Goal: Task Accomplishment & Management: Manage account settings

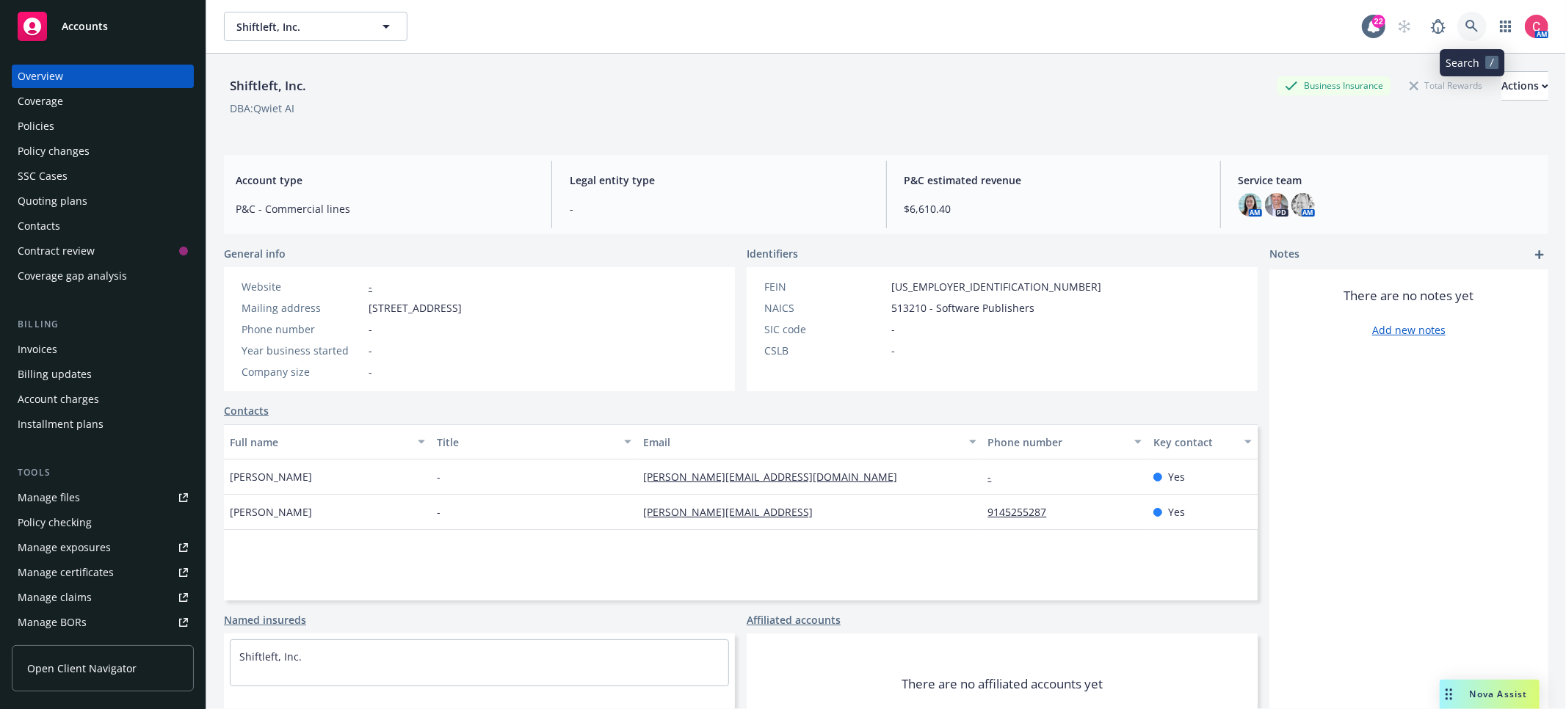
click at [1473, 32] on icon at bounding box center [1471, 26] width 13 height 13
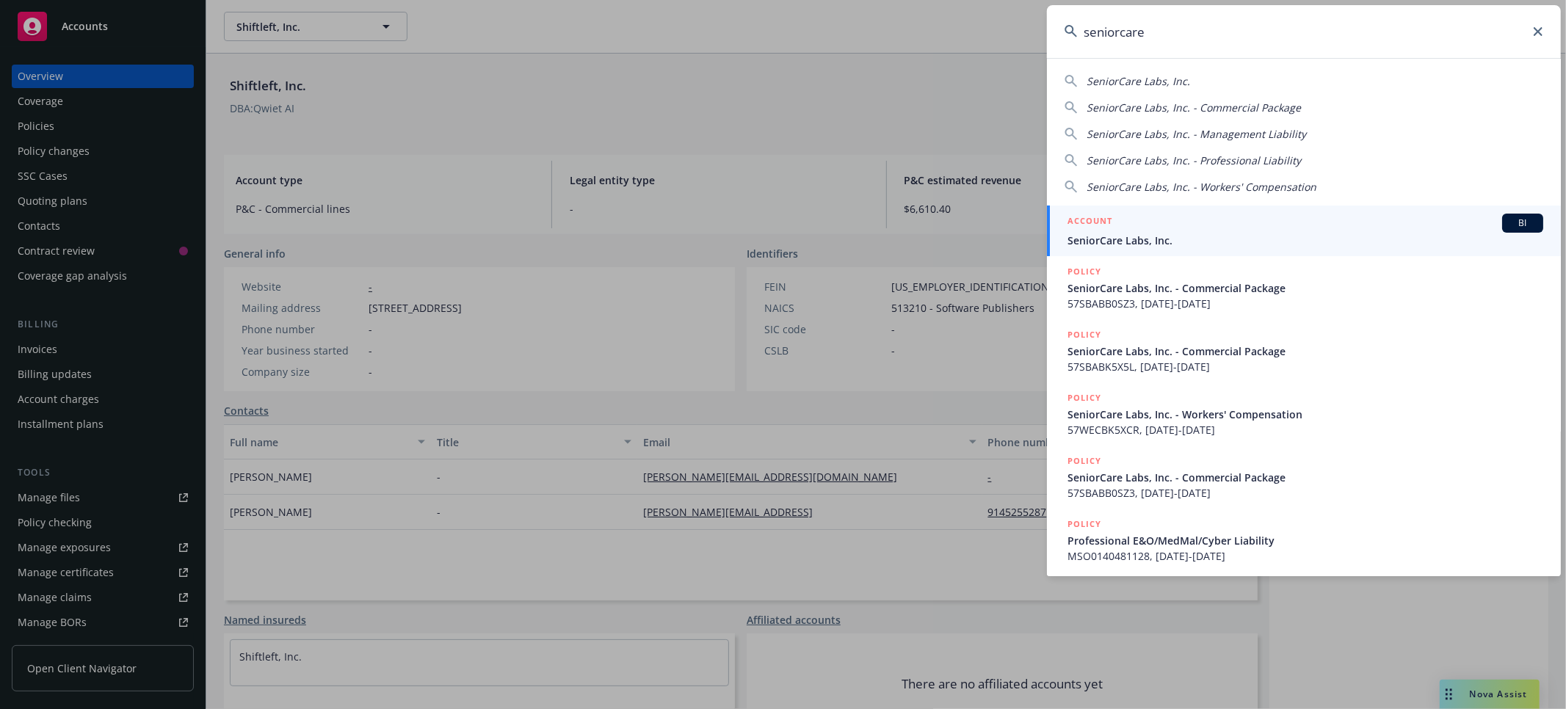
type input "seniorcare"
click at [1246, 224] on div "ACCOUNT BI" at bounding box center [1305, 223] width 476 height 19
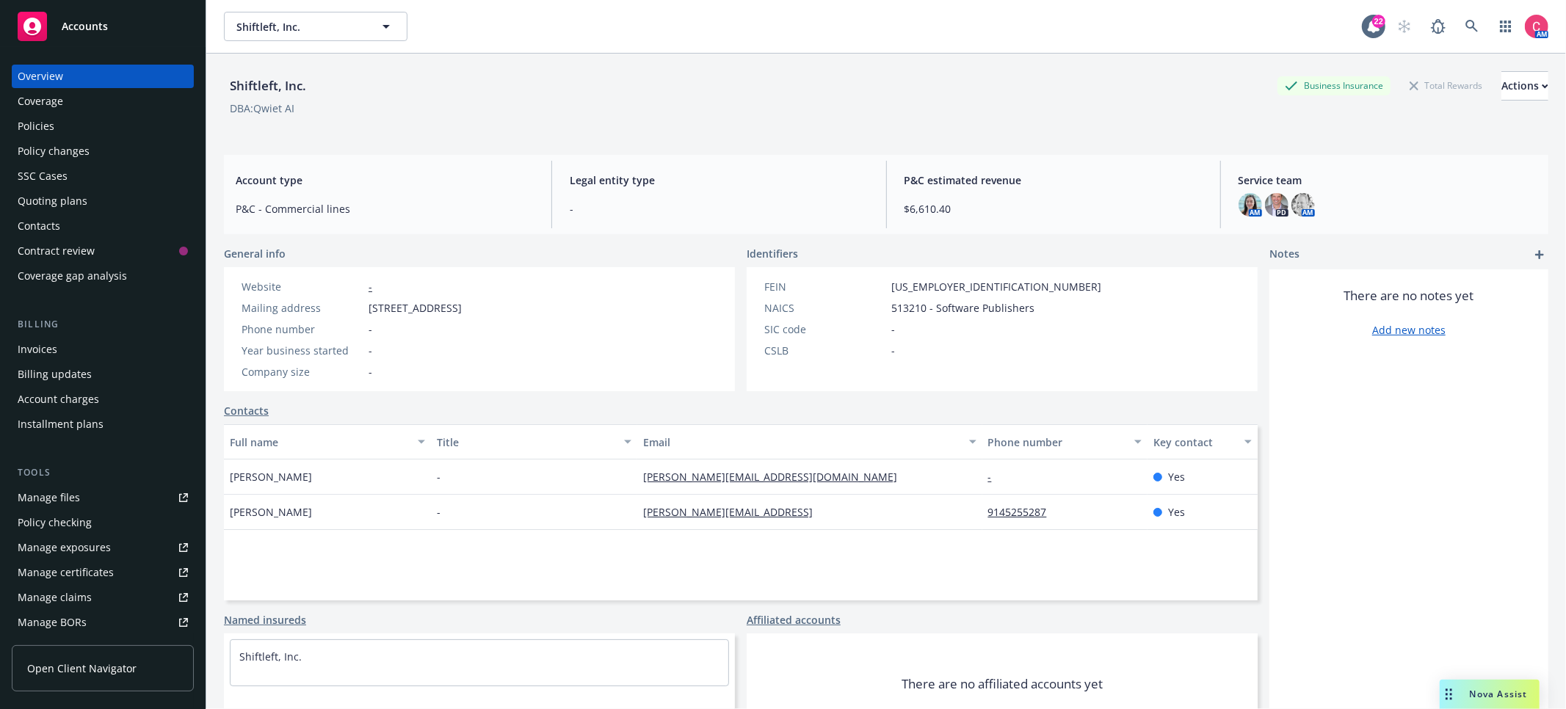
scroll to position [6, 0]
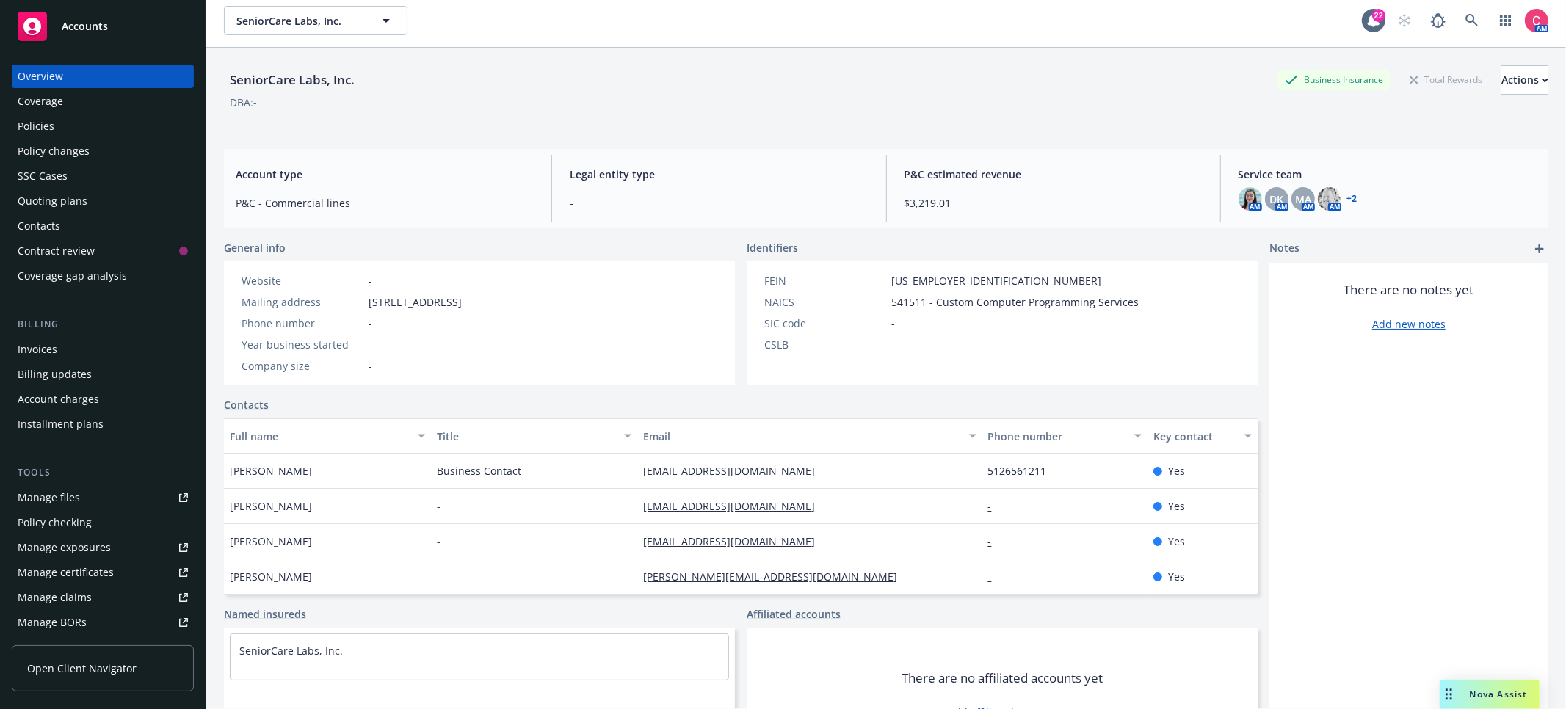
click at [65, 132] on div "Policies" at bounding box center [103, 126] width 170 height 23
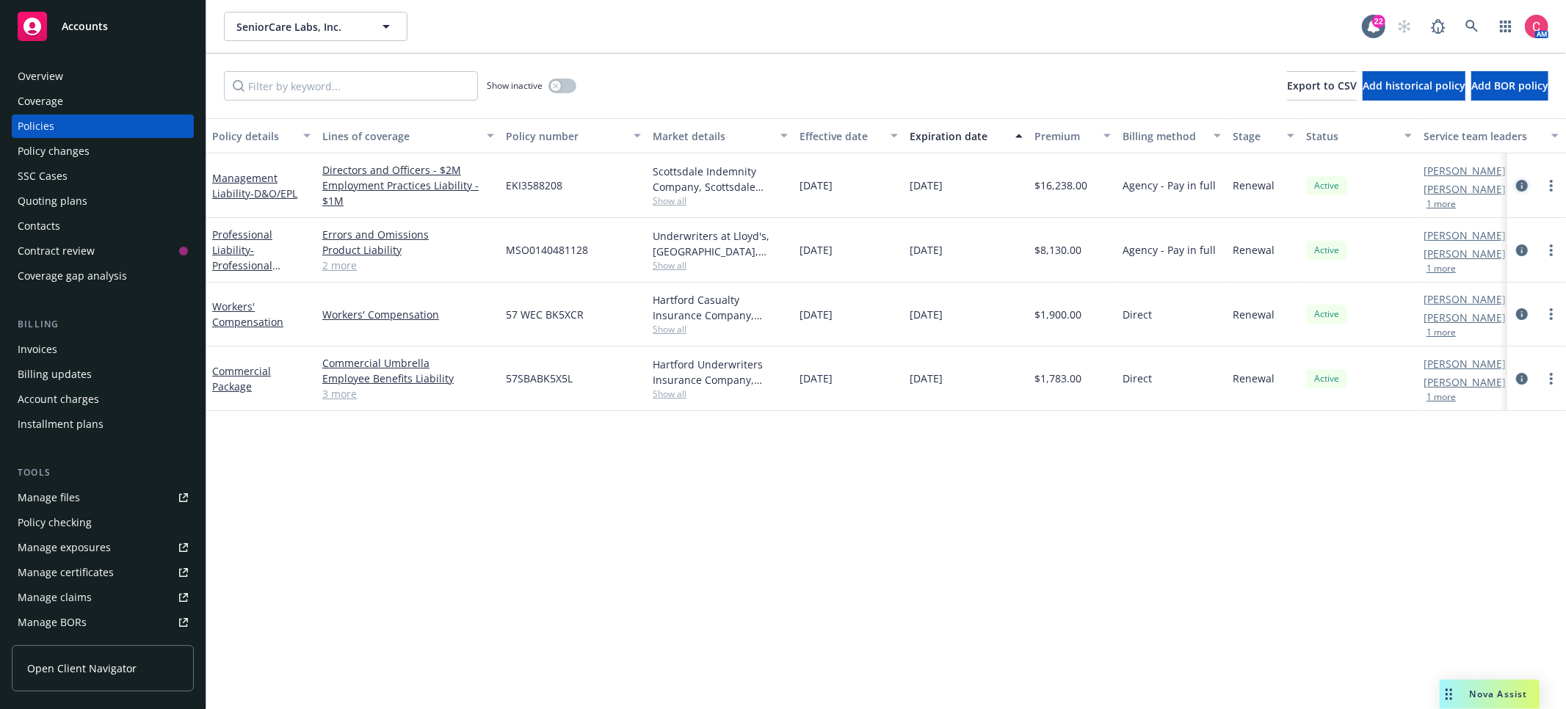
click at [1520, 185] on icon "circleInformation" at bounding box center [1522, 186] width 12 height 12
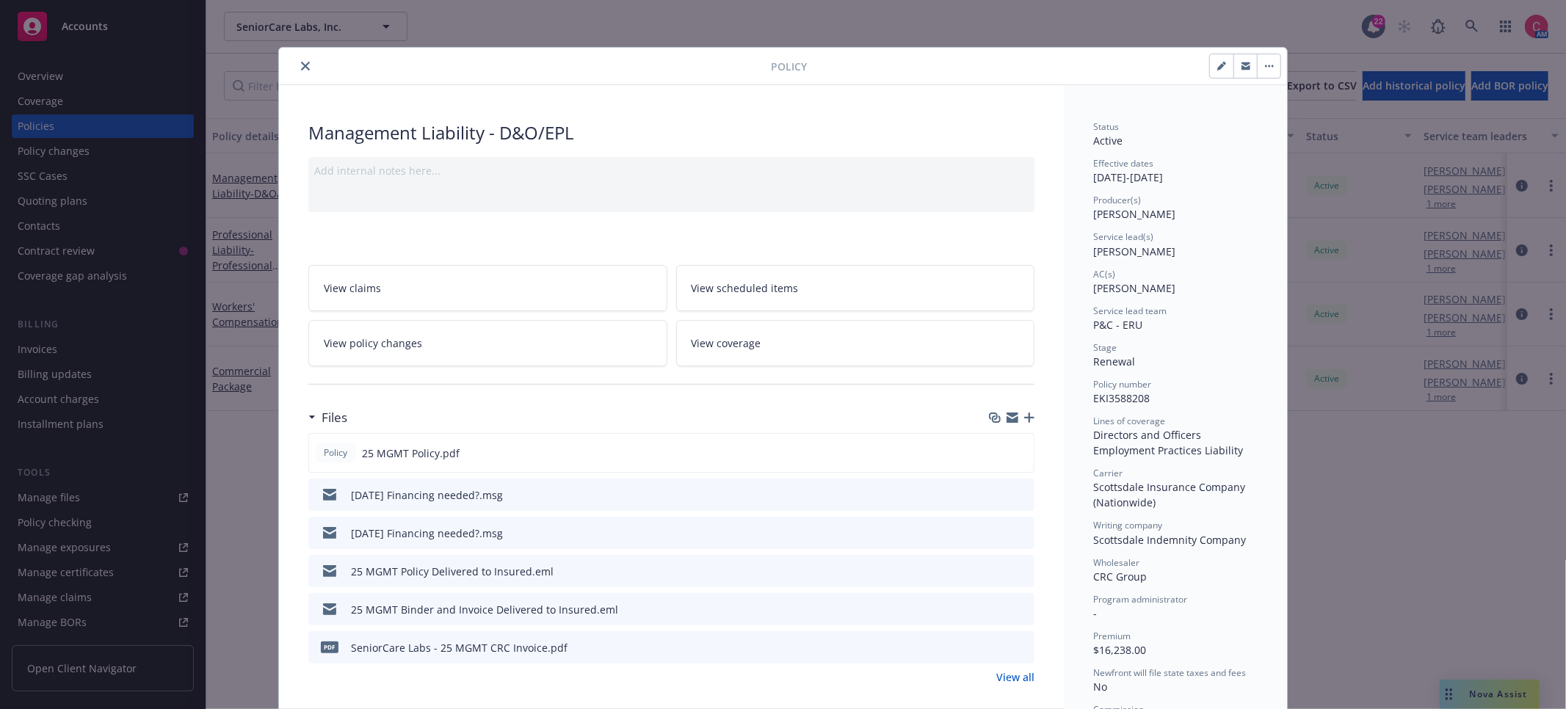
click at [996, 611] on icon "download file" at bounding box center [996, 609] width 12 height 12
click at [305, 68] on icon "close" at bounding box center [305, 66] width 9 height 9
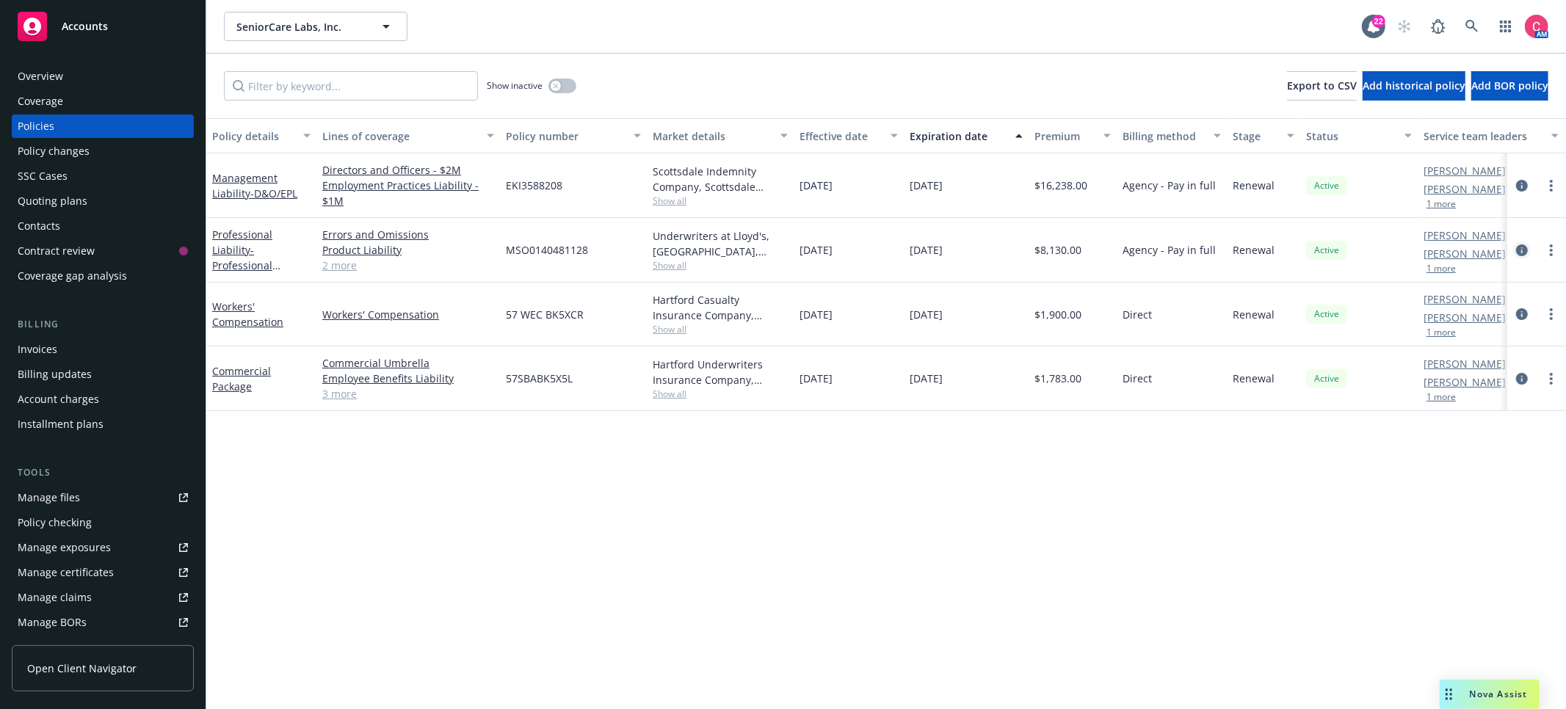
click at [1527, 247] on icon "circleInformation" at bounding box center [1522, 250] width 12 height 12
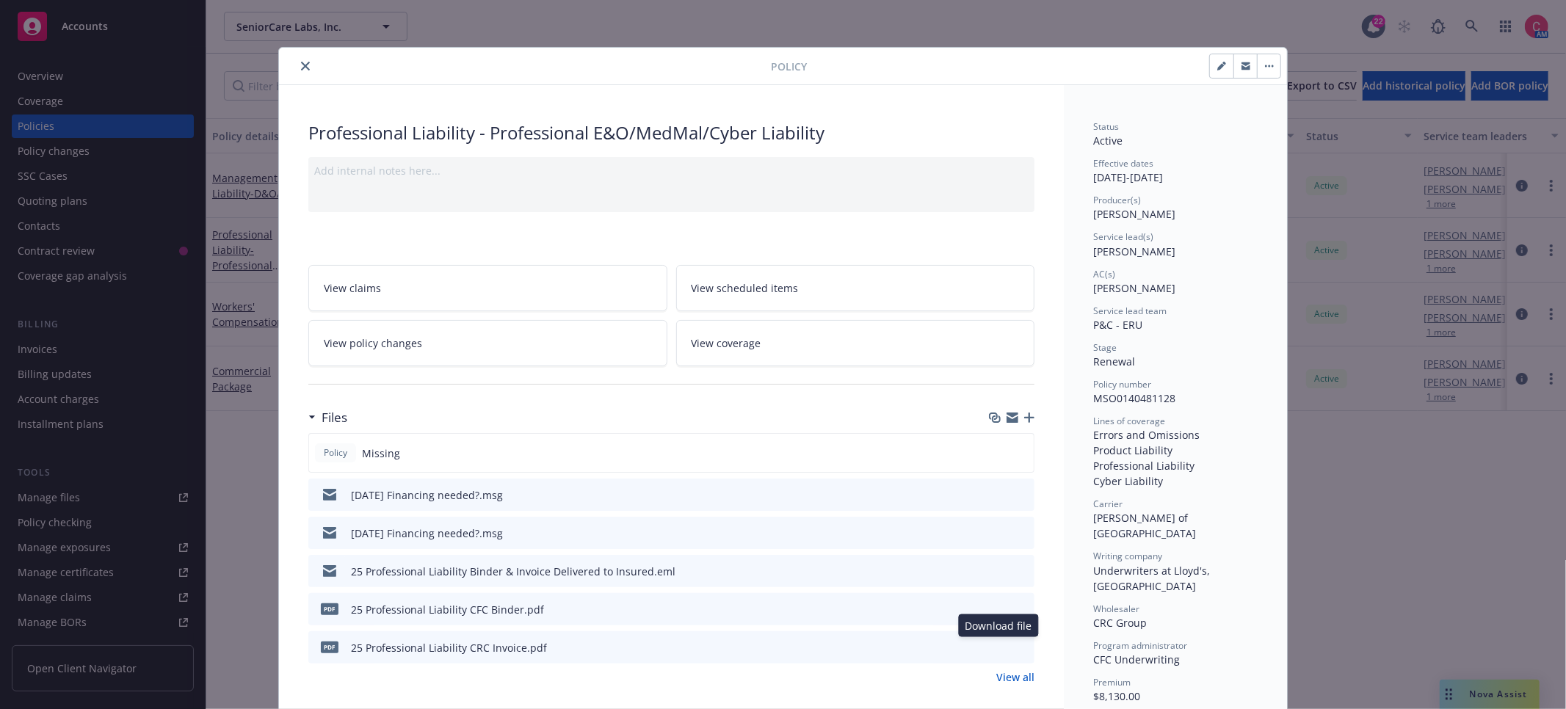
click at [998, 650] on icon "download file" at bounding box center [996, 647] width 12 height 12
click at [306, 67] on icon "close" at bounding box center [305, 66] width 9 height 9
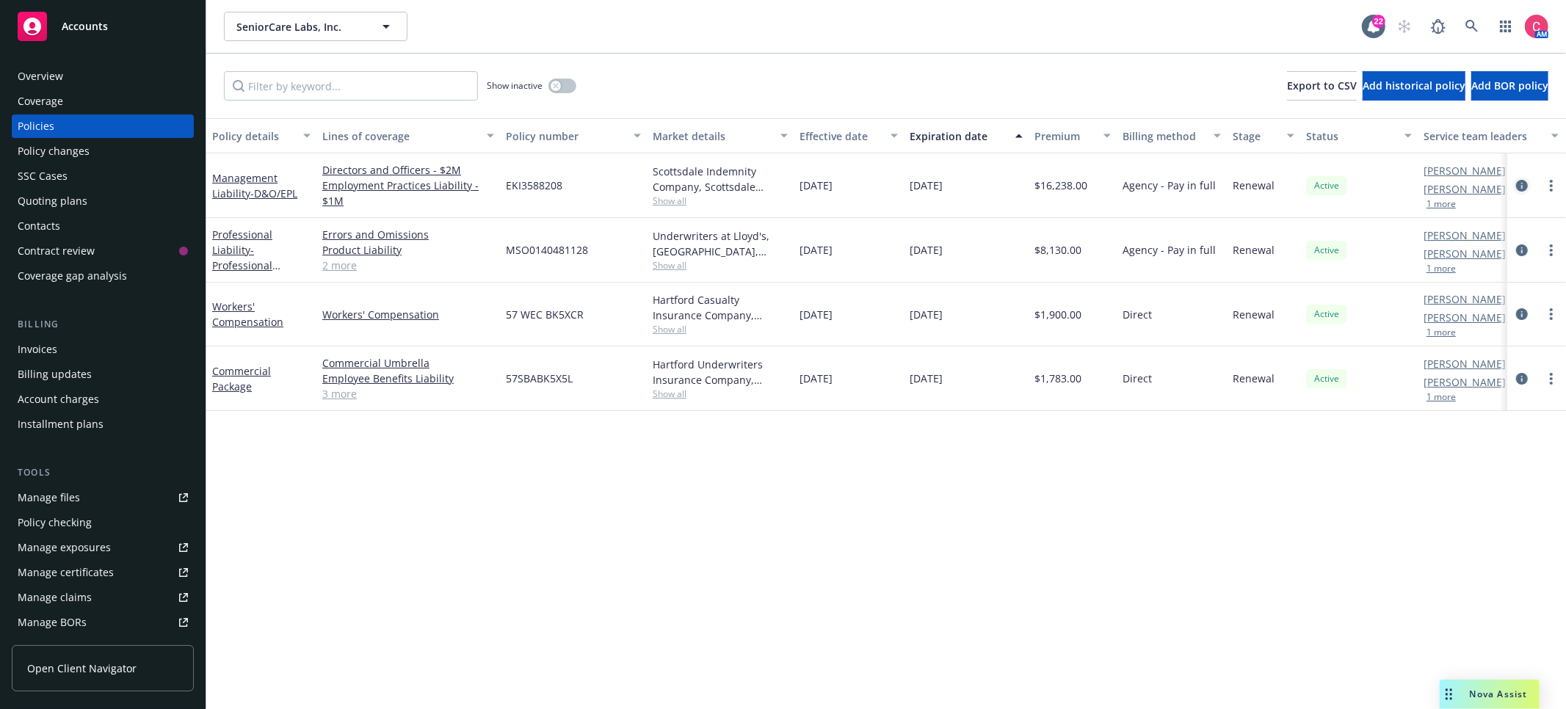
click at [1519, 183] on icon "circleInformation" at bounding box center [1522, 186] width 12 height 12
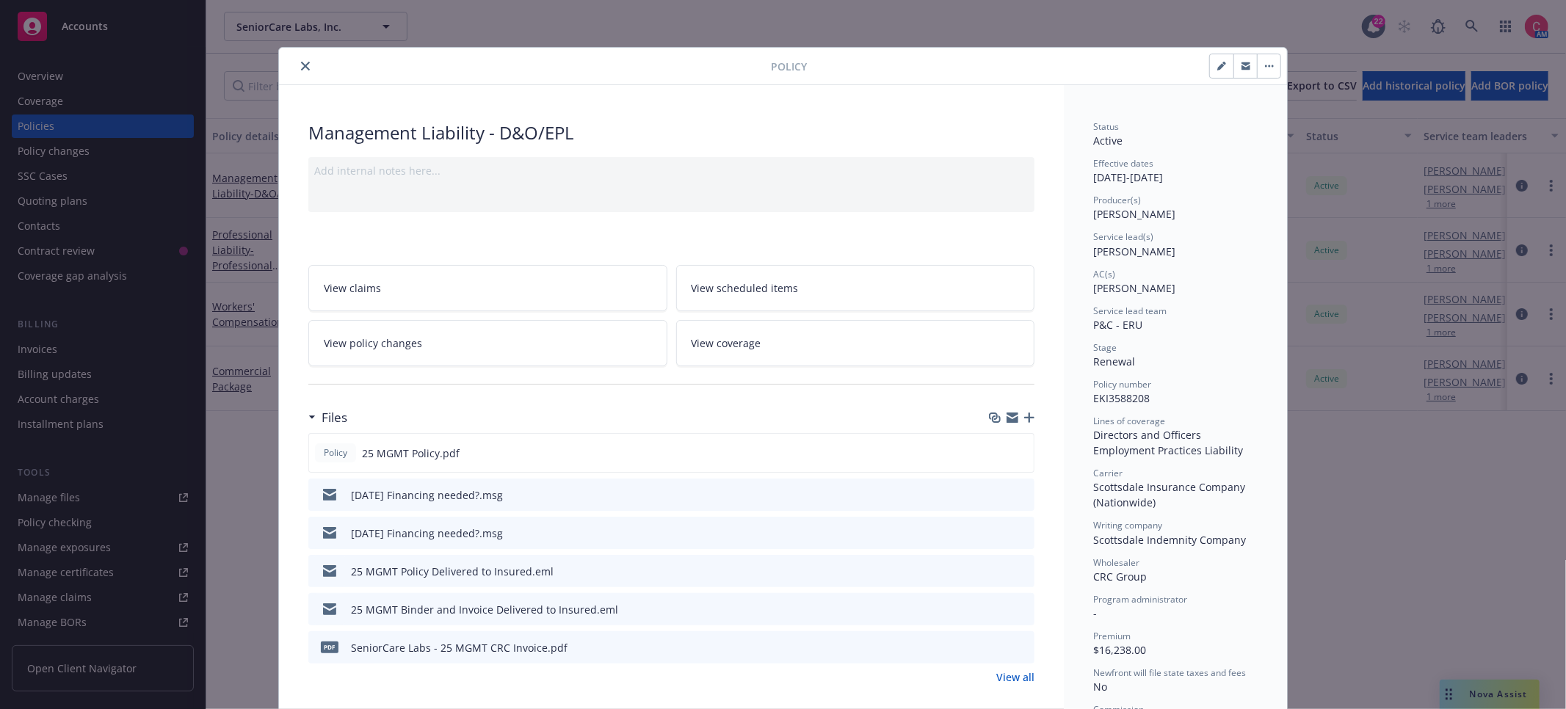
scroll to position [44, 0]
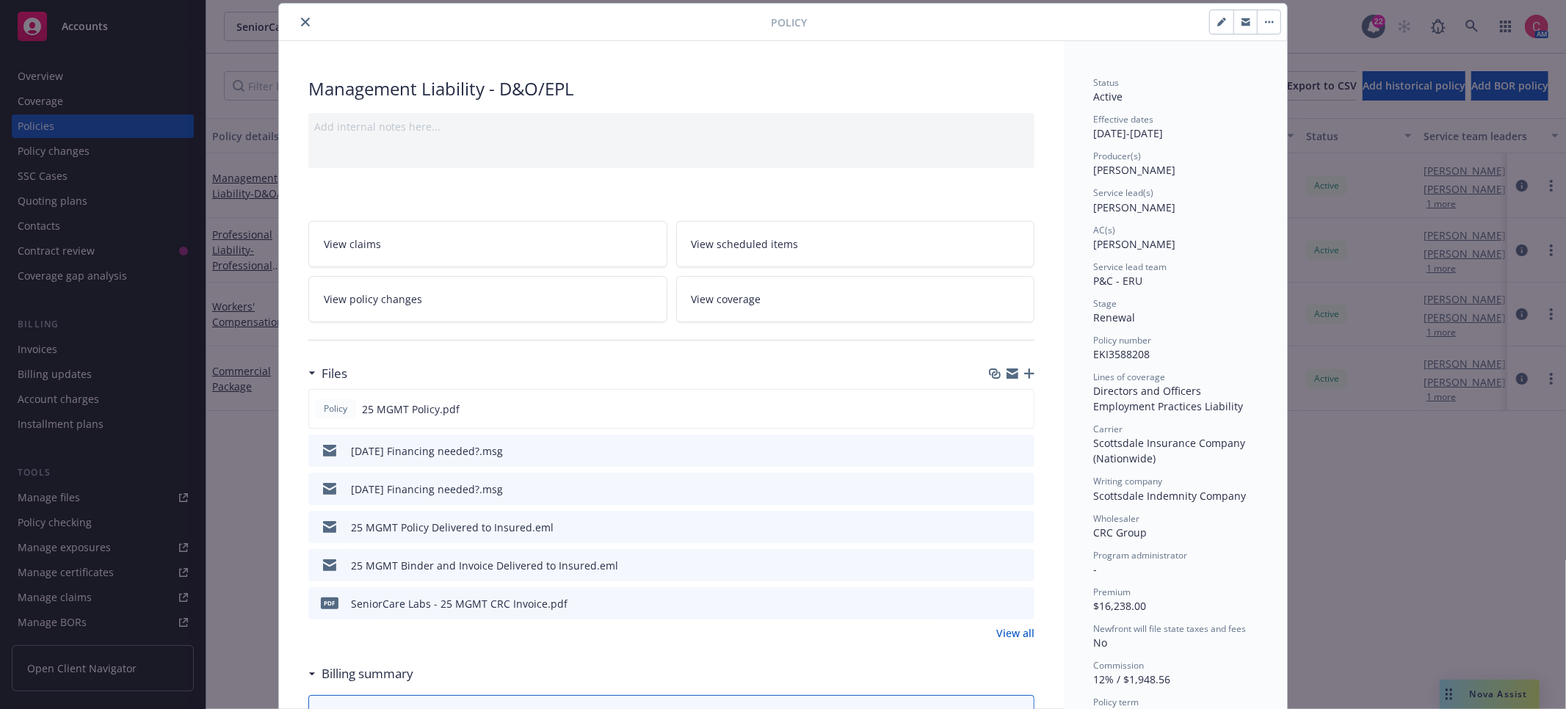
click at [1002, 602] on icon "download file" at bounding box center [996, 603] width 12 height 12
click at [305, 20] on icon "close" at bounding box center [305, 22] width 9 height 9
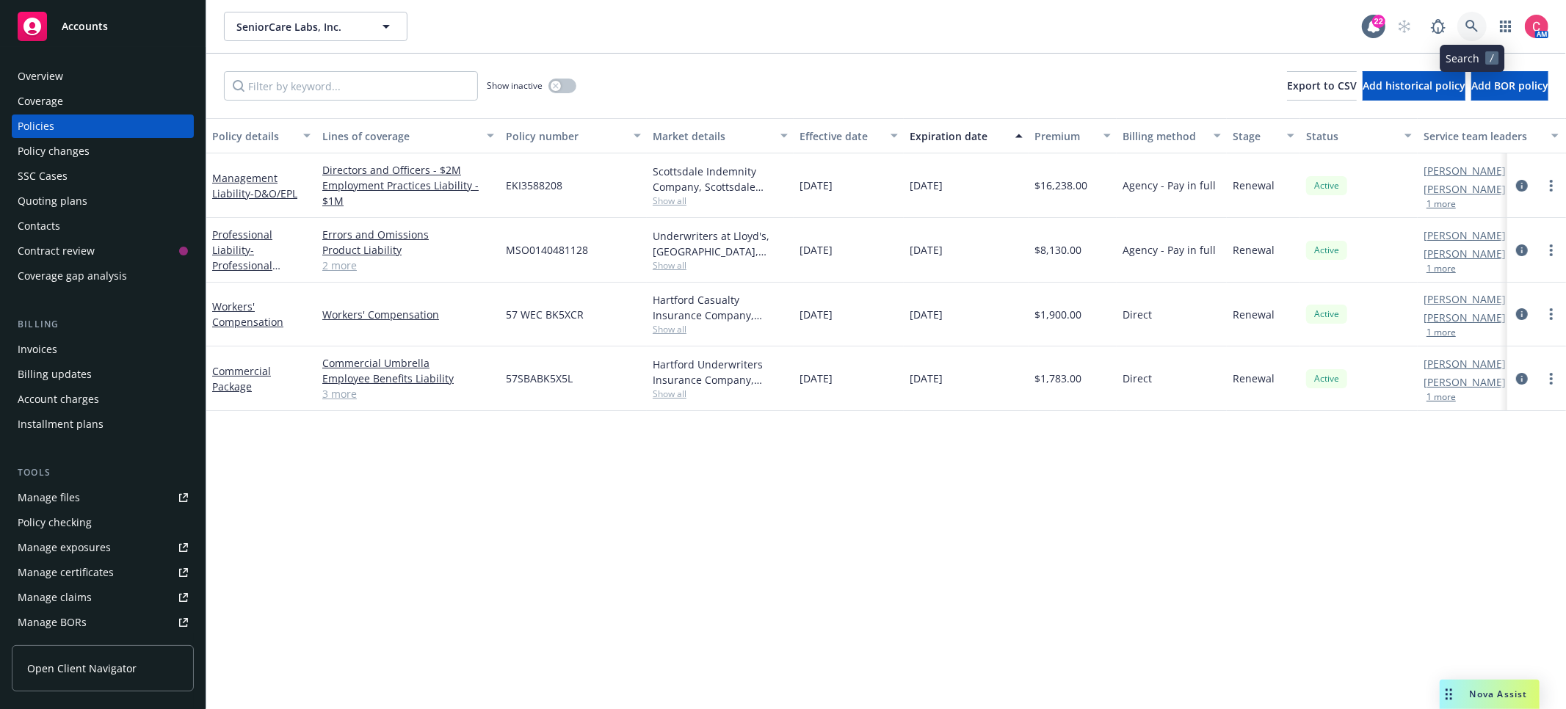
click at [1467, 29] on icon at bounding box center [1471, 26] width 13 height 13
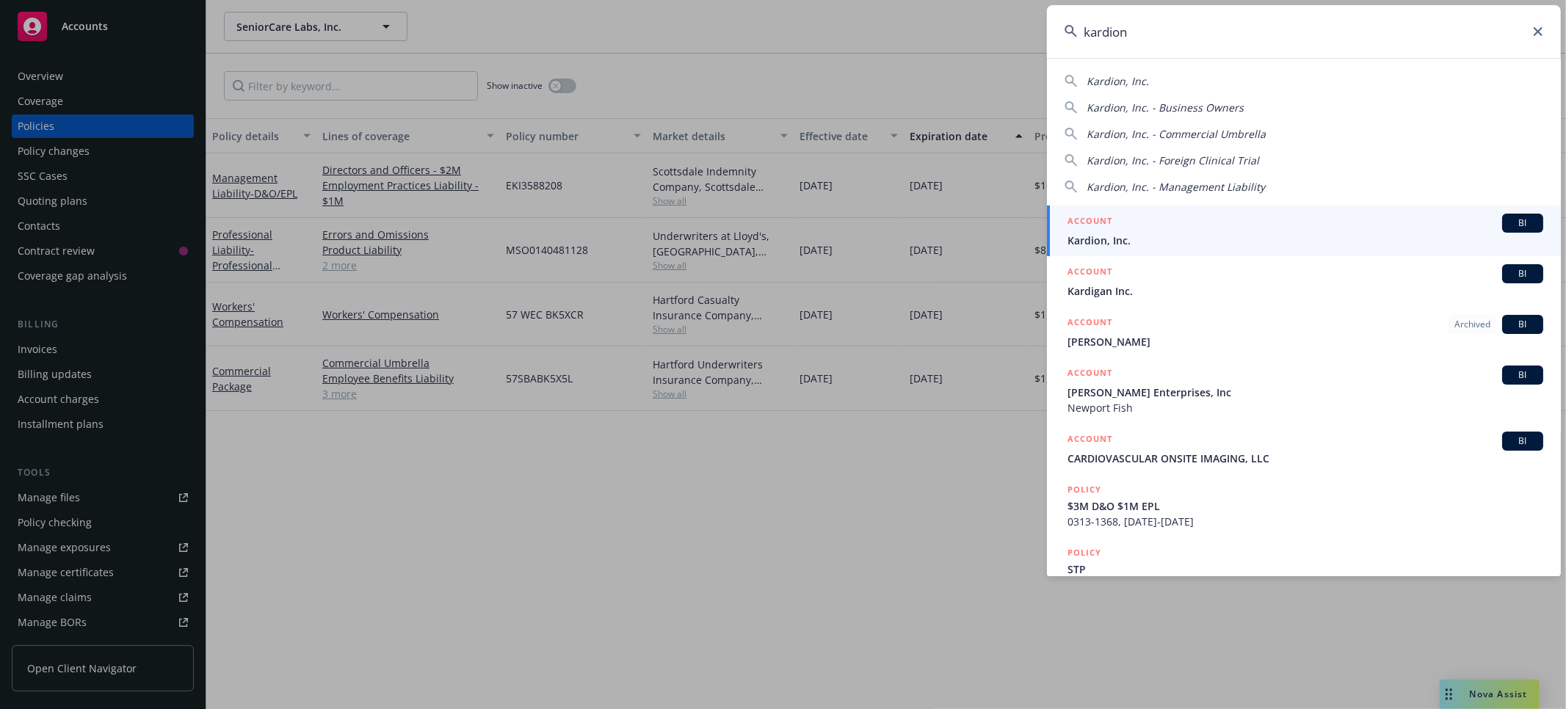
type input "kardion"
click at [1247, 225] on div "ACCOUNT BI" at bounding box center [1305, 223] width 476 height 19
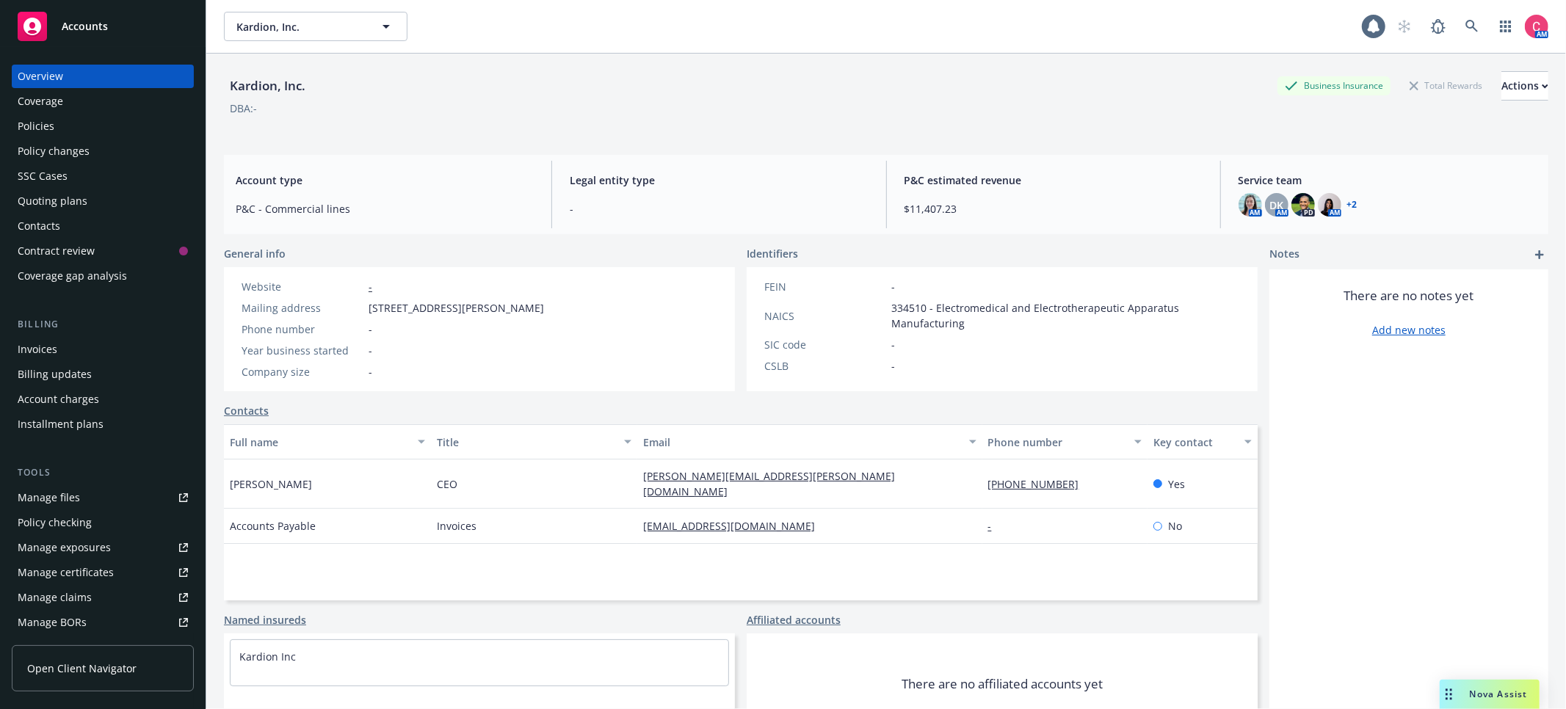
click at [73, 118] on div "Policies" at bounding box center [103, 126] width 170 height 23
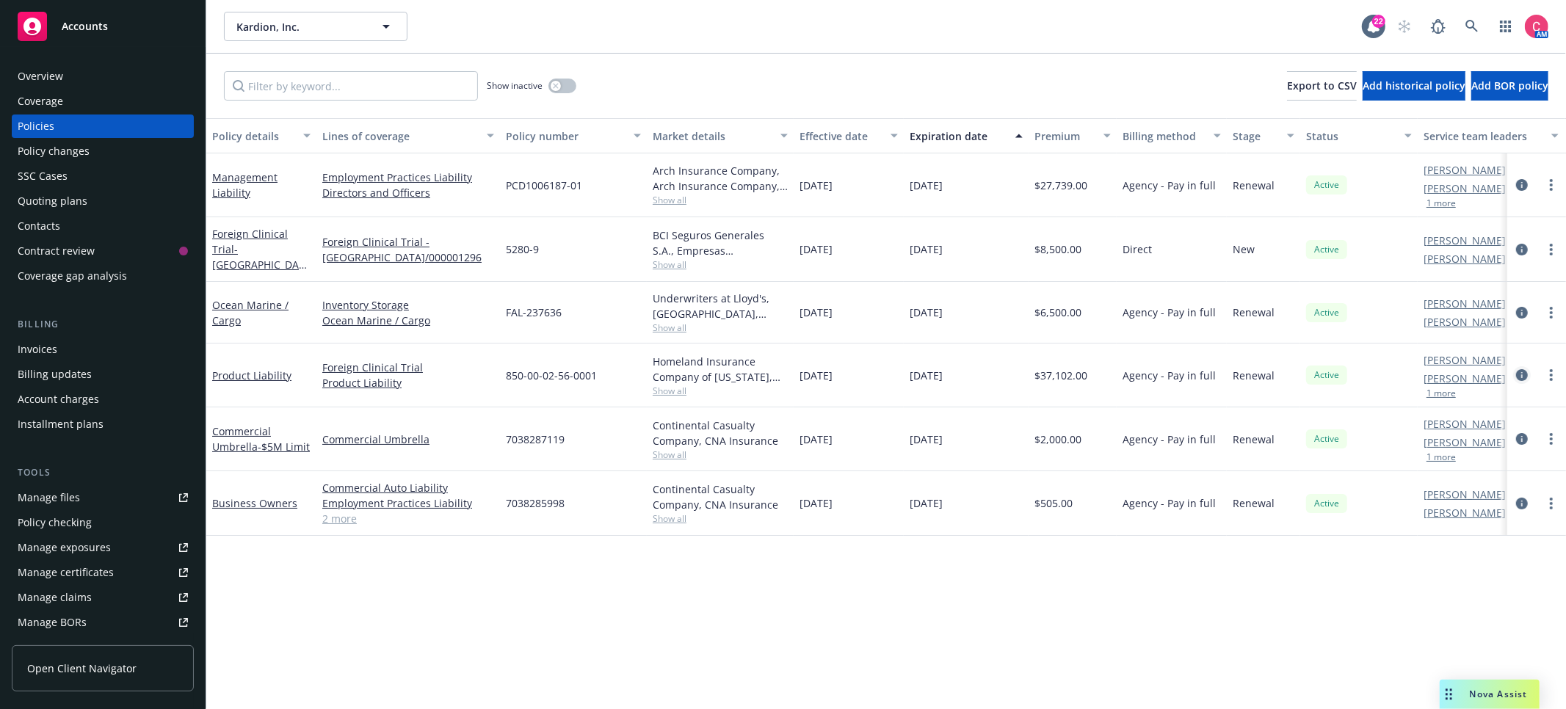
click at [1529, 372] on link "circleInformation" at bounding box center [1522, 375] width 18 height 18
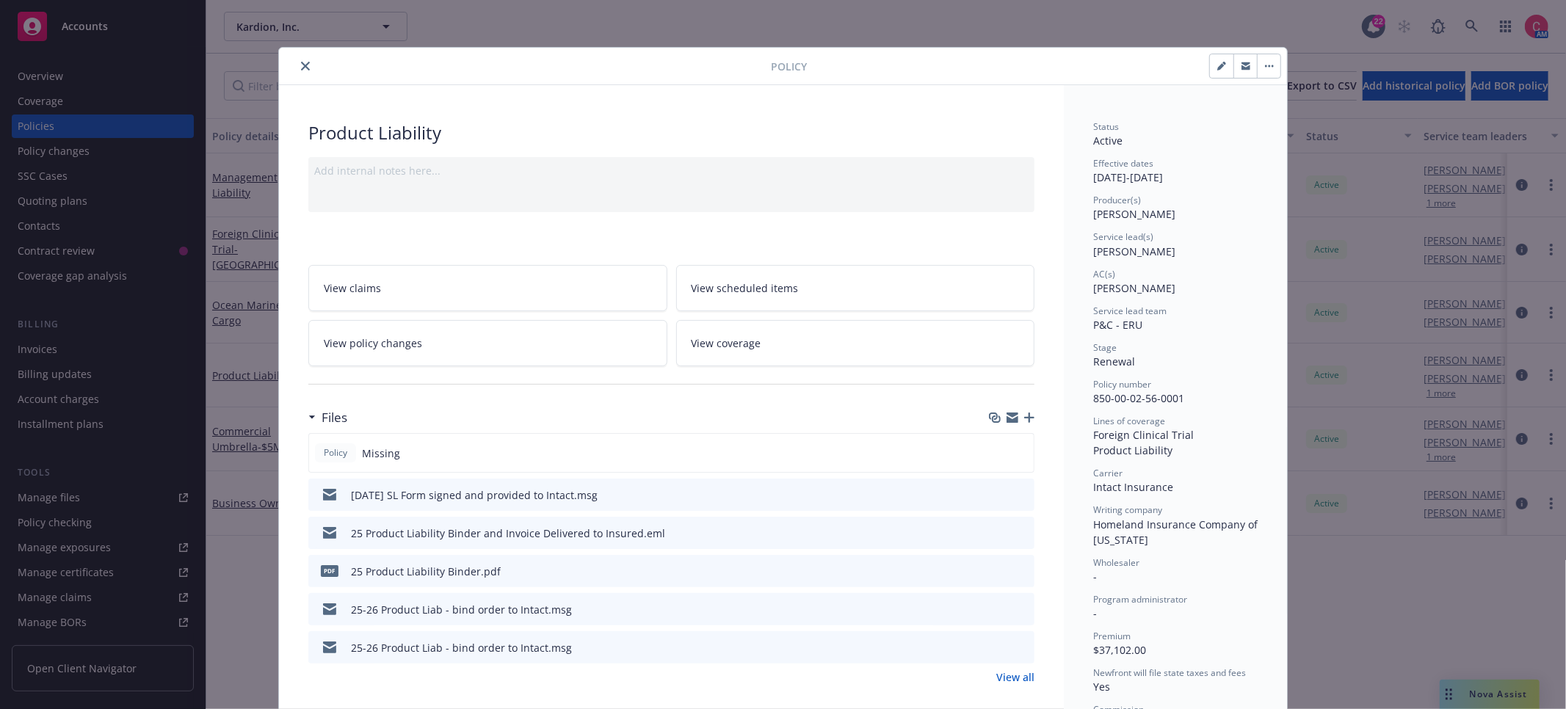
click at [1028, 419] on icon "button" at bounding box center [1029, 418] width 10 height 10
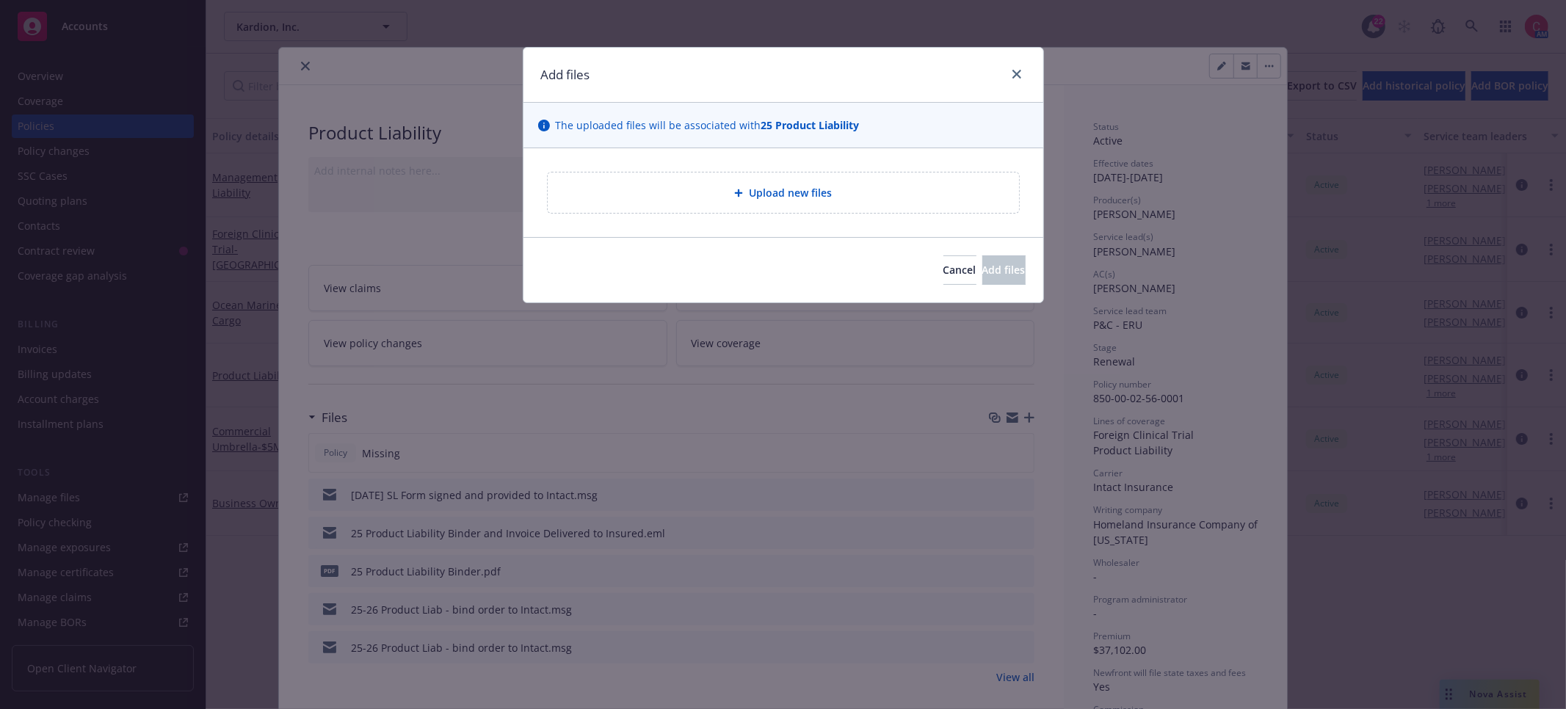
click at [748, 179] on div "Upload new files" at bounding box center [783, 192] width 471 height 40
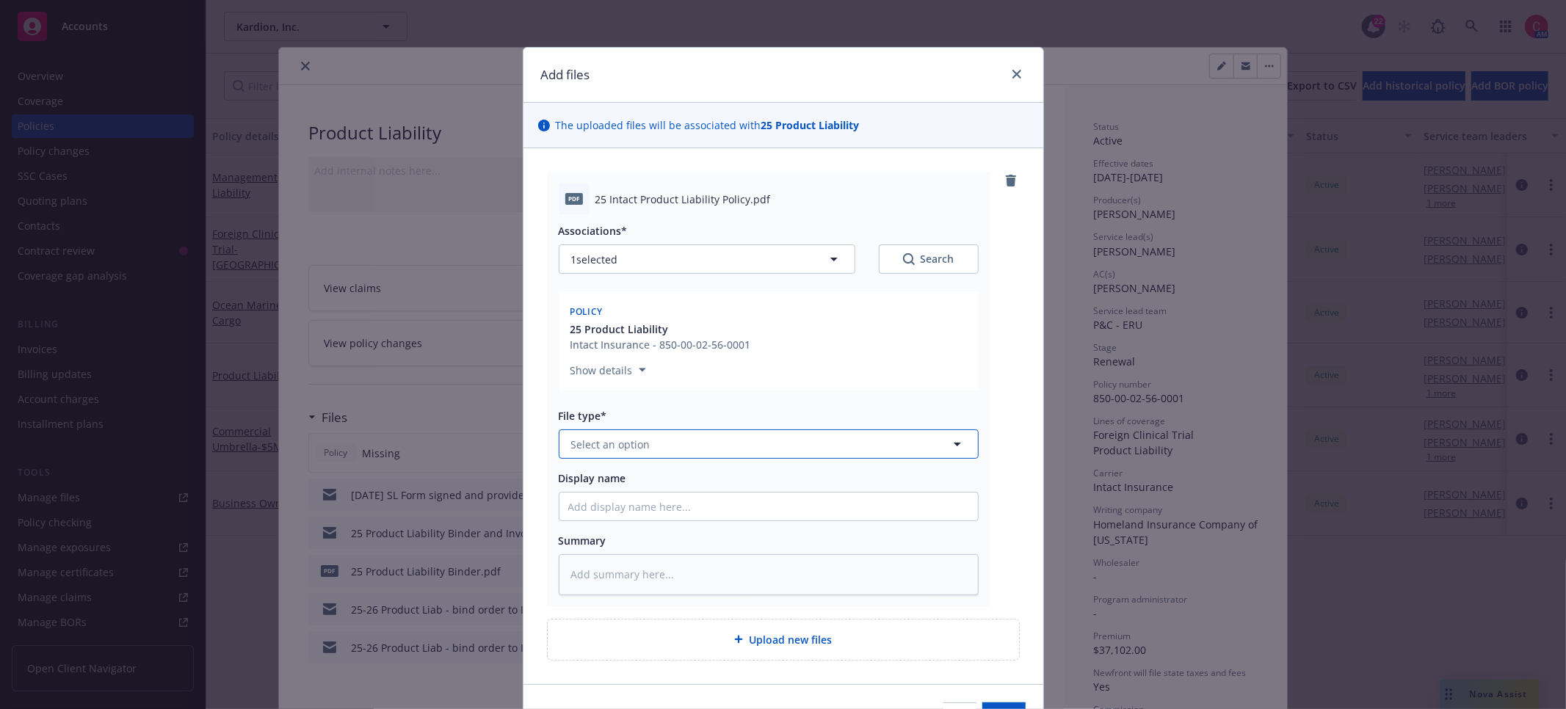
click at [611, 457] on button "Select an option" at bounding box center [769, 443] width 420 height 29
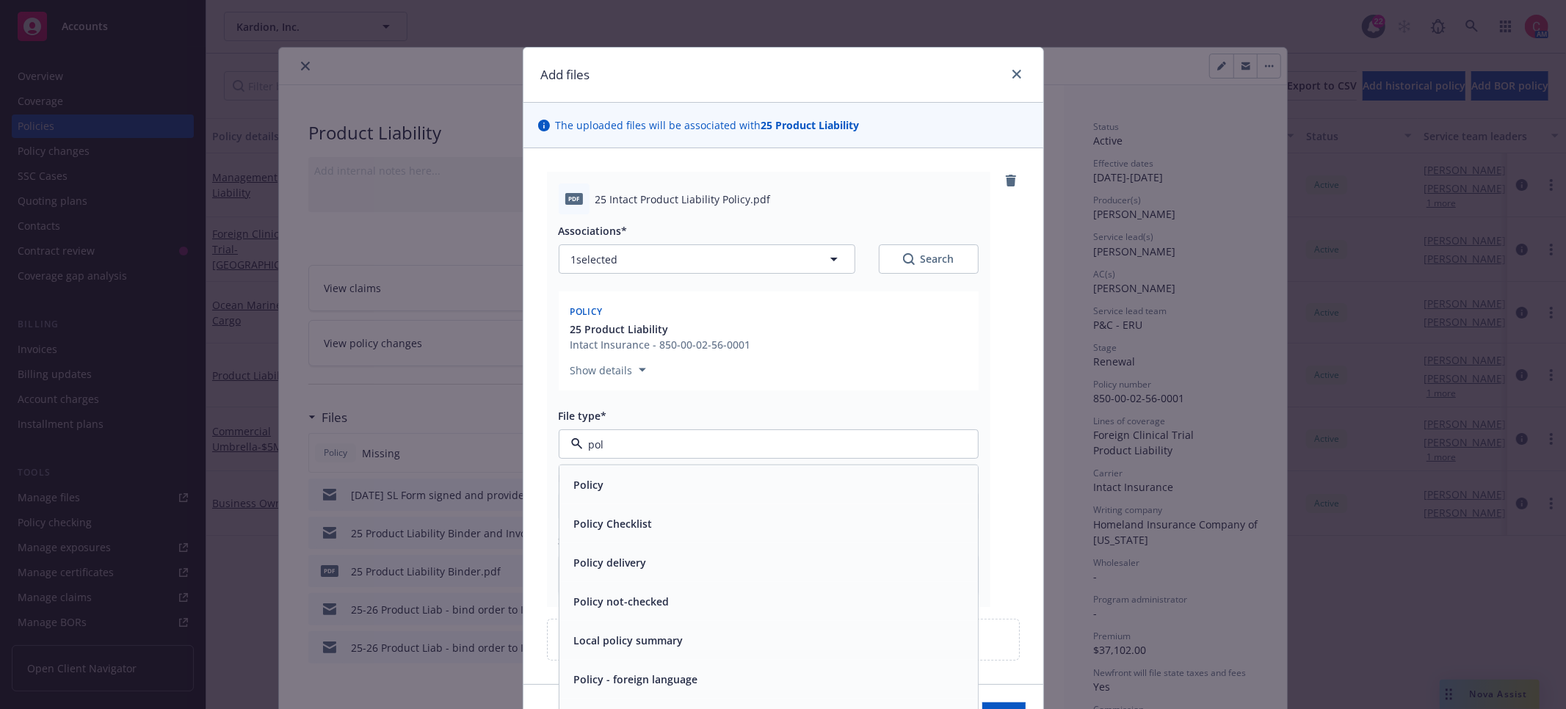
type input "poli"
click at [594, 484] on span "Policy" at bounding box center [589, 484] width 30 height 15
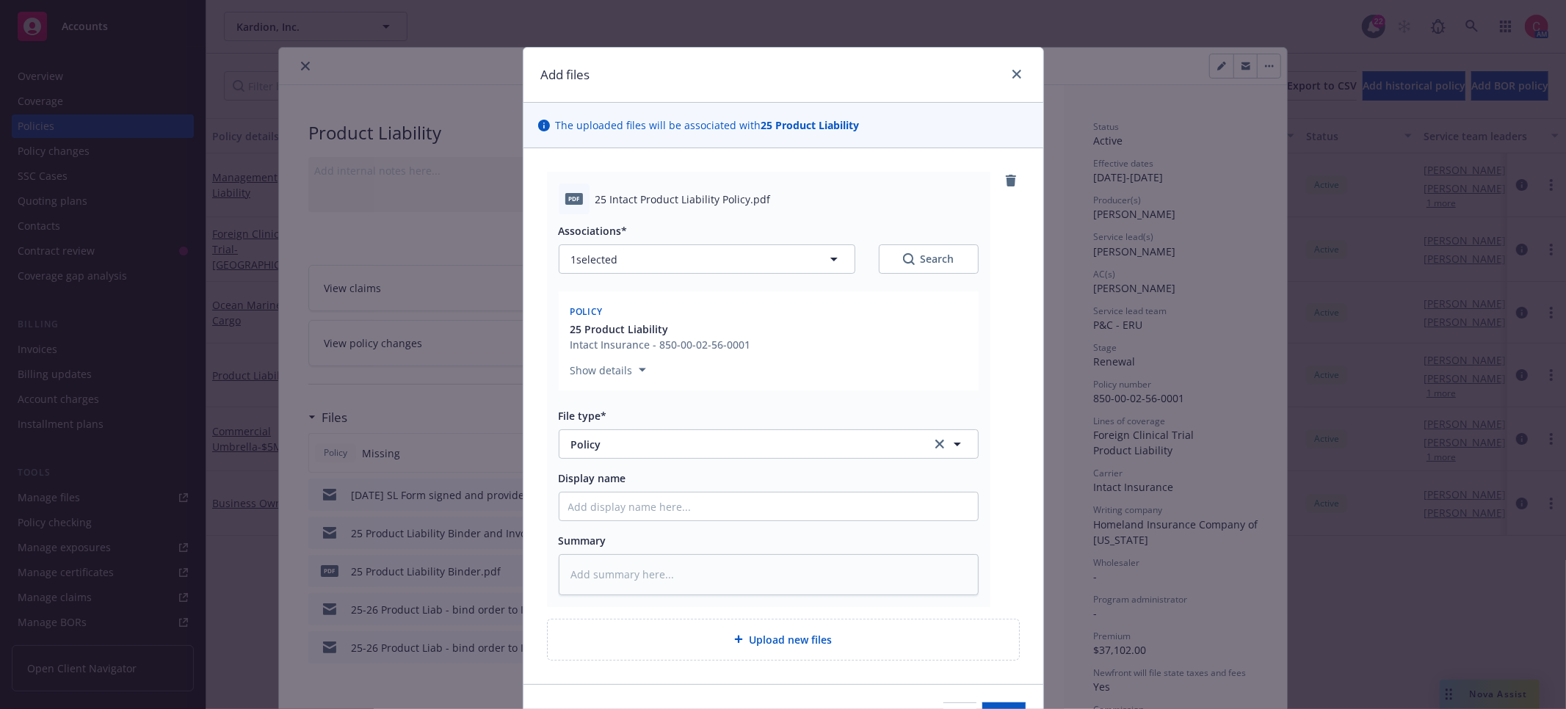
scroll to position [87, 0]
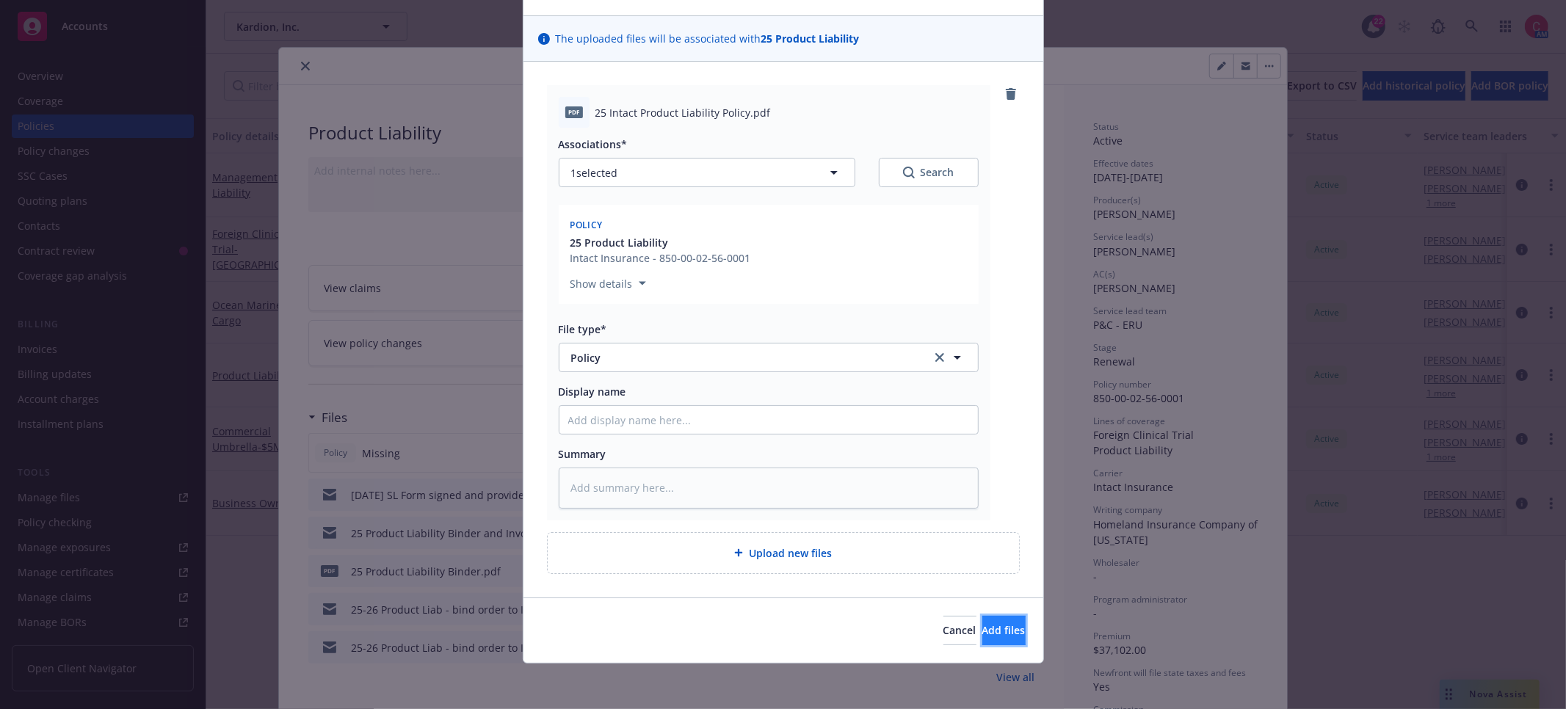
click at [994, 641] on button "Add files" at bounding box center [1003, 630] width 43 height 29
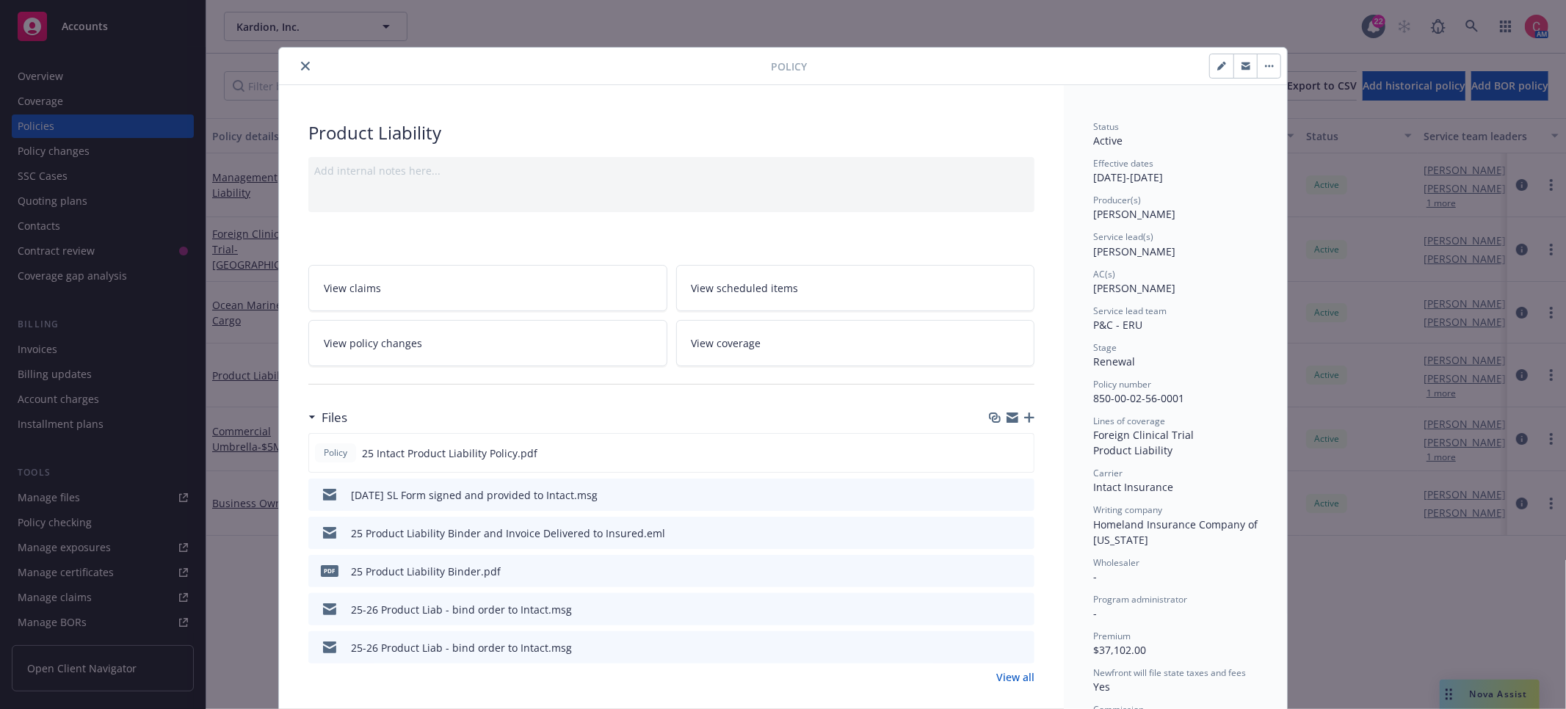
drag, startPoint x: 310, startPoint y: 62, endPoint x: 239, endPoint y: 65, distance: 70.5
click at [310, 62] on button "close" at bounding box center [306, 66] width 18 height 18
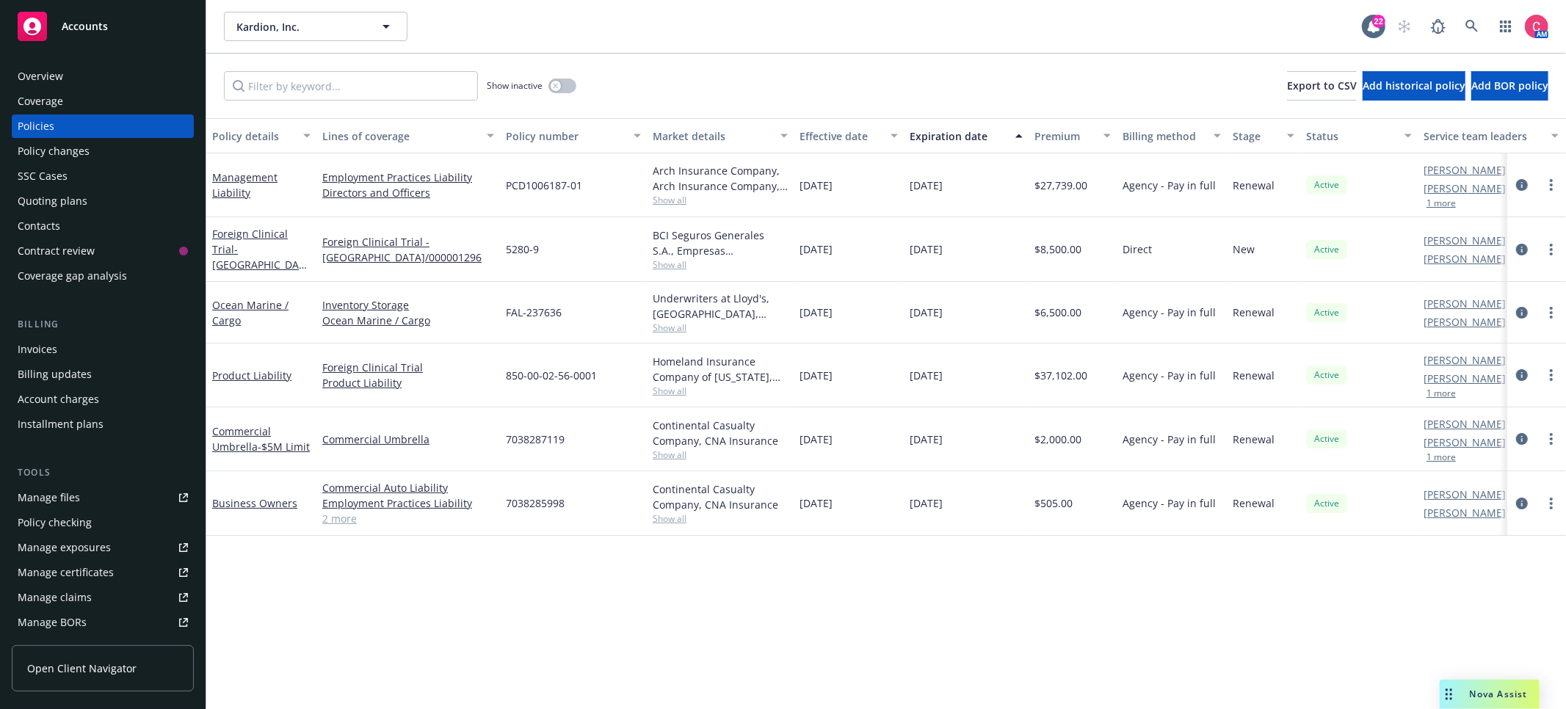
click at [103, 68] on div "Overview" at bounding box center [103, 76] width 170 height 23
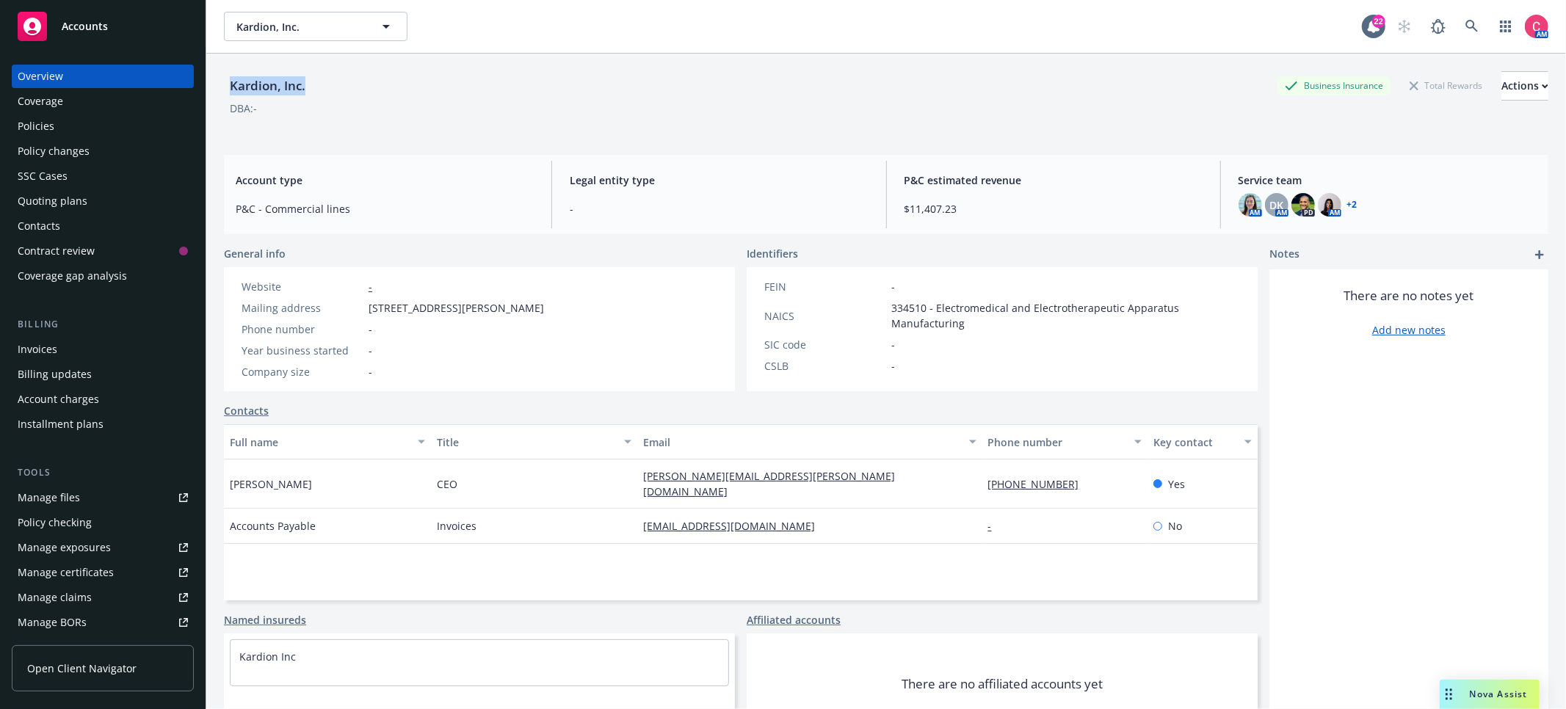
drag, startPoint x: 235, startPoint y: 83, endPoint x: 351, endPoint y: 88, distance: 116.1
click at [351, 88] on div "Kardion, Inc. Business Insurance Total Rewards Actions" at bounding box center [886, 85] width 1324 height 29
drag, startPoint x: 821, startPoint y: 473, endPoint x: 618, endPoint y: 474, distance: 202.6
click at [618, 474] on div "Chris Cronin CEO chris.cronin@kardion.com 612-759-1629 Yes" at bounding box center [740, 483] width 1033 height 49
copy div "chris.cronin@kardion.com"
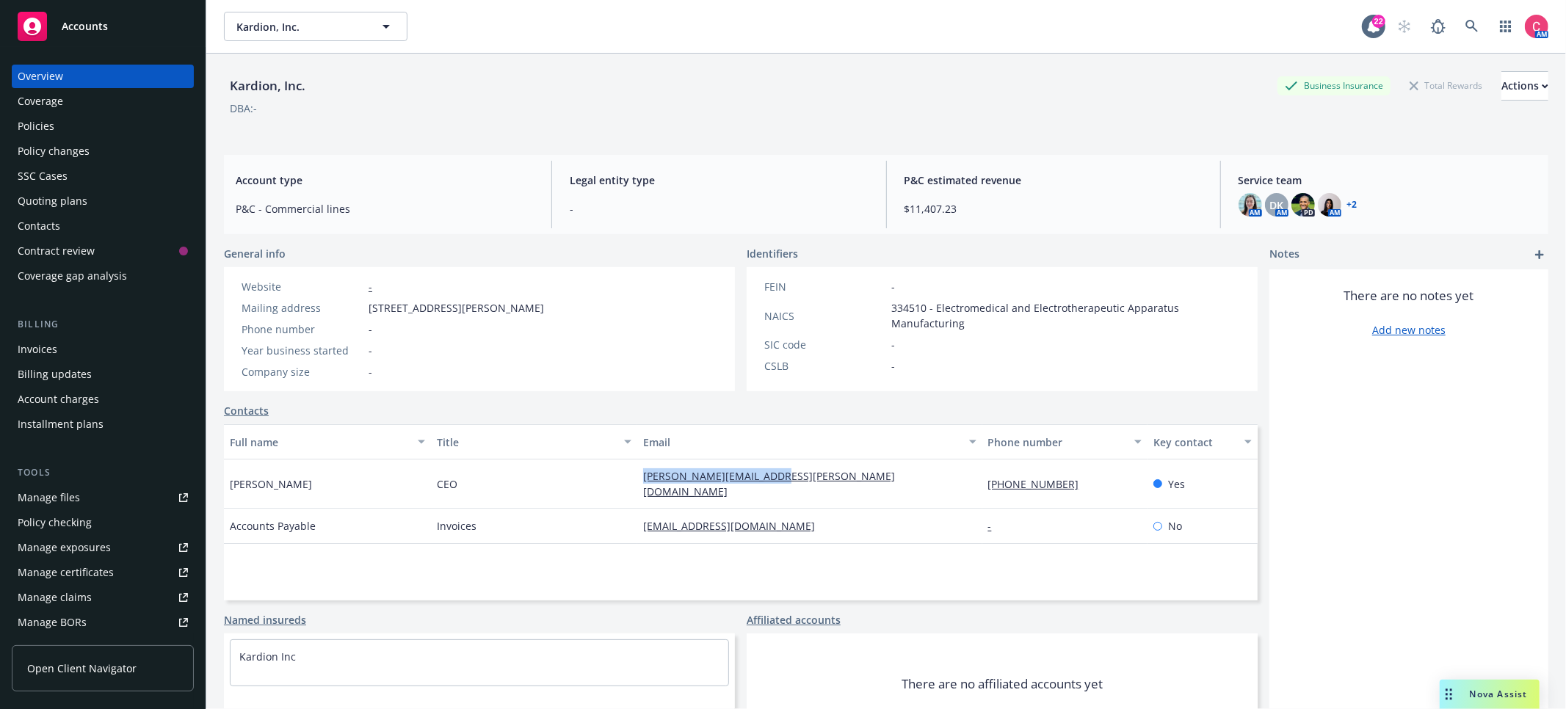
click at [87, 123] on div "Policies" at bounding box center [103, 126] width 170 height 23
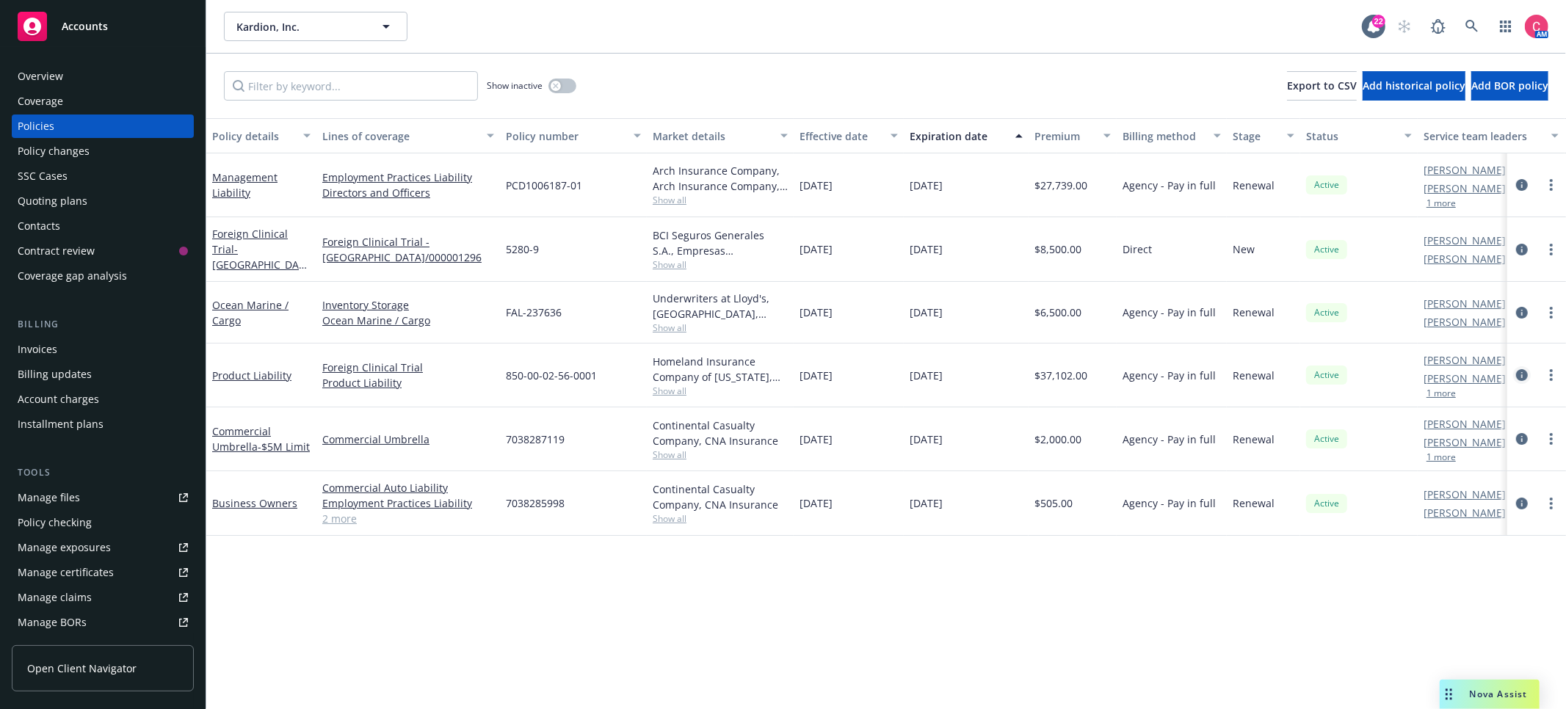
click at [1527, 369] on link "circleInformation" at bounding box center [1522, 375] width 18 height 18
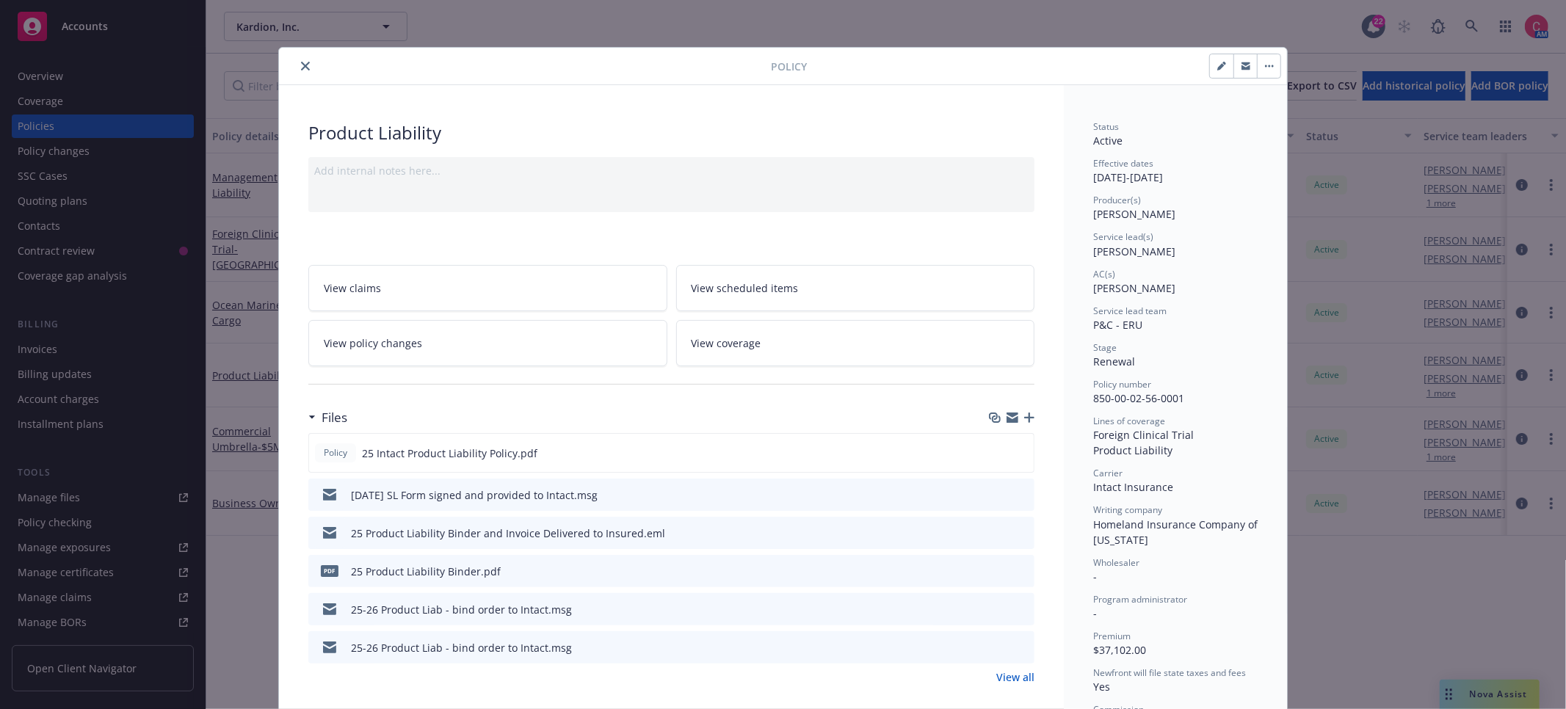
scroll to position [44, 0]
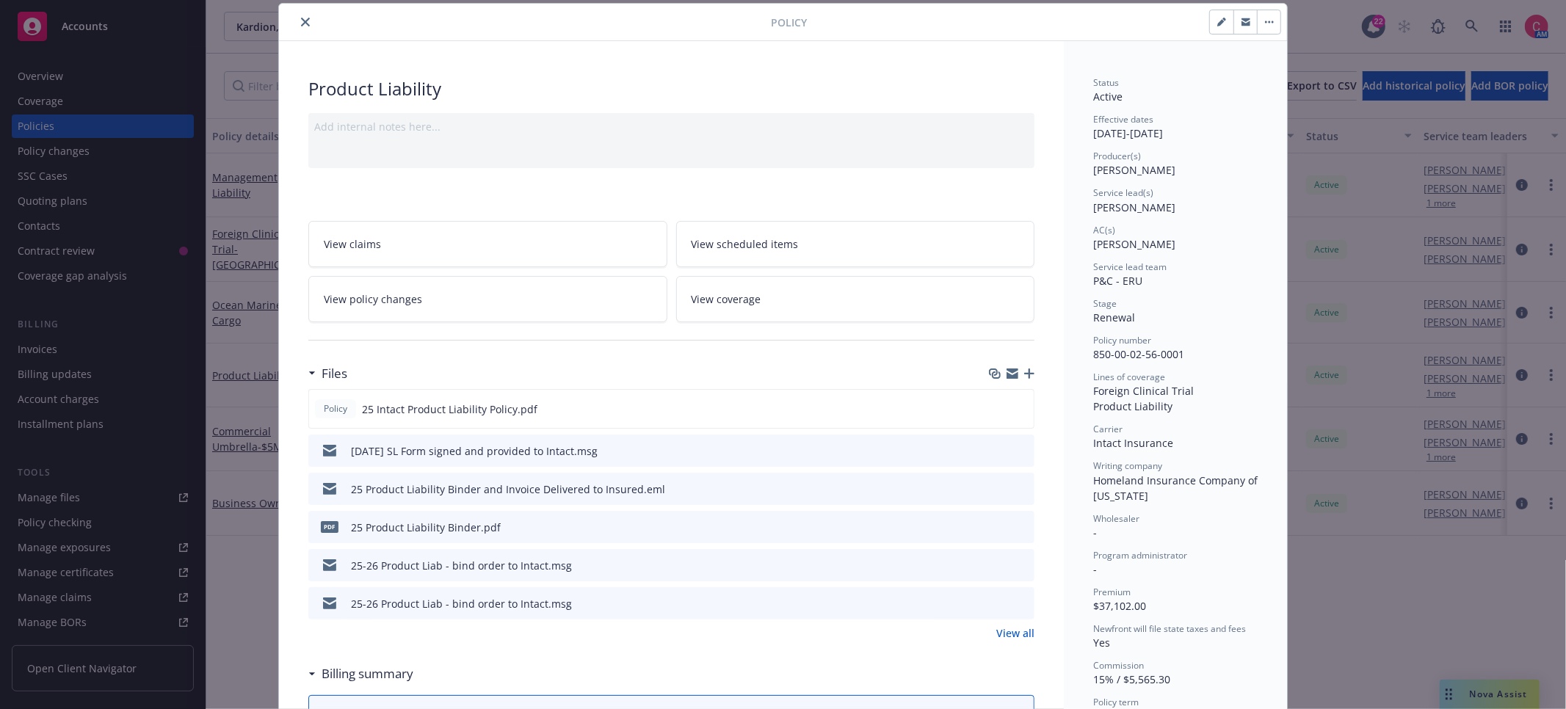
click at [1027, 488] on icon "preview file" at bounding box center [1020, 488] width 13 height 10
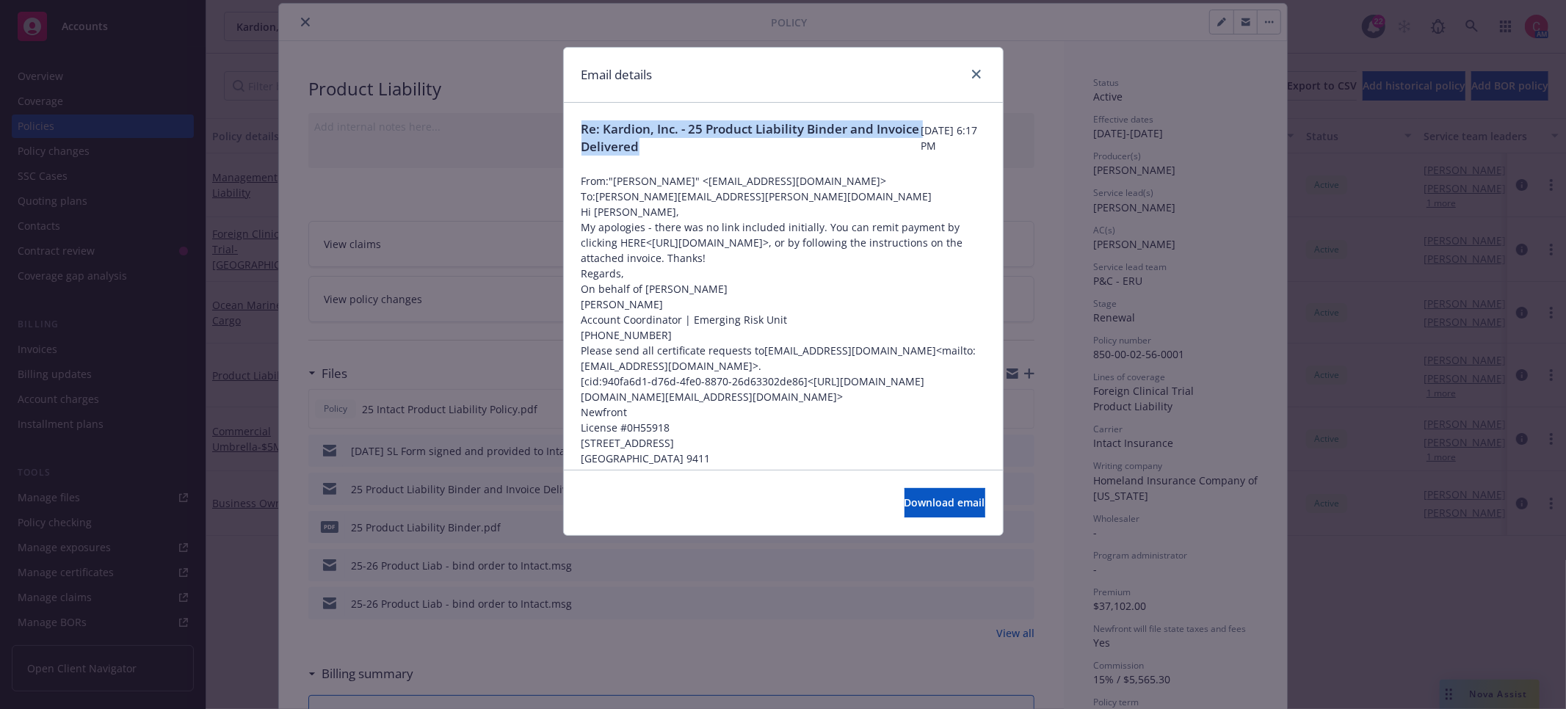
drag, startPoint x: 735, startPoint y: 150, endPoint x: 573, endPoint y: 128, distance: 163.0
click at [573, 128] on div "Re: Kardion, Inc. - 25 Product Liability Binder and Invoice Delivered Wednesday…" at bounding box center [783, 548] width 439 height 890
copy span "Re: Kardion, Inc. - 25 Product Liability Binder and Invoice Delivered"
click at [974, 76] on icon "close" at bounding box center [976, 74] width 9 height 9
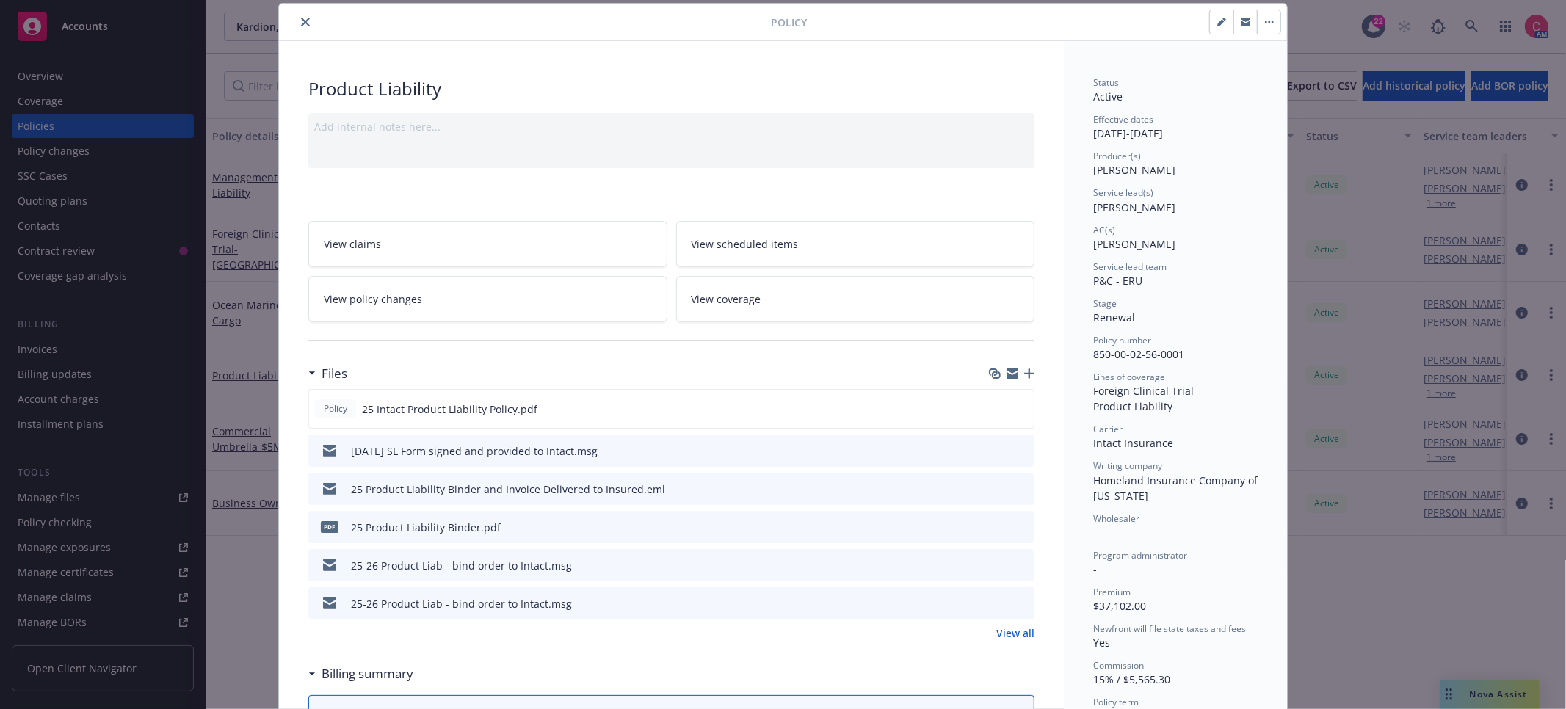
click at [1029, 368] on div at bounding box center [1012, 374] width 46 height 12
click at [1026, 374] on icon "button" at bounding box center [1029, 373] width 10 height 10
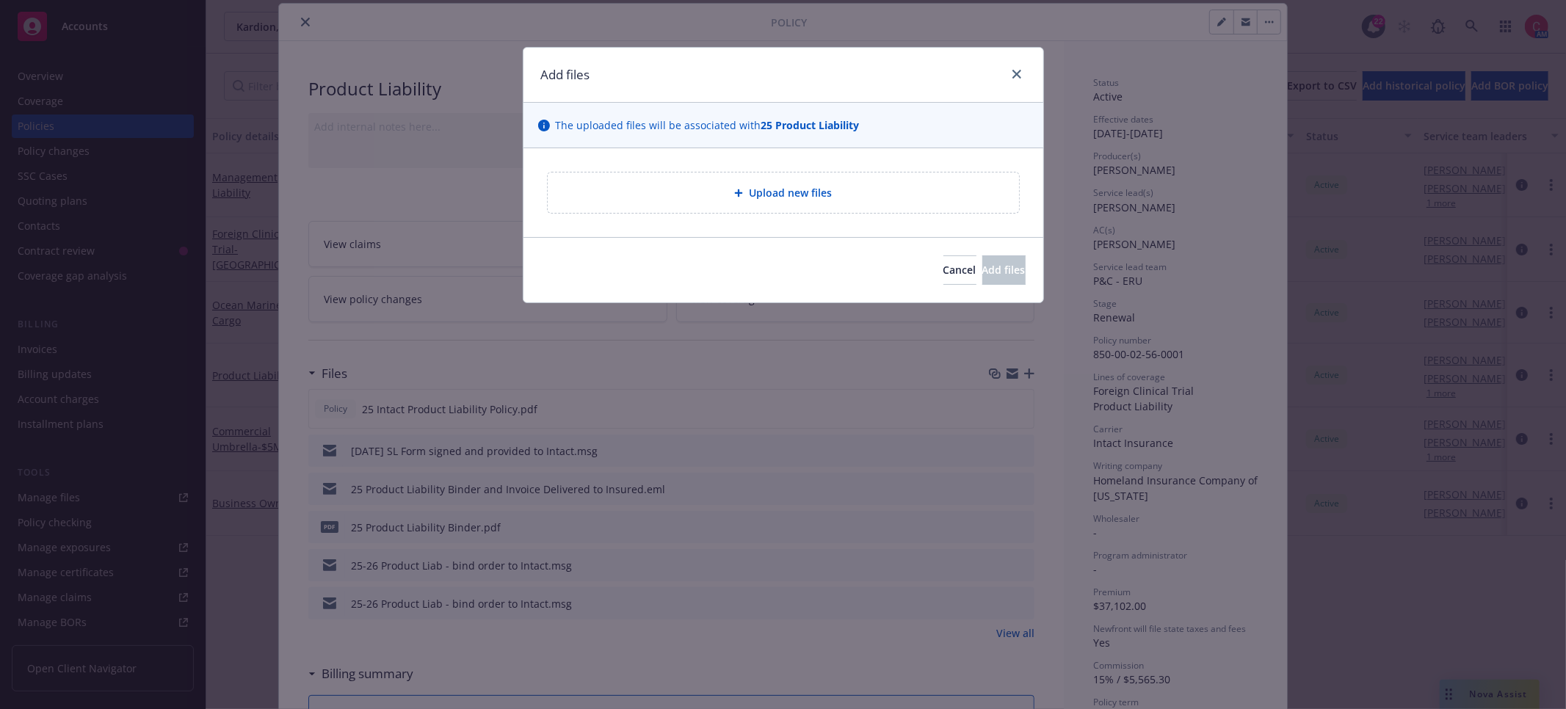
click at [725, 182] on div "Upload new files" at bounding box center [783, 192] width 471 height 40
type textarea "x"
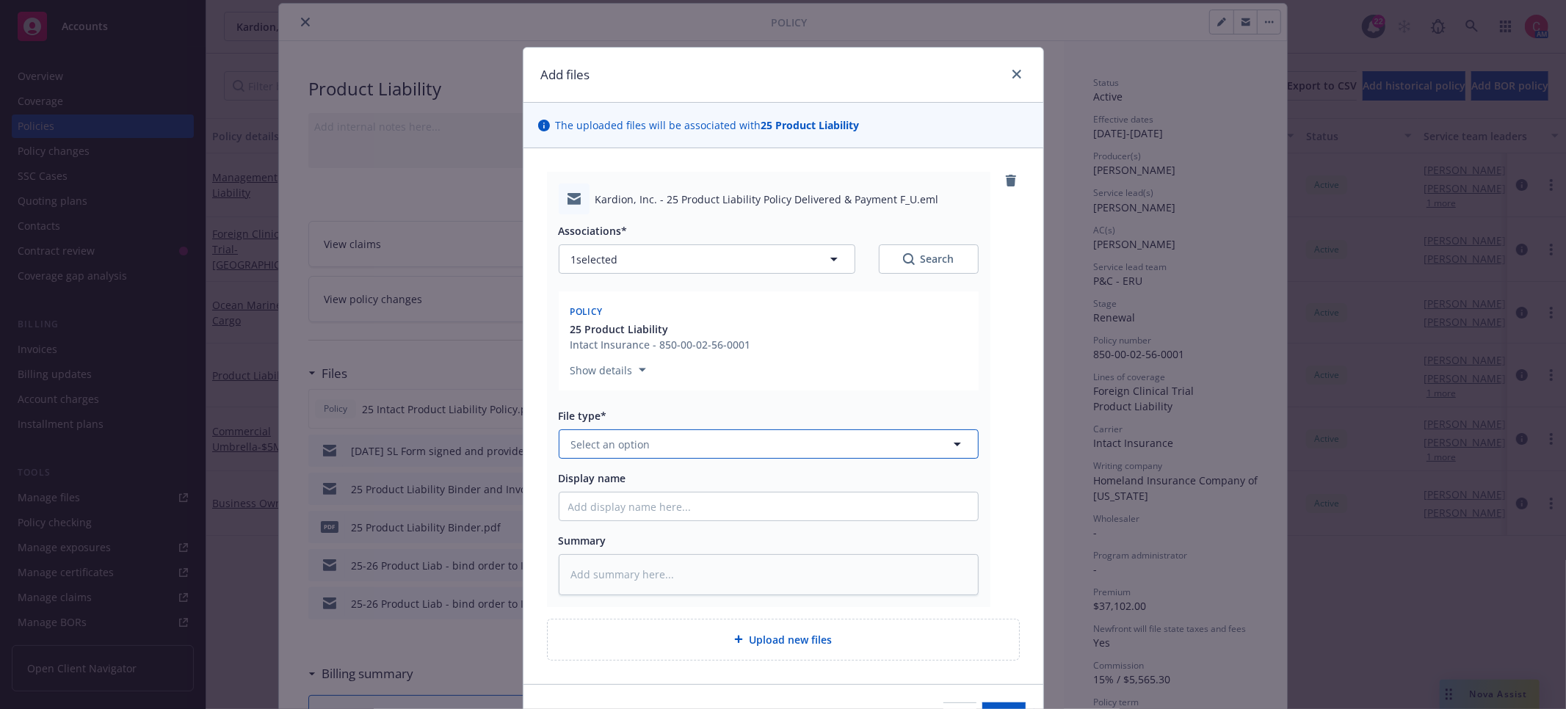
drag, startPoint x: 790, startPoint y: 449, endPoint x: 793, endPoint y: 434, distance: 15.8
click at [790, 449] on button "Select an option" at bounding box center [769, 443] width 420 height 29
type input "del"
click at [713, 555] on div "Policy delivery" at bounding box center [768, 562] width 401 height 21
click at [713, 508] on input "Display name" at bounding box center [768, 507] width 418 height 28
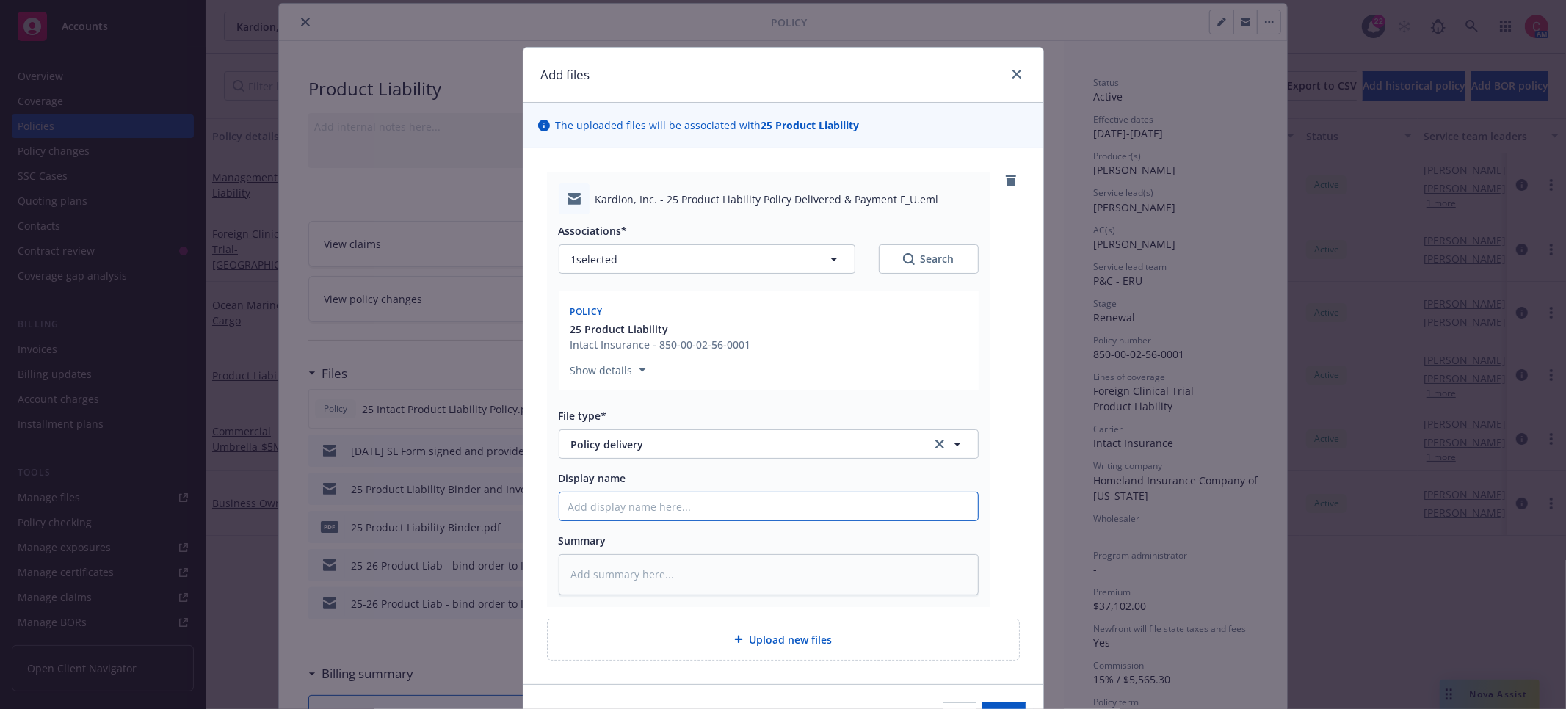
type textarea "x"
type input "2"
type textarea "x"
type input "25"
type textarea "x"
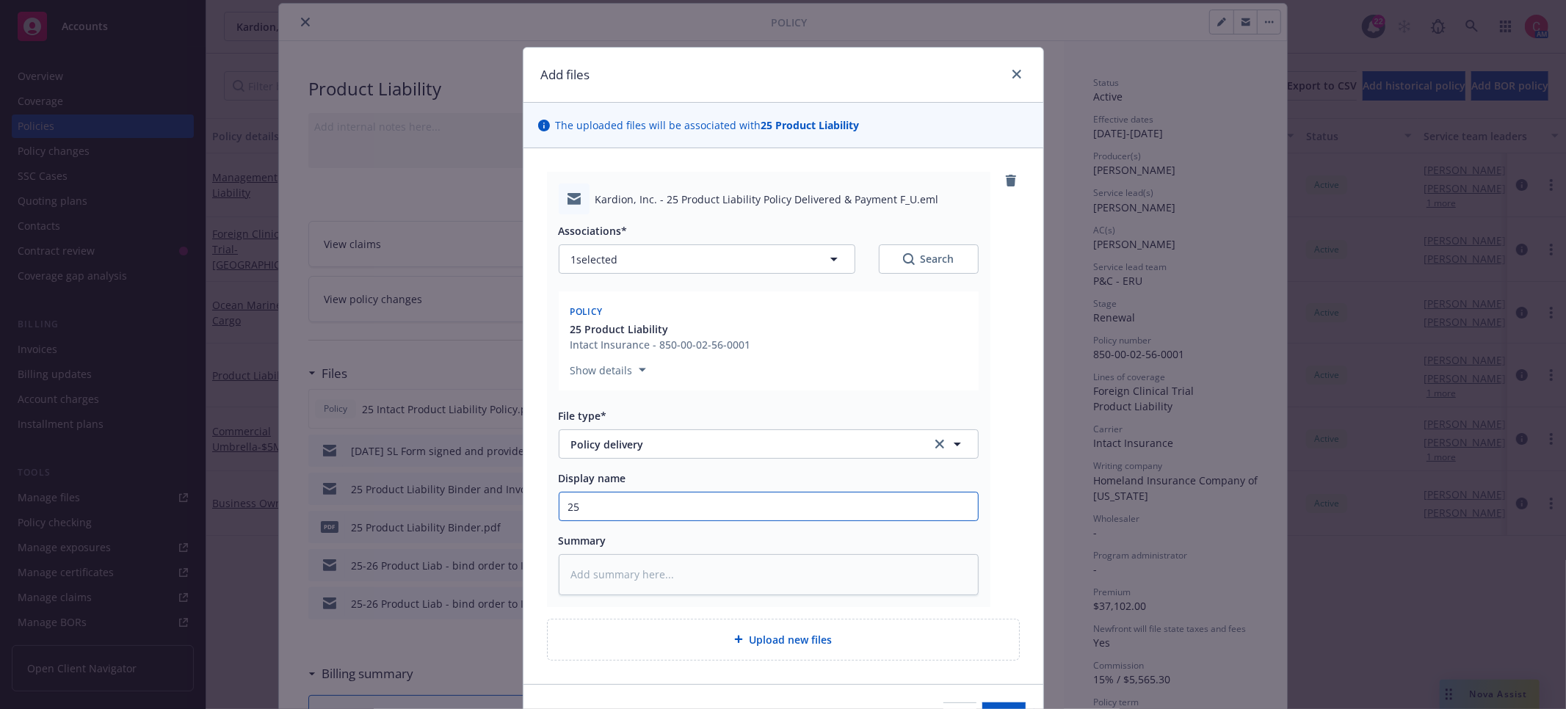
type input "25"
type textarea "x"
type input "25 P"
type textarea "x"
type input "25 Pr"
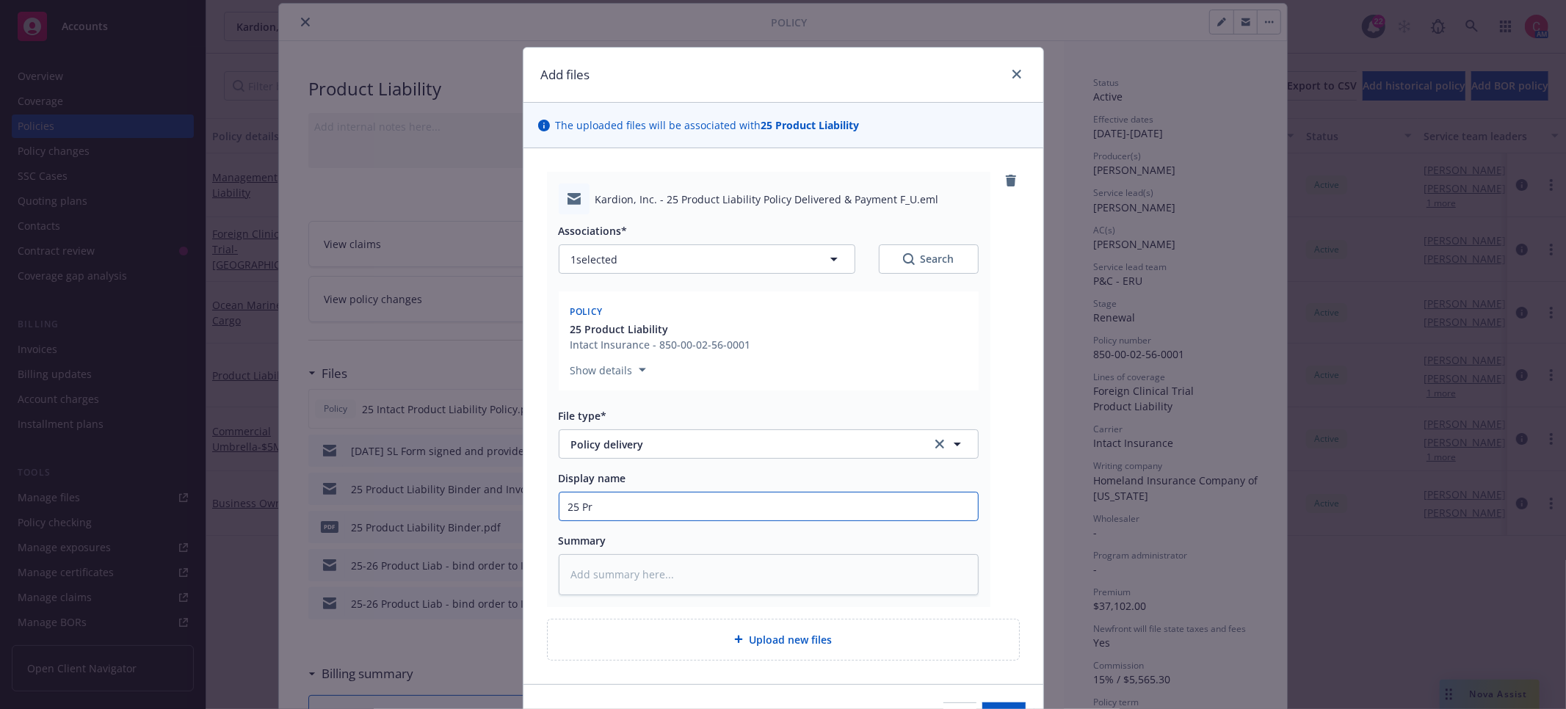
type textarea "x"
type input "25 Pro"
type textarea "x"
type input "25 Prod"
type textarea "x"
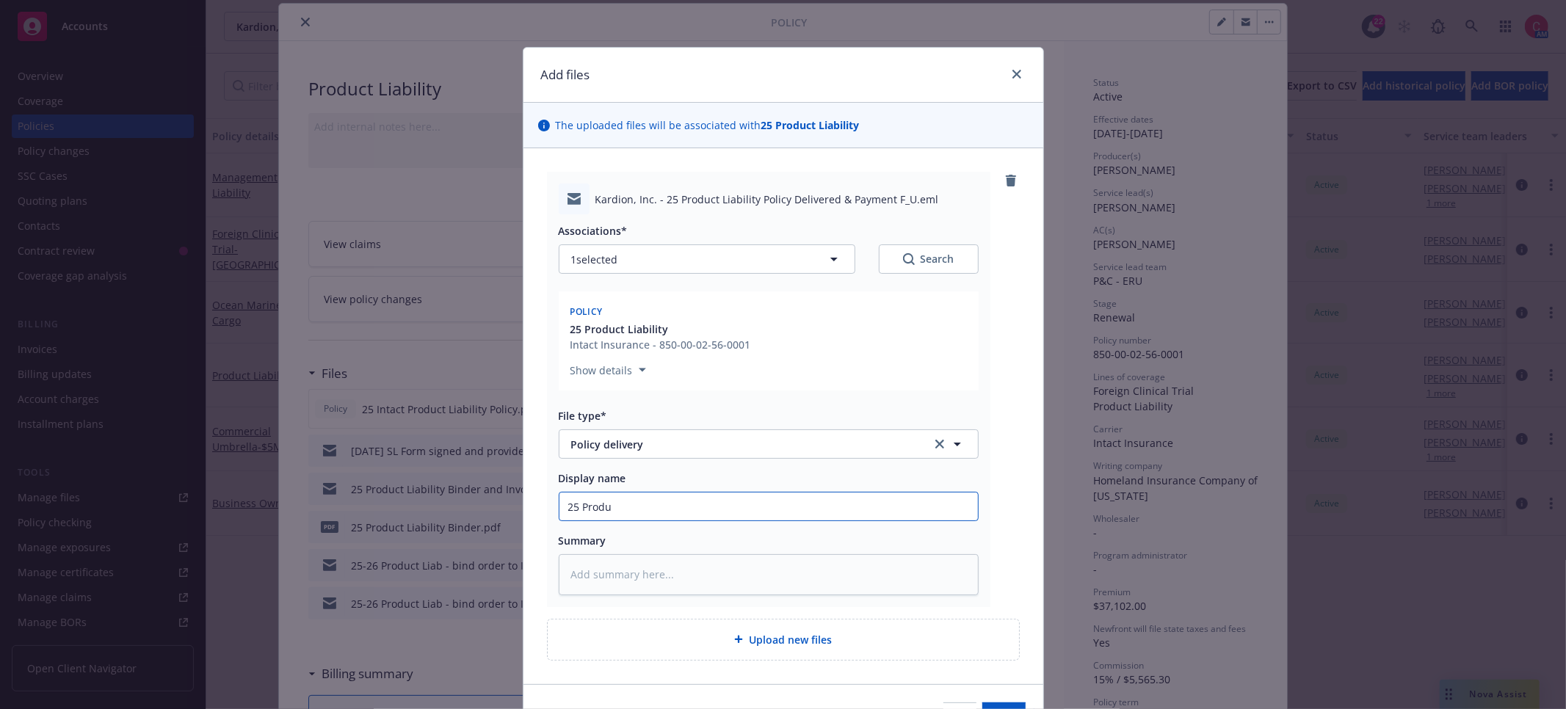
type input "25 Produc"
type textarea "x"
type input "25 Product"
type textarea "x"
type input "25 Product"
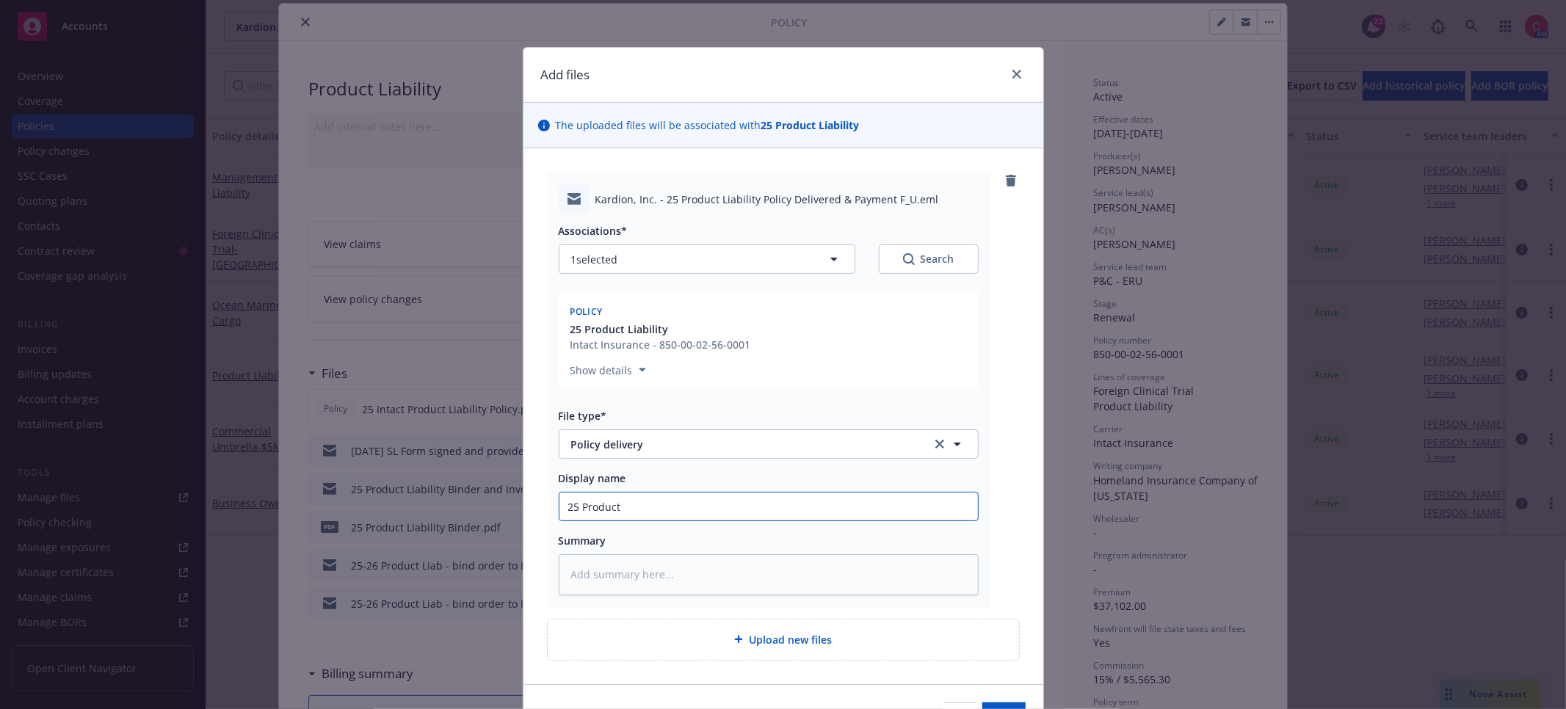
type textarea "x"
type input "25 Product L"
type textarea "x"
type input "25 Product Li"
type textarea "x"
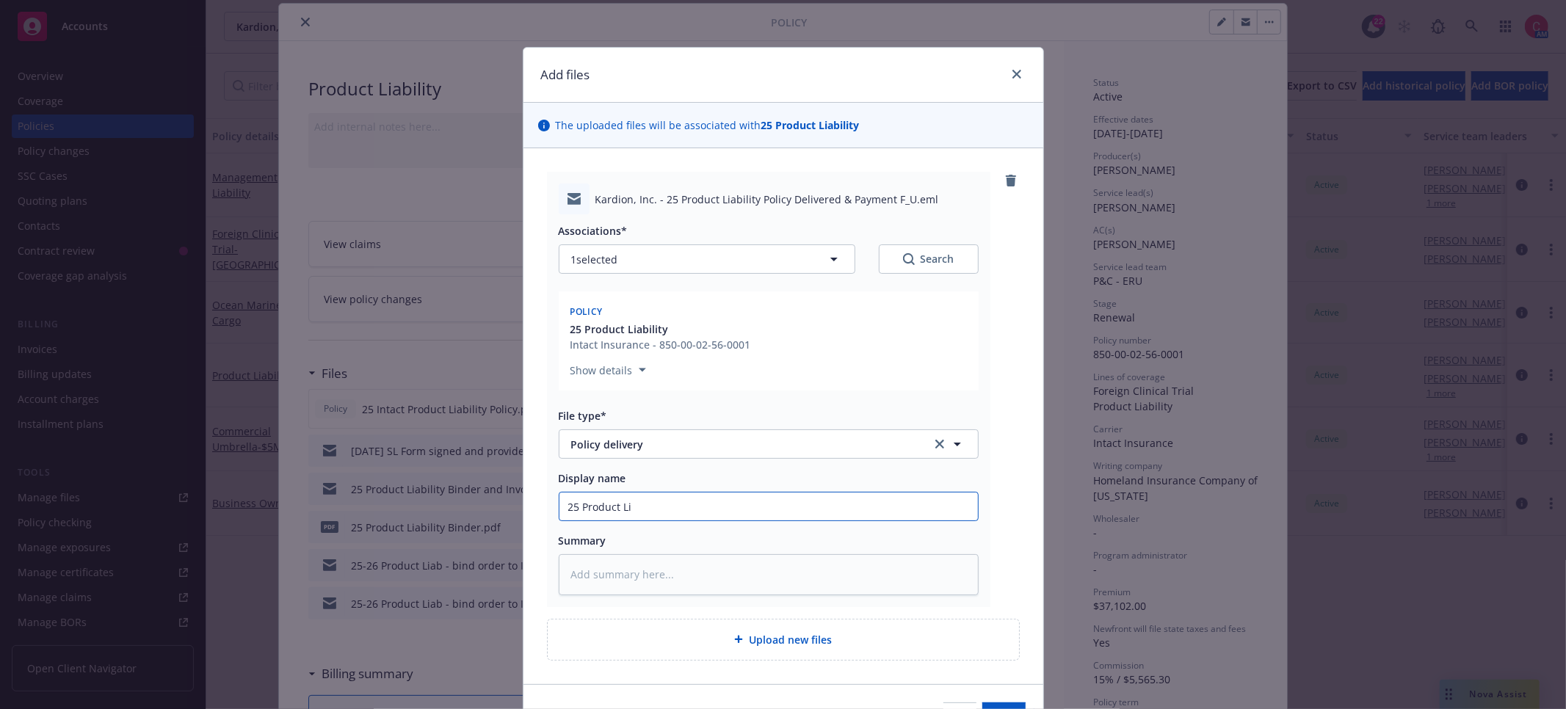
type input "25 Product Lia"
type textarea "x"
type input "25 Product Liab"
type textarea "x"
type input "25 Product Liabi"
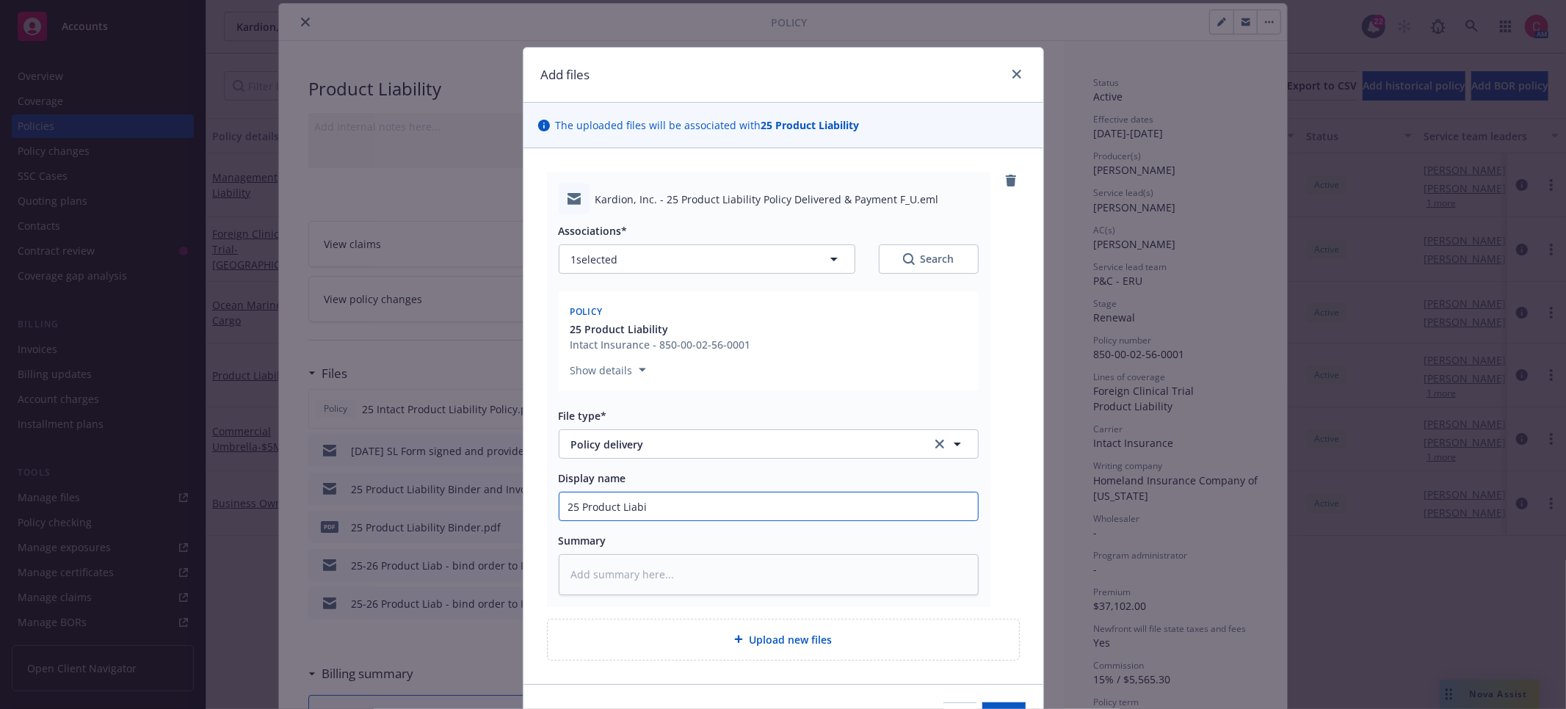
type textarea "x"
type input "25 Product Liabil"
type textarea "x"
type input "25 Product Liabilt"
type textarea "x"
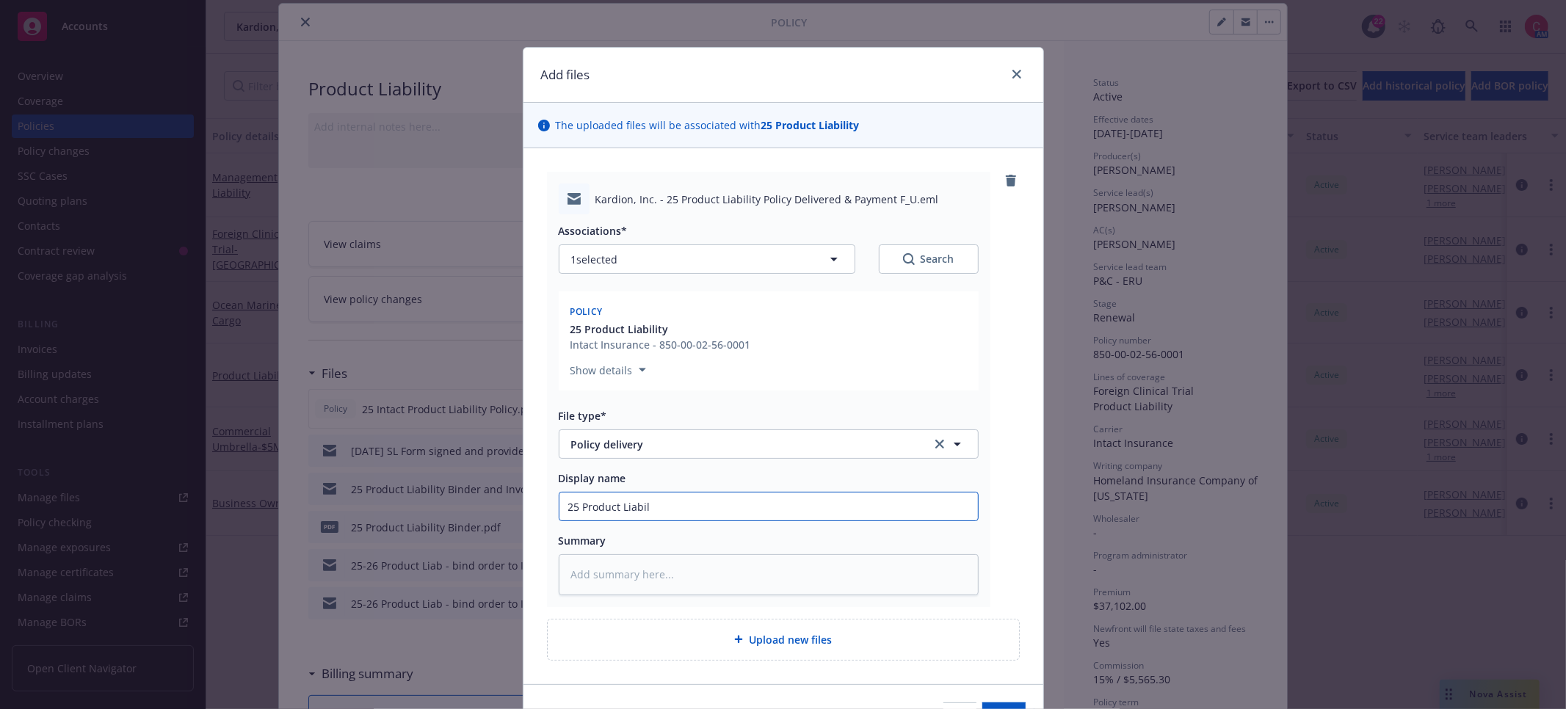
type input "25 Product Liabili"
type textarea "x"
type input "25 Product Liabilit"
type textarea "x"
type input "25 Product Liability"
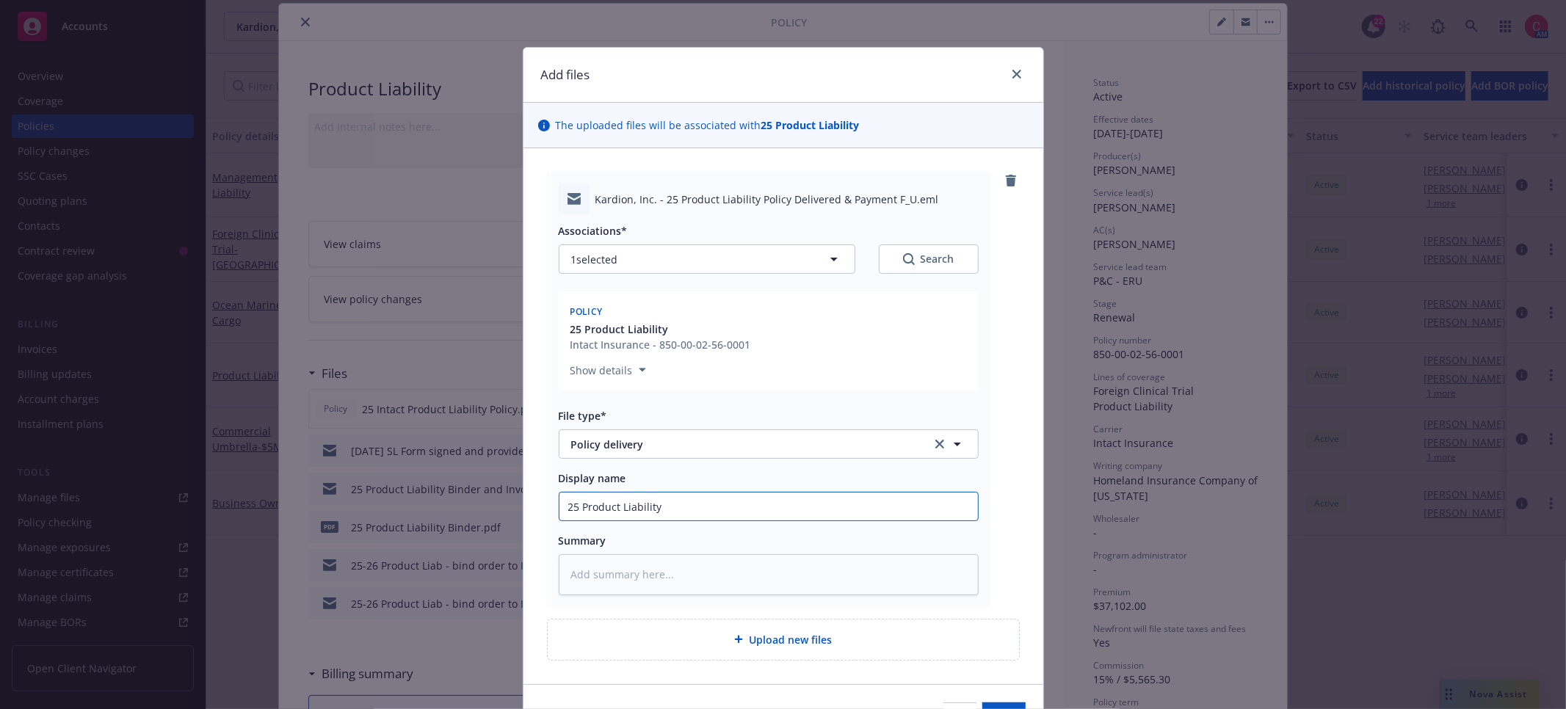
type textarea "x"
type input "25 Product Liability"
type textarea "x"
type input "25 Product Liability Po"
type textarea "x"
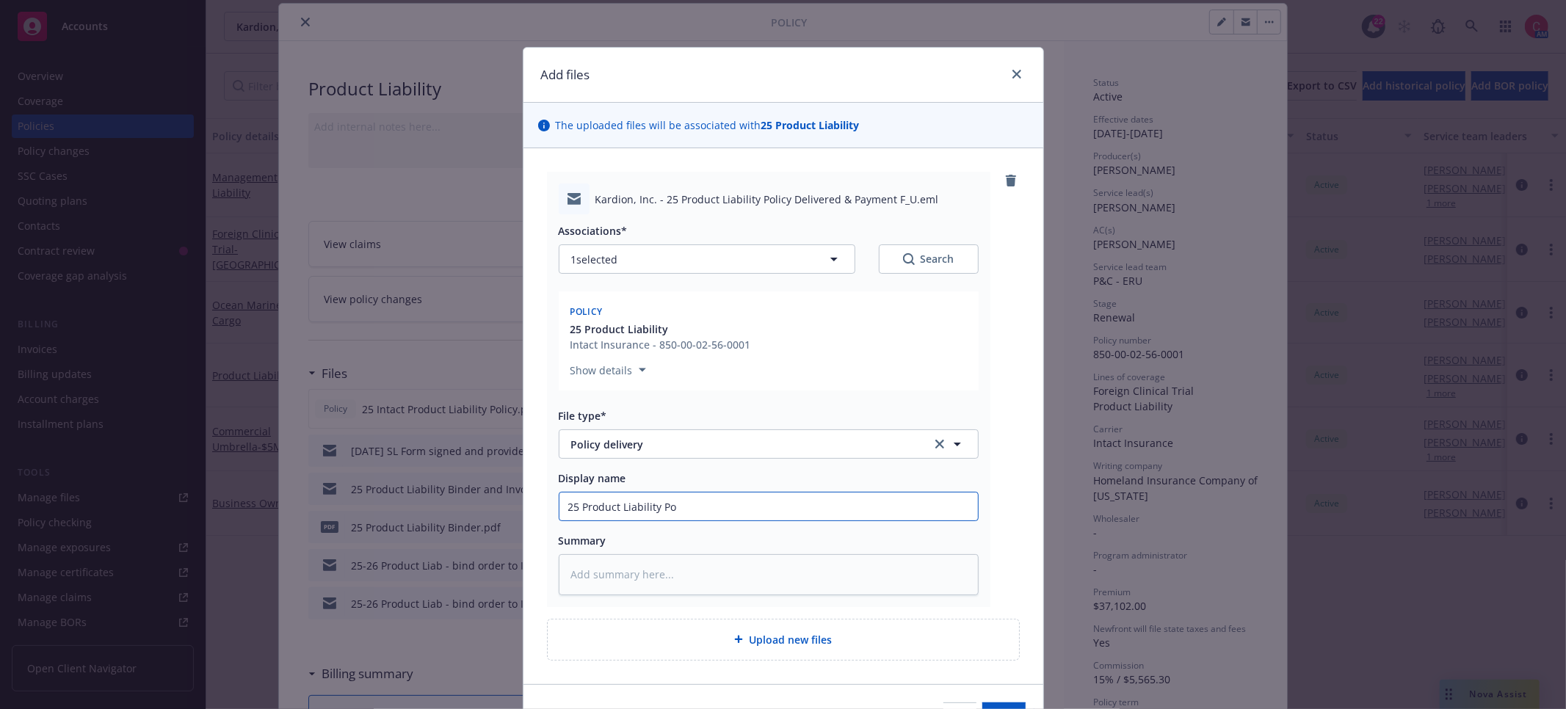
type input "25 Product Liability Pol"
type textarea "x"
type input "25 Product Liability Poli"
type textarea "x"
type input "25 Product Liability Polic"
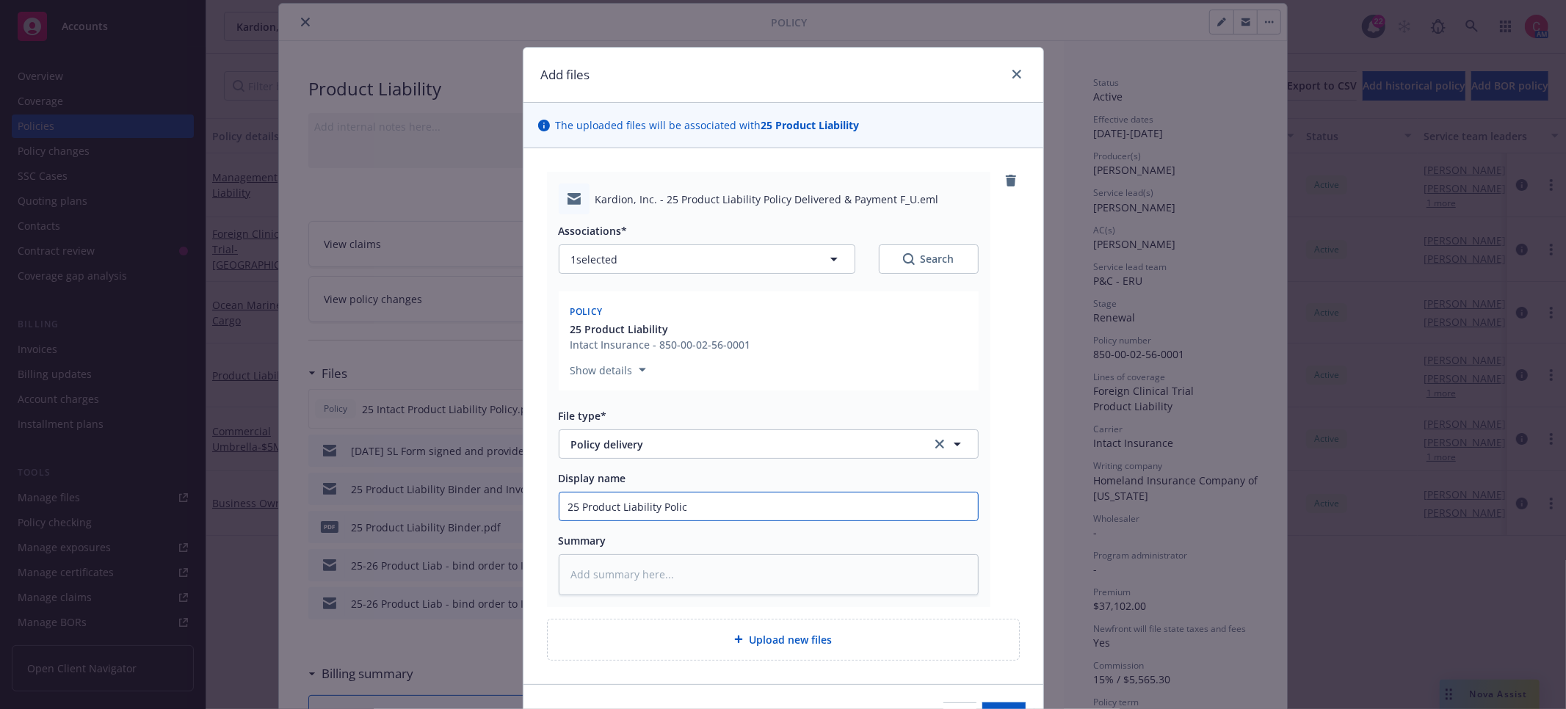
type textarea "x"
type input "25 Product Liability Policy"
type textarea "x"
type input "25 Product Liability Policy"
type textarea "x"
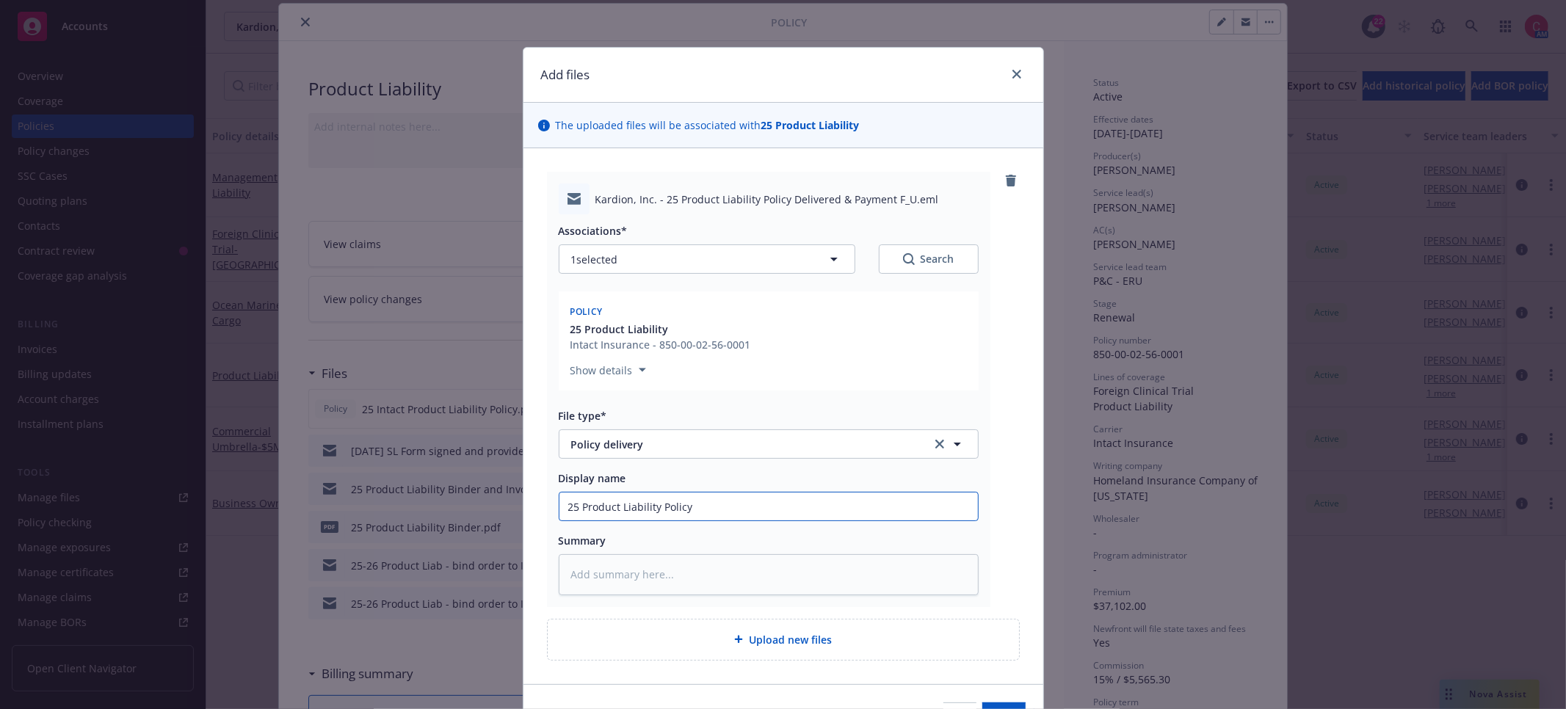
type input "25 Product Liability Policy D"
type textarea "x"
type input "25 Product Liability Policy De"
type textarea "x"
type input "25 Product Liability Policy Del"
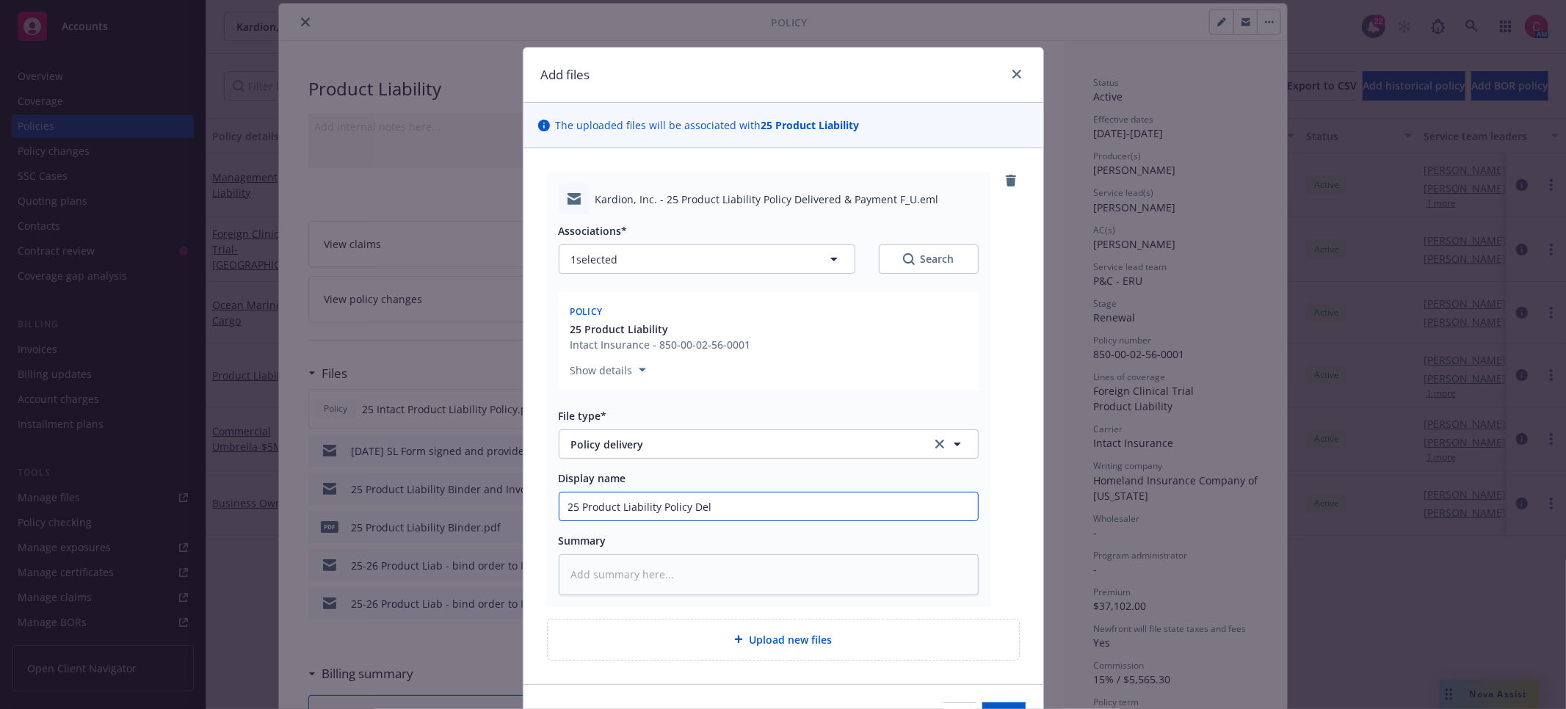
type textarea "x"
type input "25 Product Liability Policy Deliv"
type textarea "x"
type input "25 Product Liability Policy Delive"
type textarea "x"
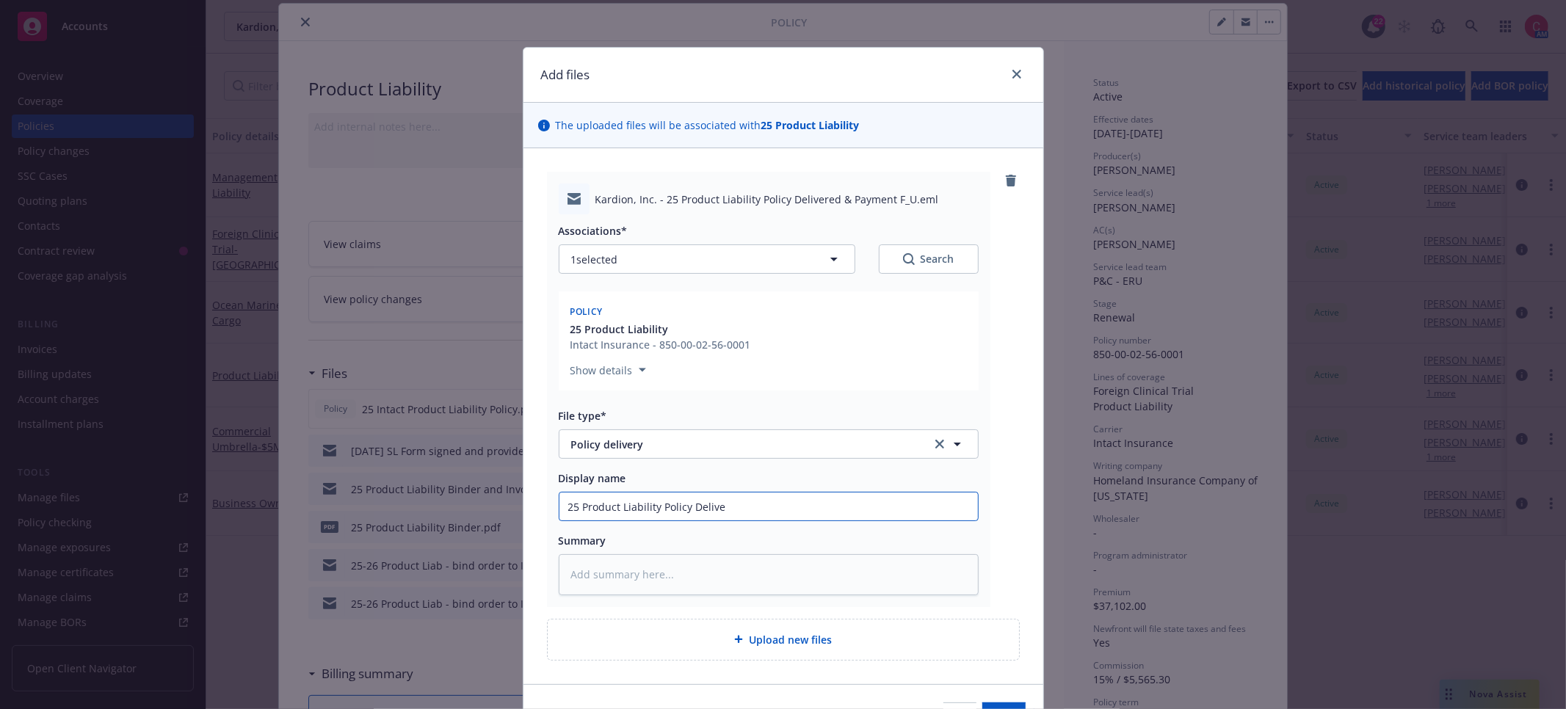
type input "25 Product Liability Policy Deliver"
type textarea "x"
type input "25 Product Liability Policy Delivere"
type textarea "x"
type input "25 Product Liability Policy Delivered"
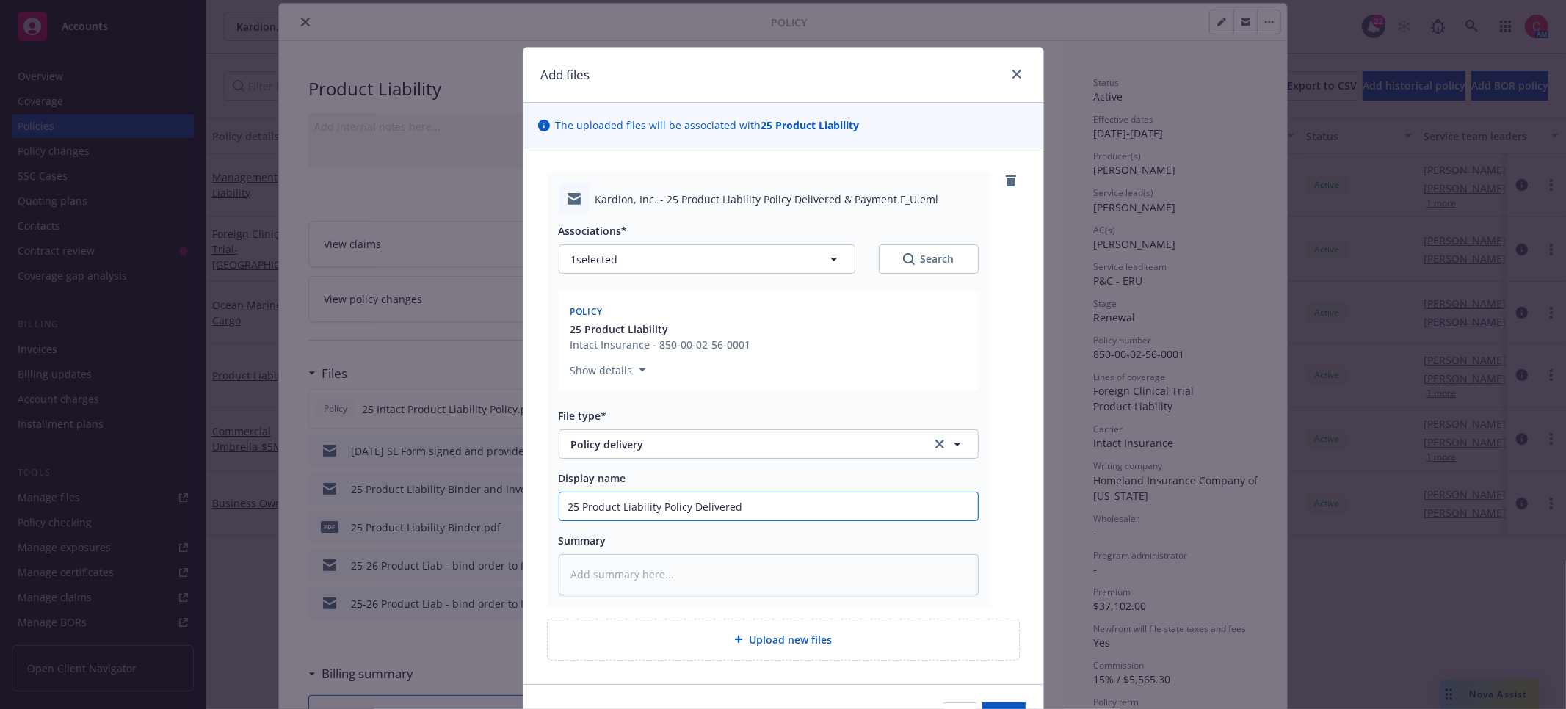
type textarea "x"
type input "25 Product Liability Policy Delivered"
type textarea "x"
type input "25 Product Liability Policy Delivered t"
type textarea "x"
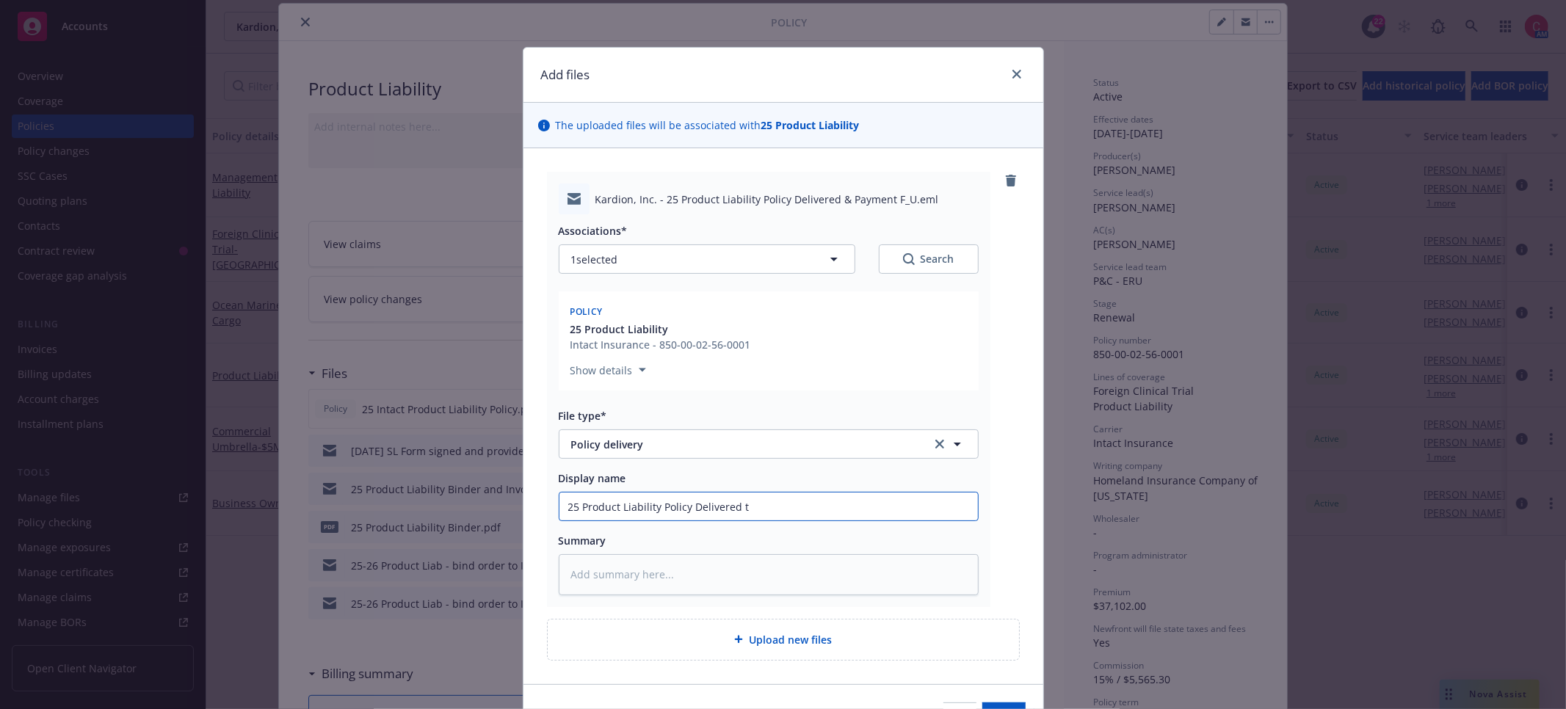
type input "25 Product Liability Policy Delivered to"
type textarea "x"
type input "25 Product Liability Policy Delivered to"
type textarea "x"
type input "25 Product Liability Policy Delivered to I"
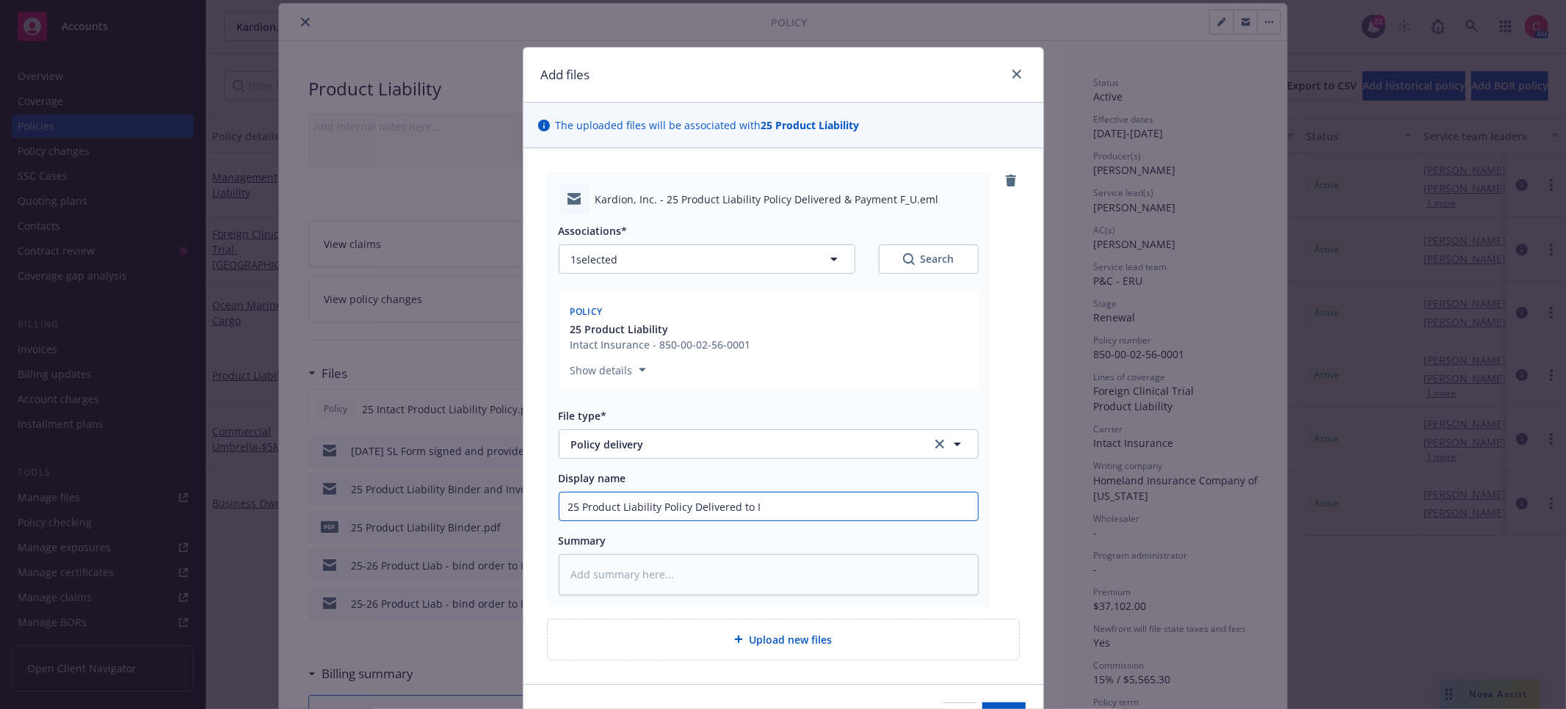
type textarea "x"
type input "25 Product Liability Policy Delivered to In"
type textarea "x"
type input "25 Product Liability Policy Delivered to Ins"
type textarea "x"
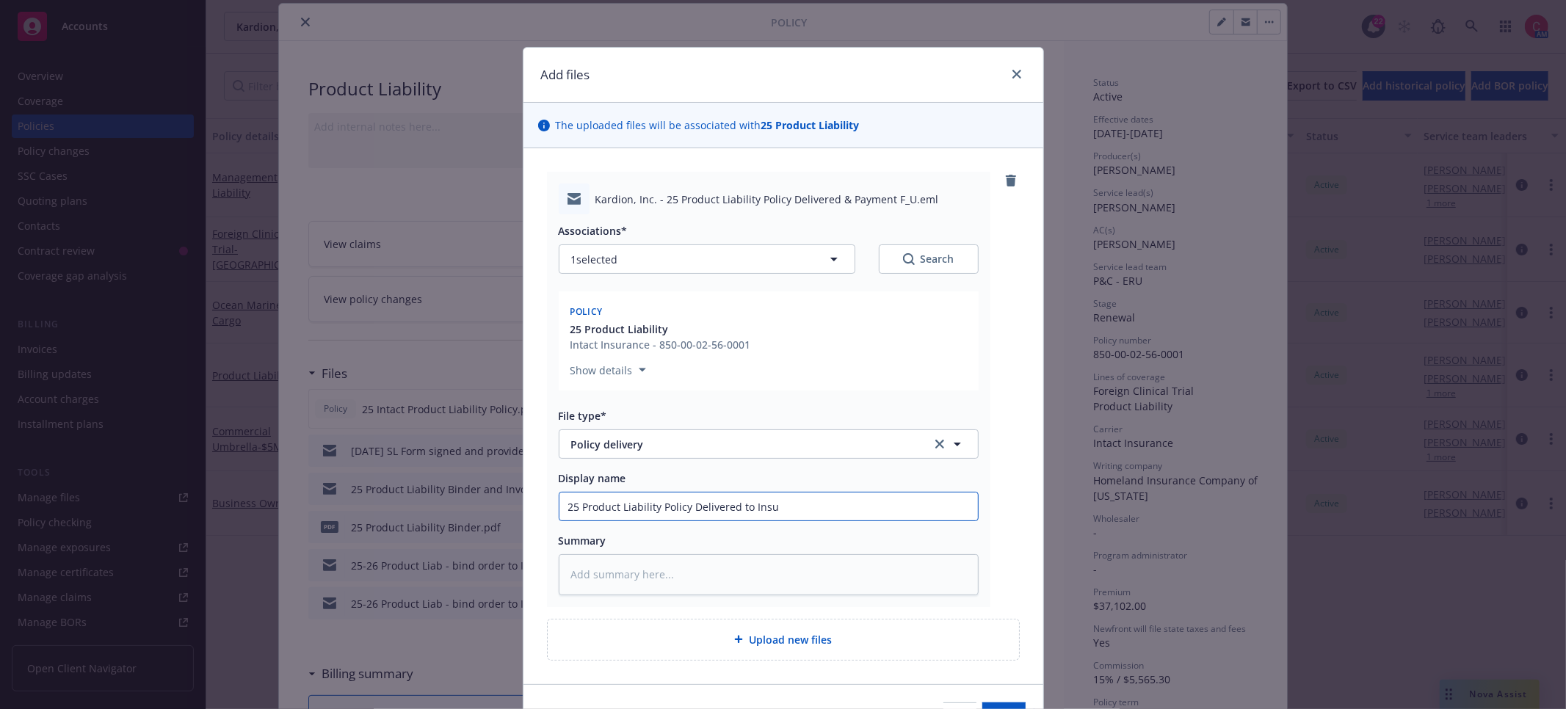
type input "25 Product Liability Policy Delivered to Insur"
type textarea "x"
type input "25 Product Liability Policy Delivered to Insure"
type textarea "x"
type input "25 Product Liability Policy Delivered to Insured"
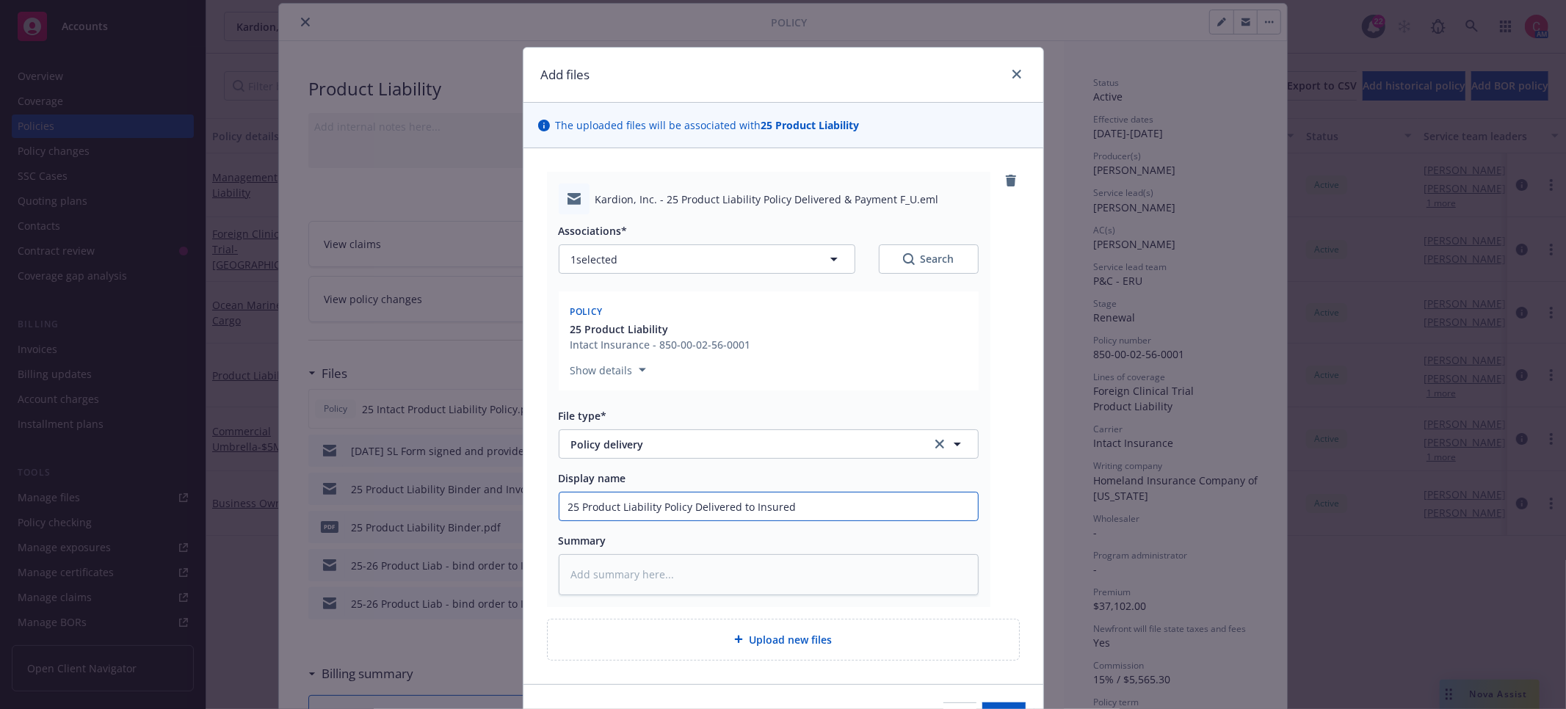
type textarea "x"
type input "25 Product Liability Policy Delivered to Insured"
type textarea "x"
type input "25 Product Liability Policy Delivered to Insured &"
type textarea "x"
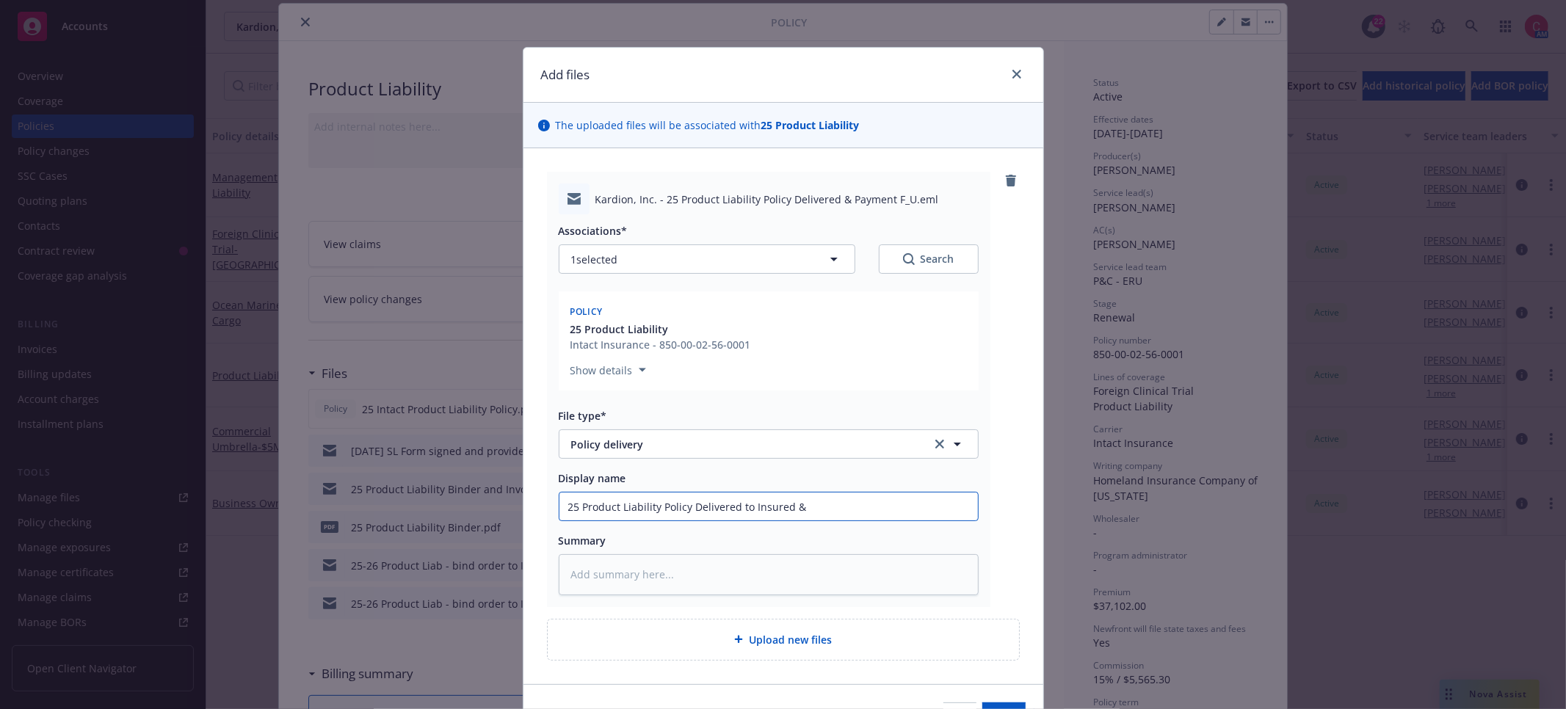
type input "25 Product Liability Policy Delivered to Insured &"
type textarea "x"
type input "25 Product Liability Policy Delivered to Insured & P"
type textarea "x"
type input "25 Product Liability Policy Delivered to Insured & Pa"
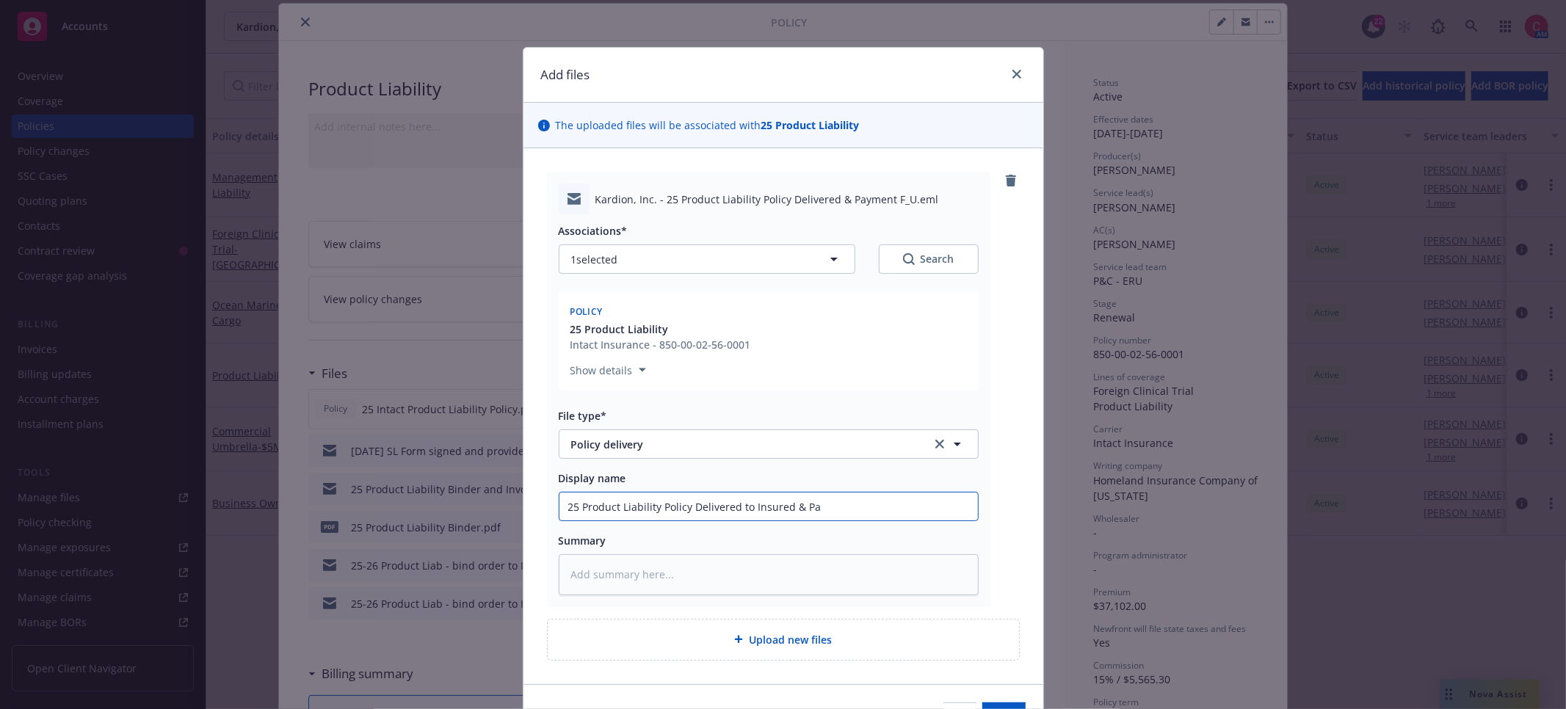
type textarea "x"
type input "25 Product Liability Policy Delivered to Insured & Pay"
type textarea "x"
type input "25 Product Liability Policy Delivered to Insured & Paym"
type textarea "x"
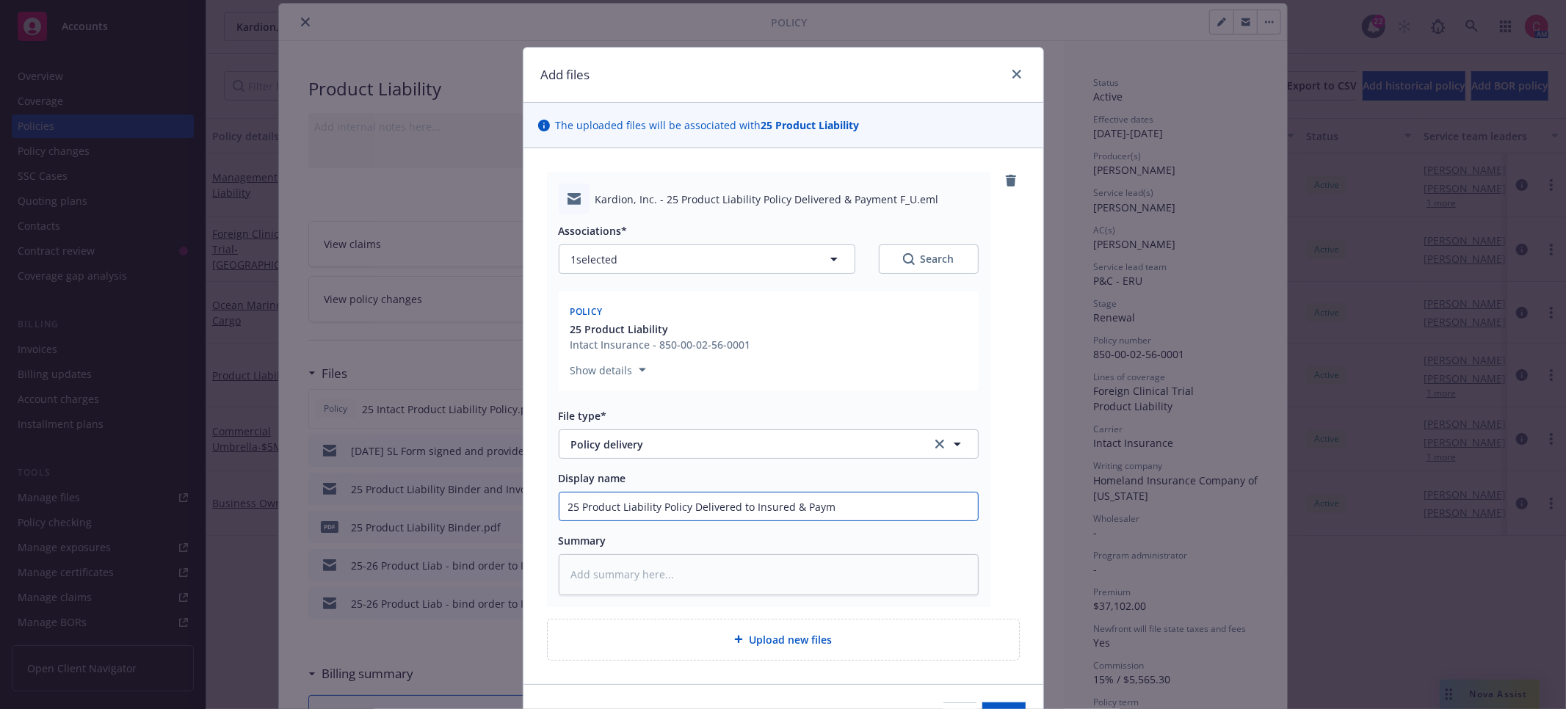
type input "25 Product Liability Policy Delivered to Insured & Payme"
type textarea "x"
type input "25 Product Liability Policy Delivered to Insured & Paymen"
type textarea "x"
type input "25 Product Liability Policy Delivered to Insured & Payment"
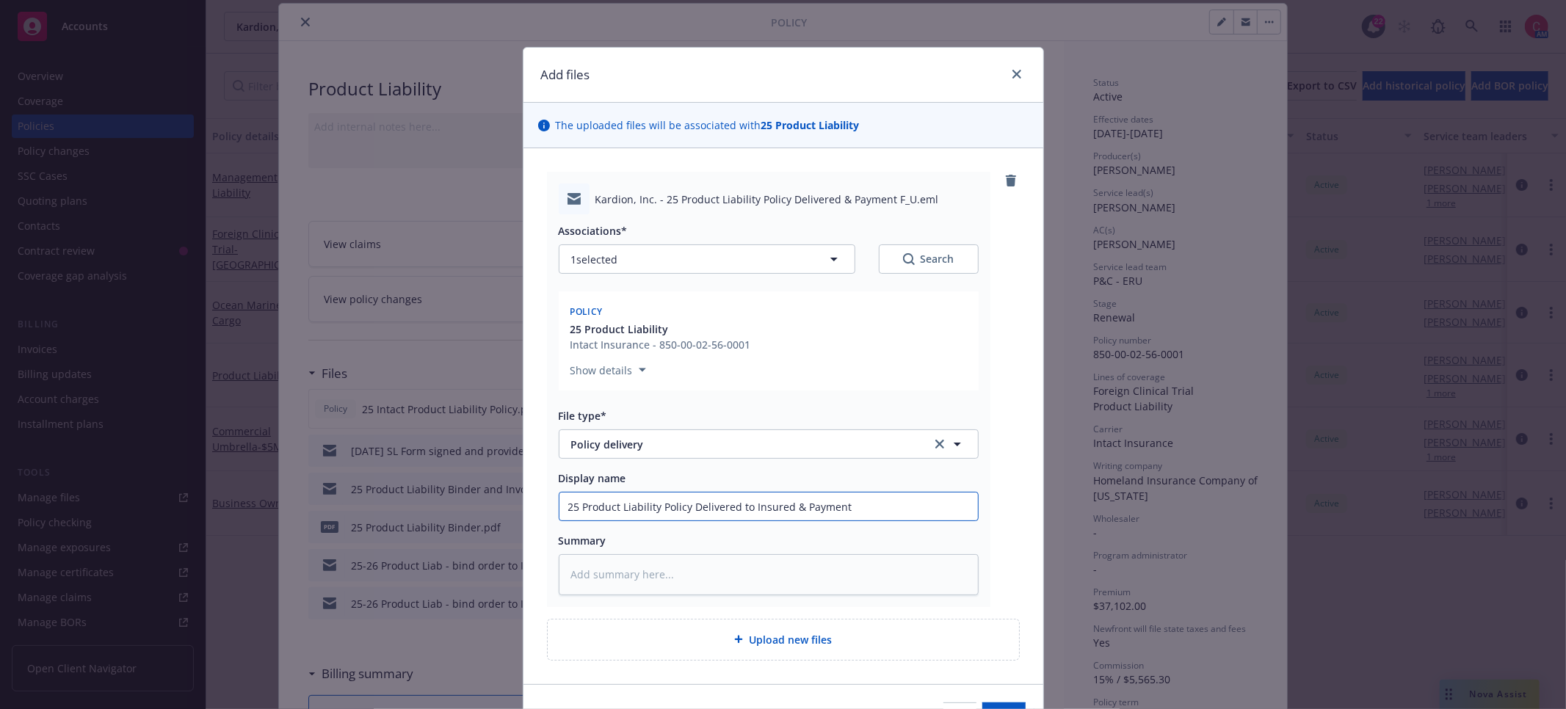
type textarea "x"
type input "25 Product Liability Policy Delivered to Insured & Payment"
type textarea "x"
type input "25 Product Liability Policy Delivered to Insured & Payment F"
type textarea "x"
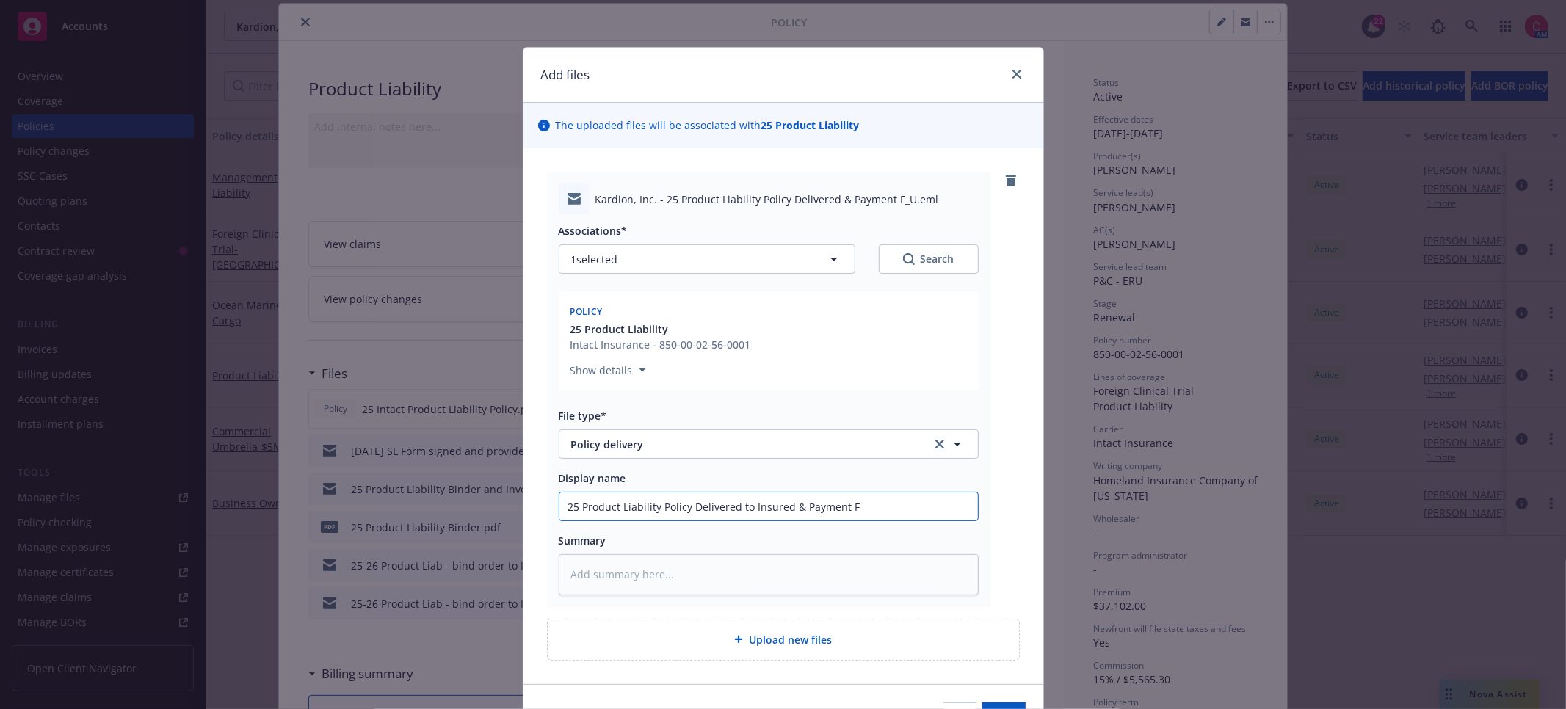
type input "25 Product Liability Policy Delivered to Insured & Payment F/"
type textarea "x"
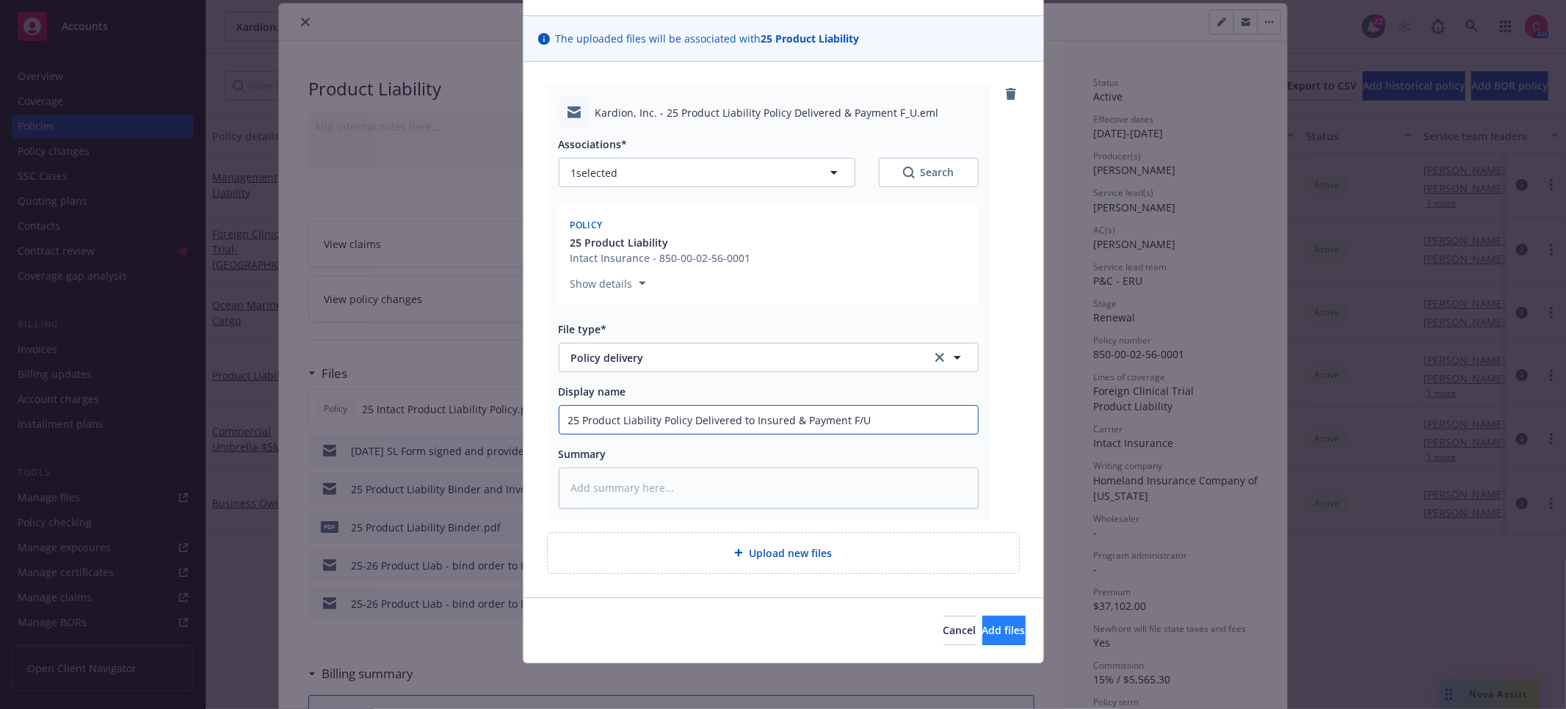
type input "25 Product Liability Policy Delivered to Insured & Payment F/U"
click at [997, 624] on span "Add files" at bounding box center [1003, 630] width 43 height 14
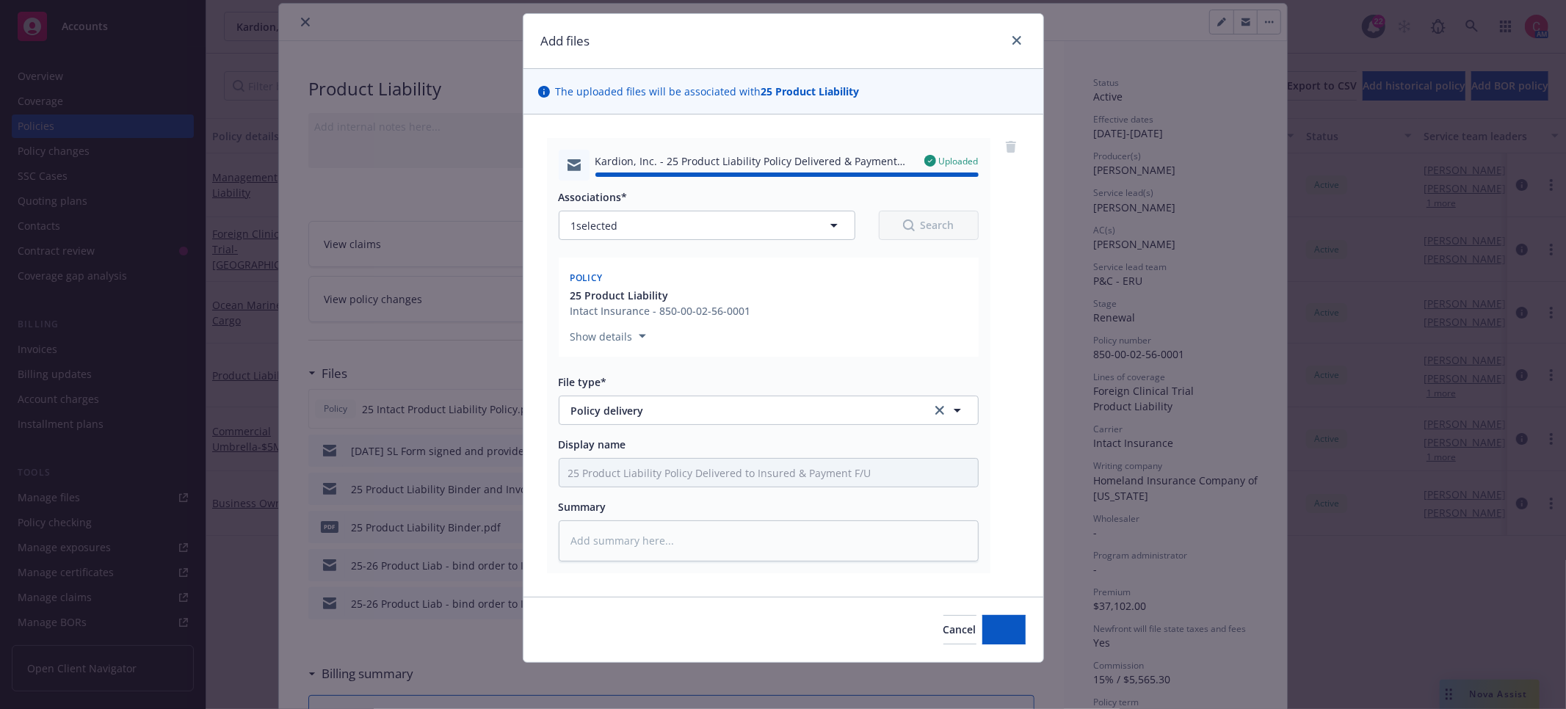
type textarea "x"
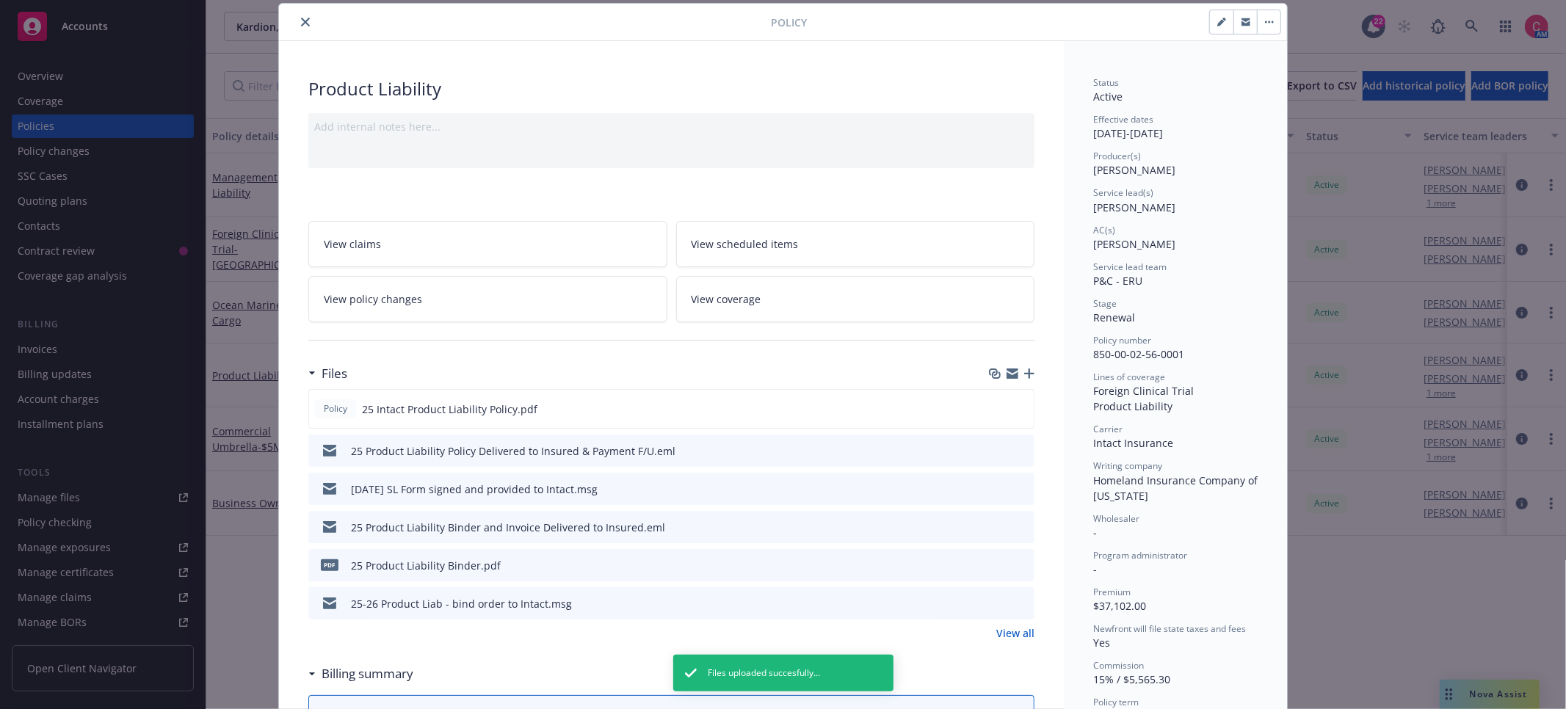
scroll to position [0, 0]
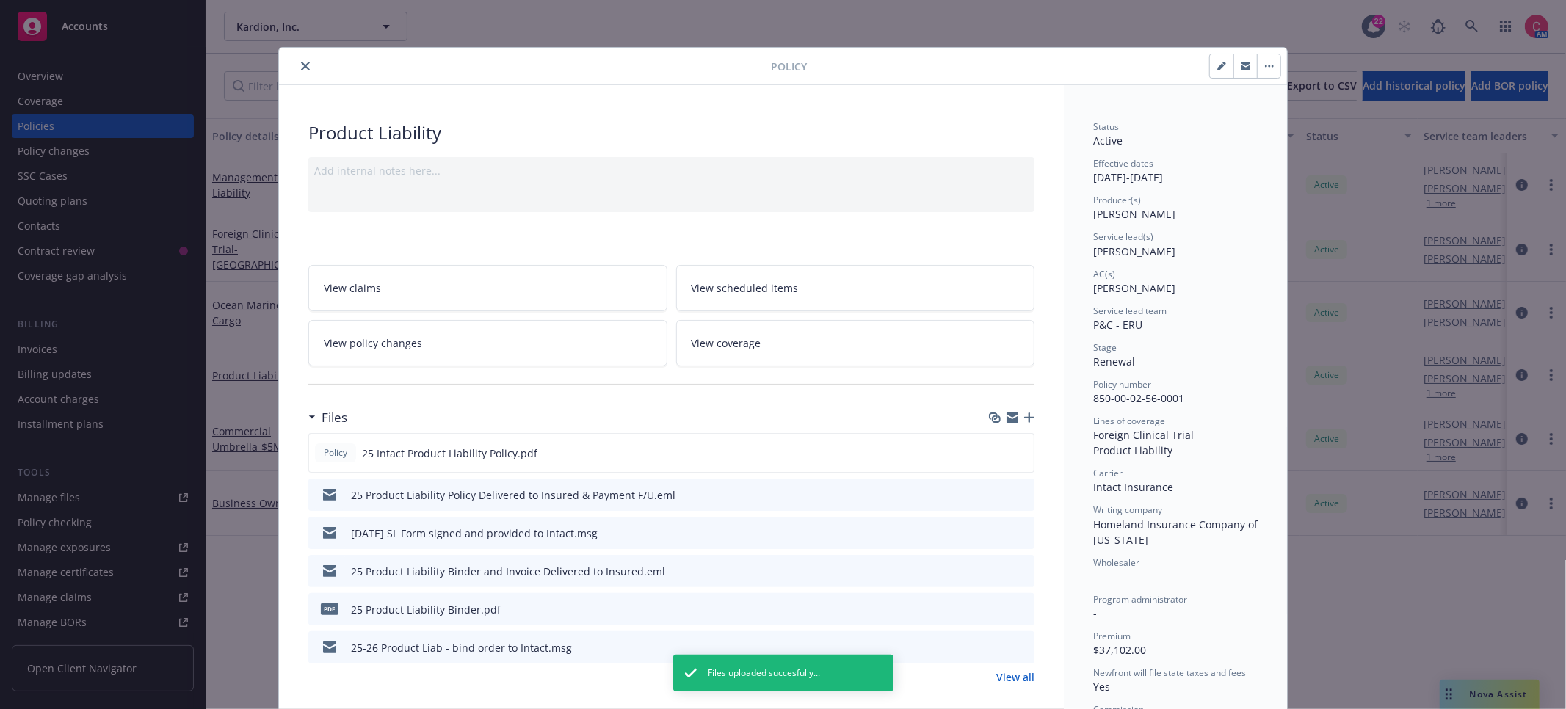
click at [305, 68] on icon "close" at bounding box center [305, 66] width 9 height 9
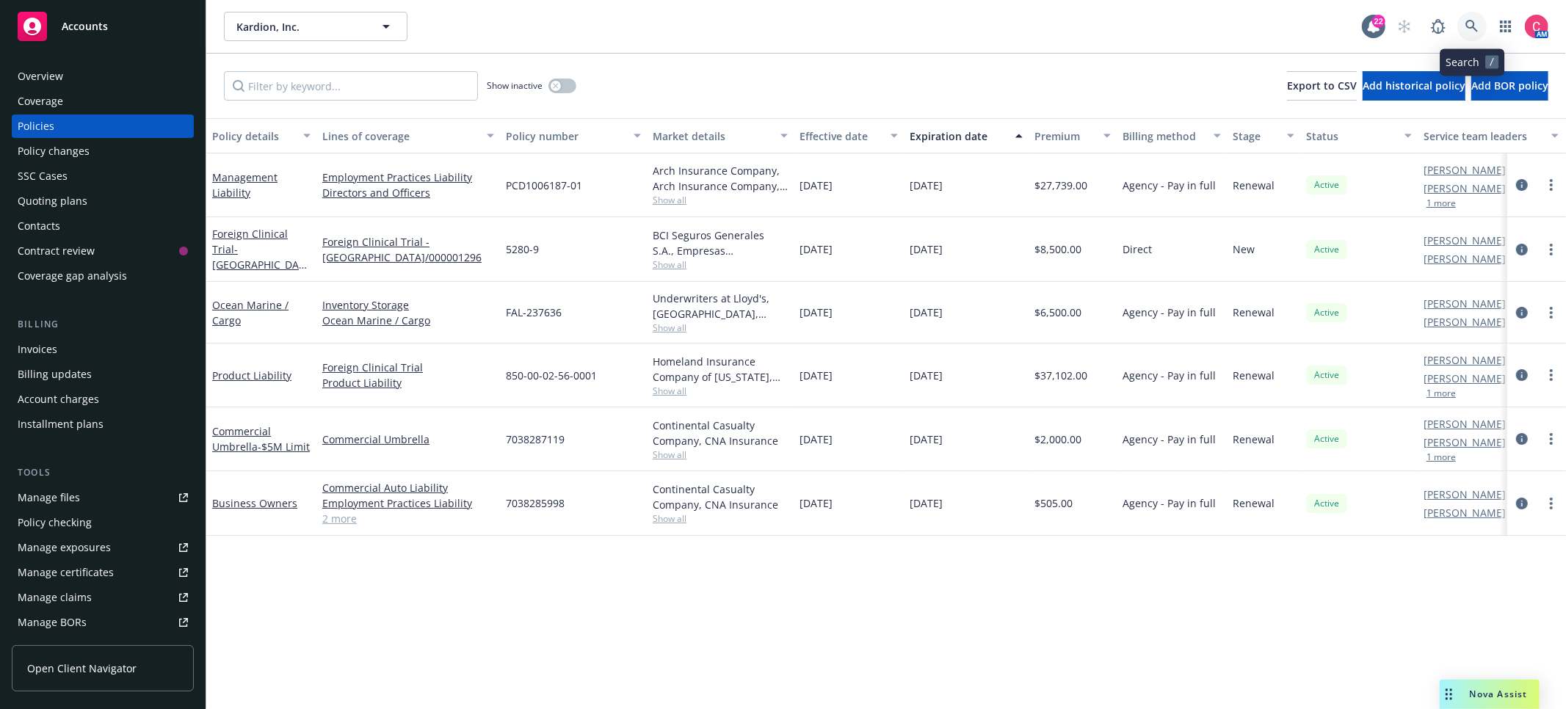
click at [1462, 32] on link at bounding box center [1471, 26] width 29 height 29
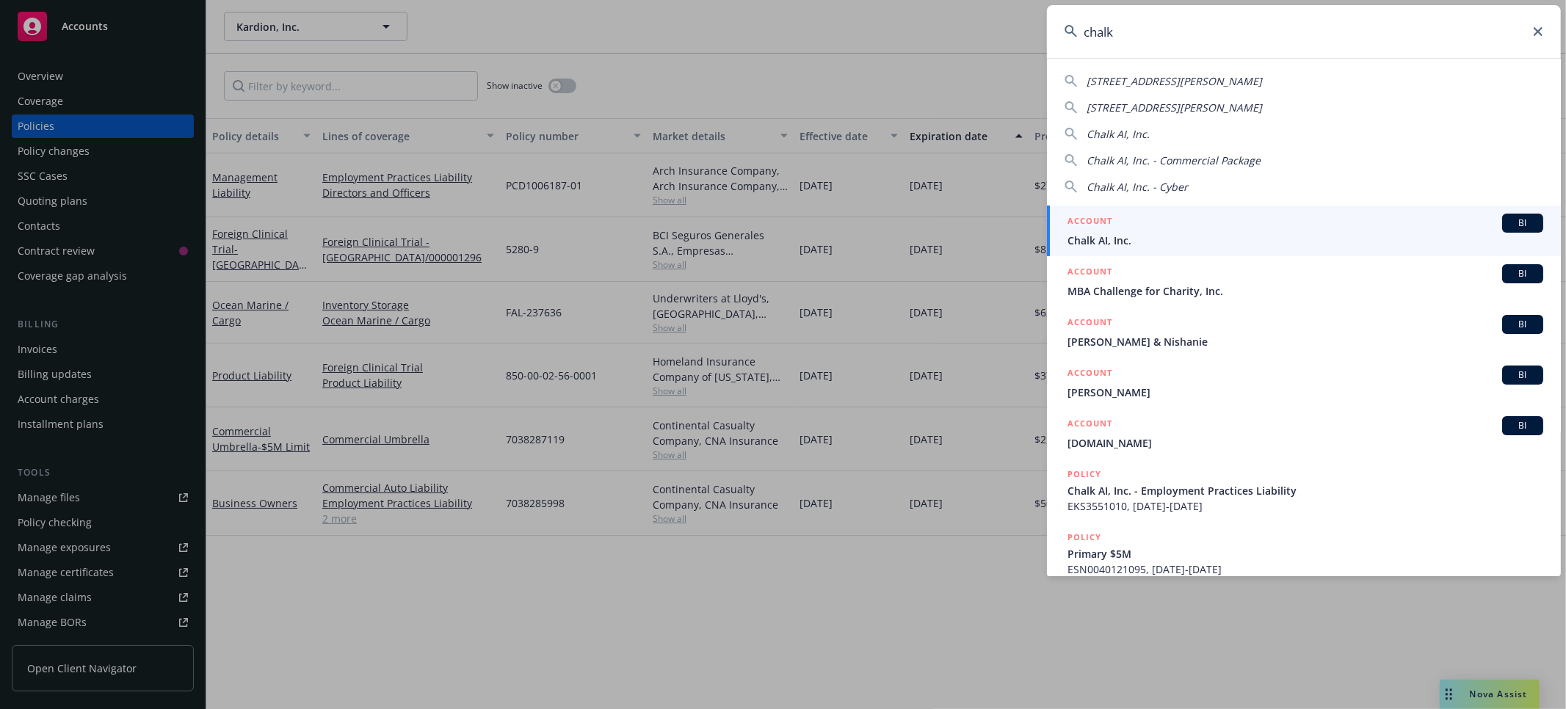
type input "chalk"
click at [1381, 224] on div "ACCOUNT BI" at bounding box center [1305, 223] width 476 height 19
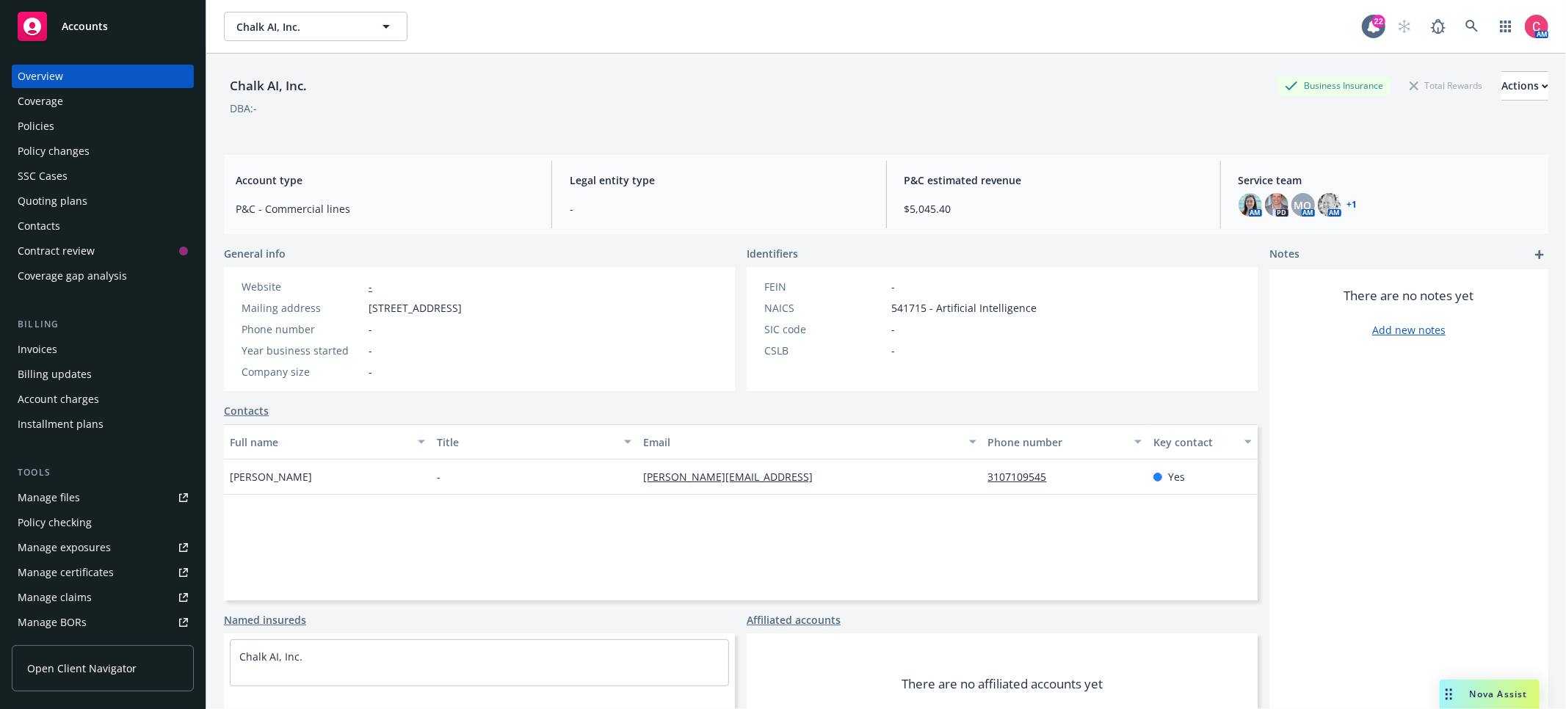
click at [92, 132] on div "Policies" at bounding box center [103, 126] width 170 height 23
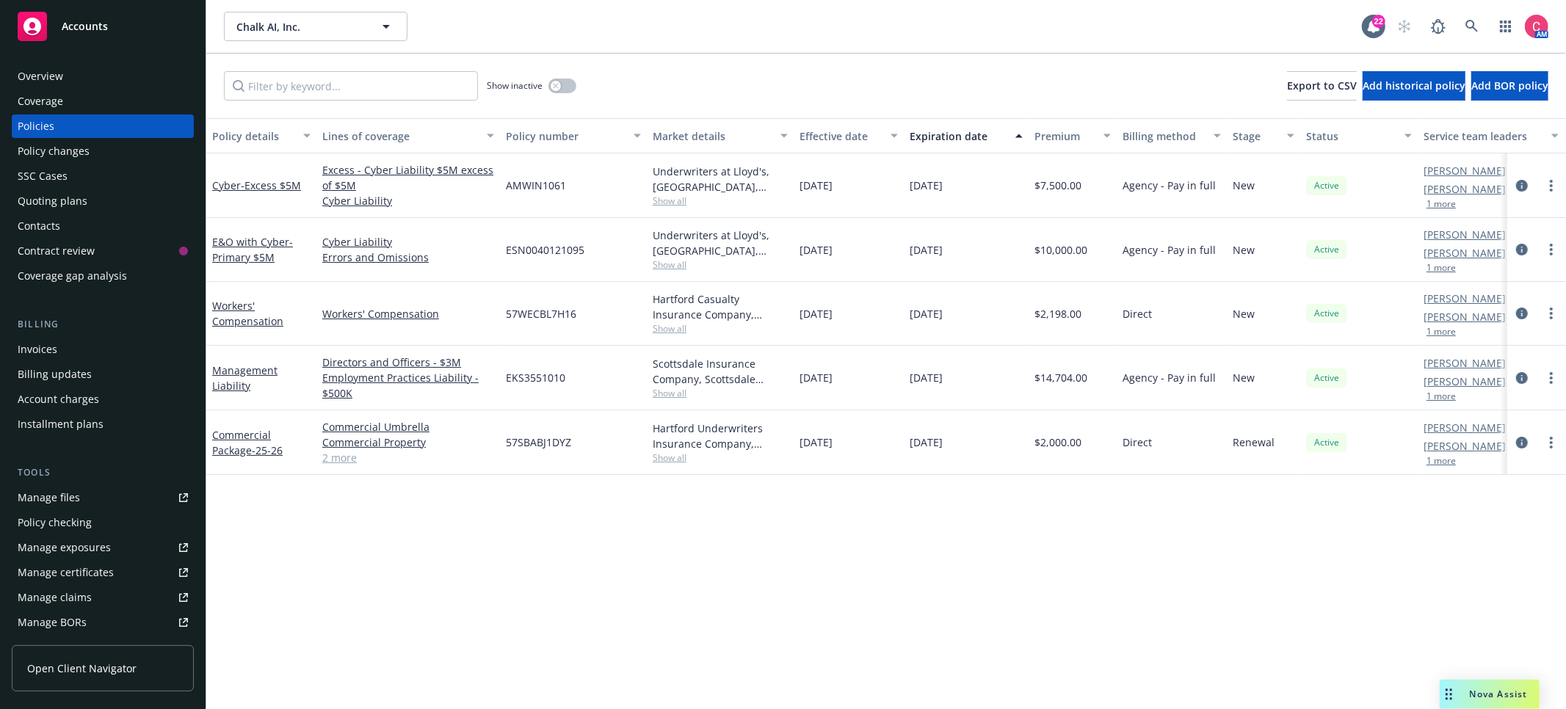
click at [117, 203] on div "Quoting plans" at bounding box center [103, 200] width 170 height 23
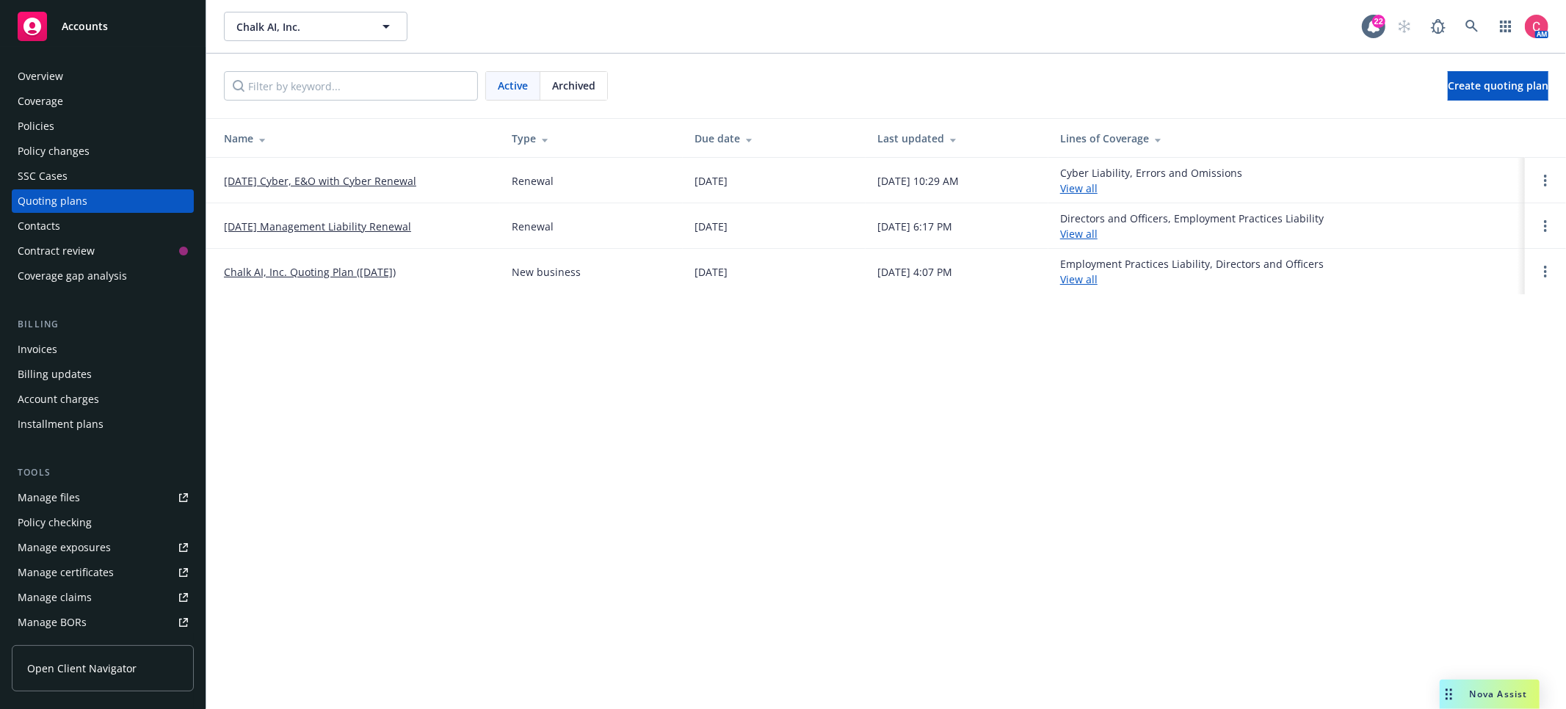
click at [551, 99] on div "Archived" at bounding box center [573, 86] width 67 height 28
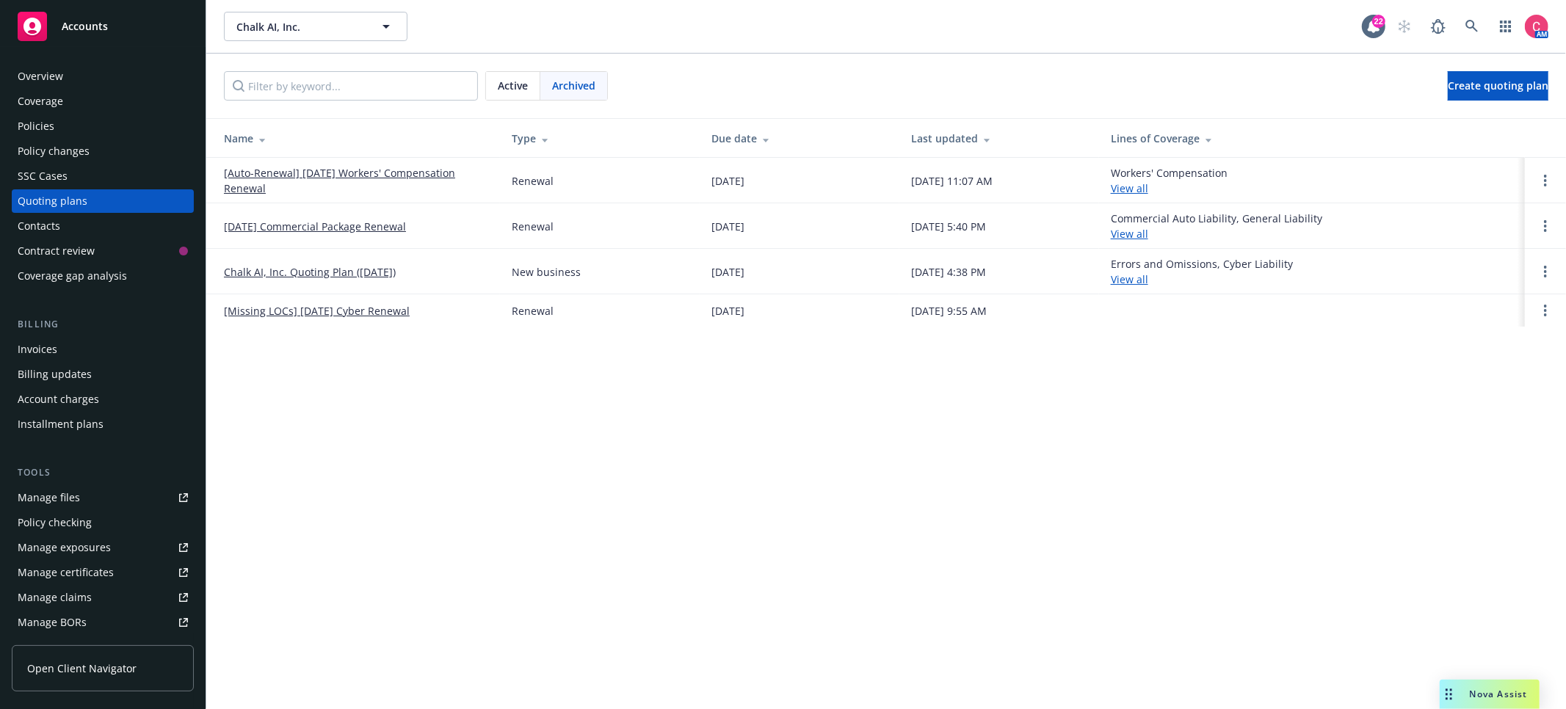
click at [448, 175] on link "[Auto-Renewal] 11/30/25 Workers' Compensation Renewal" at bounding box center [356, 180] width 264 height 31
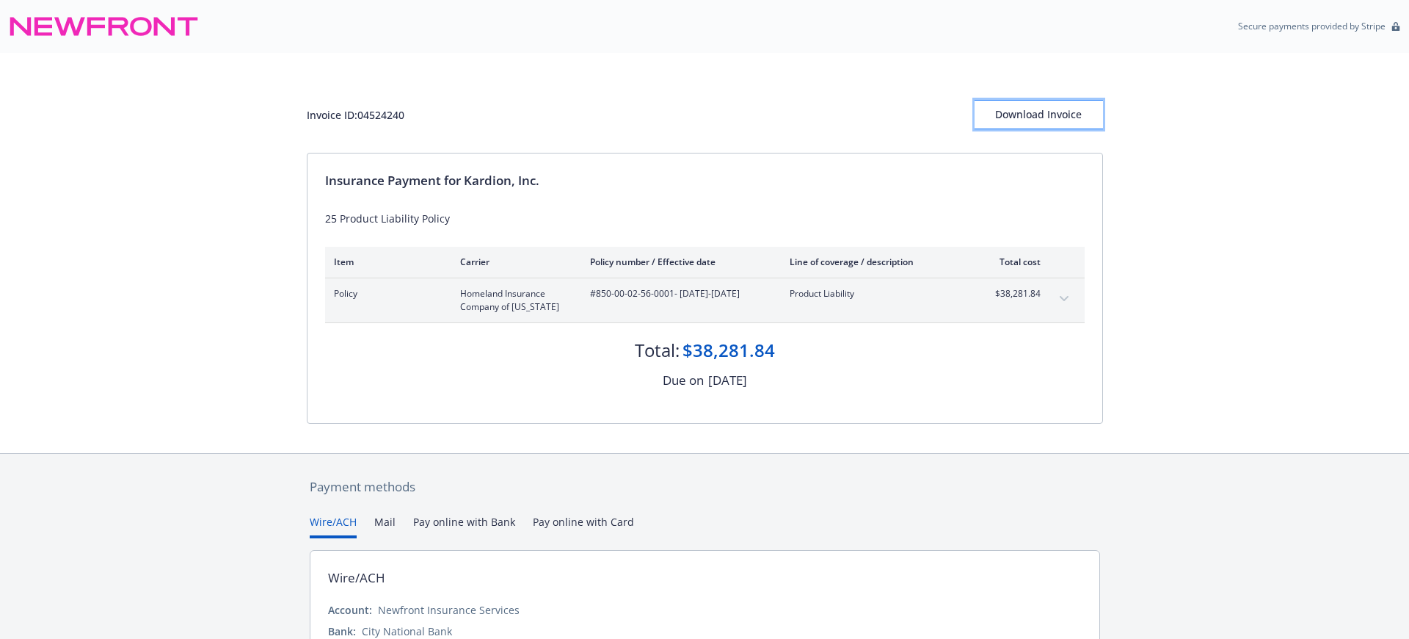
click at [1002, 117] on div "Download Invoice" at bounding box center [1039, 115] width 128 height 28
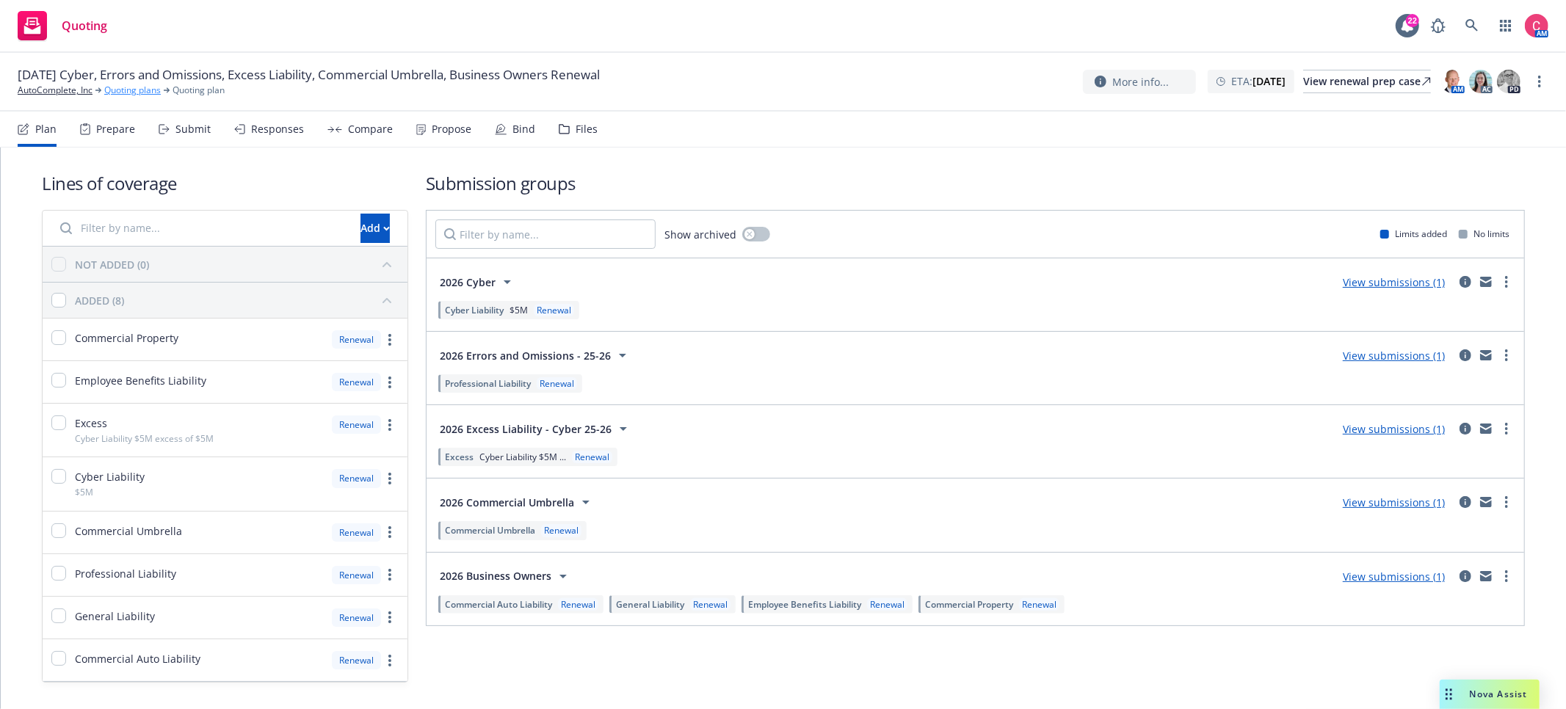
click at [153, 95] on link "Quoting plans" at bounding box center [132, 90] width 57 height 13
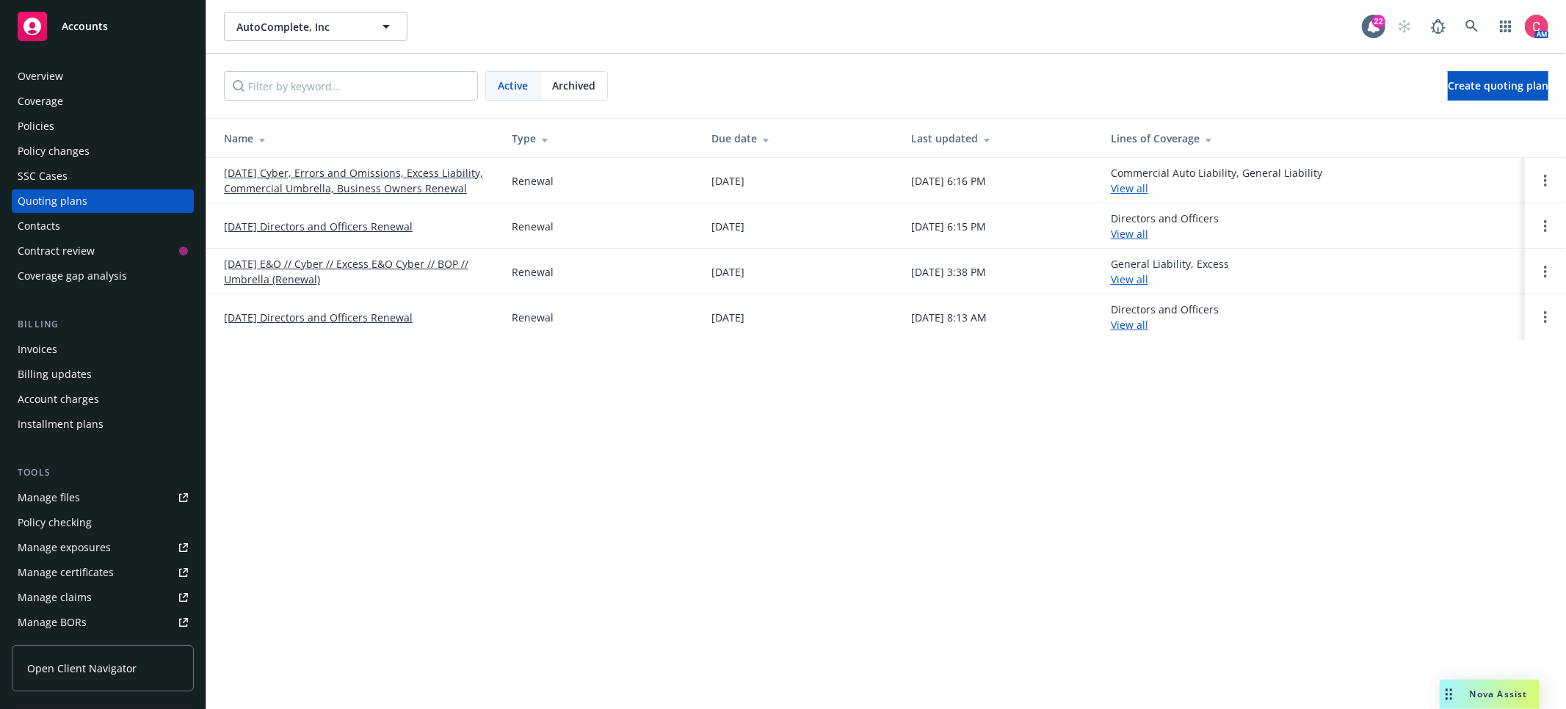
click at [332, 175] on link "[DATE] Cyber, Errors and Omissions, Excess Liability, Commercial Umbrella, Busi…" at bounding box center [356, 180] width 264 height 31
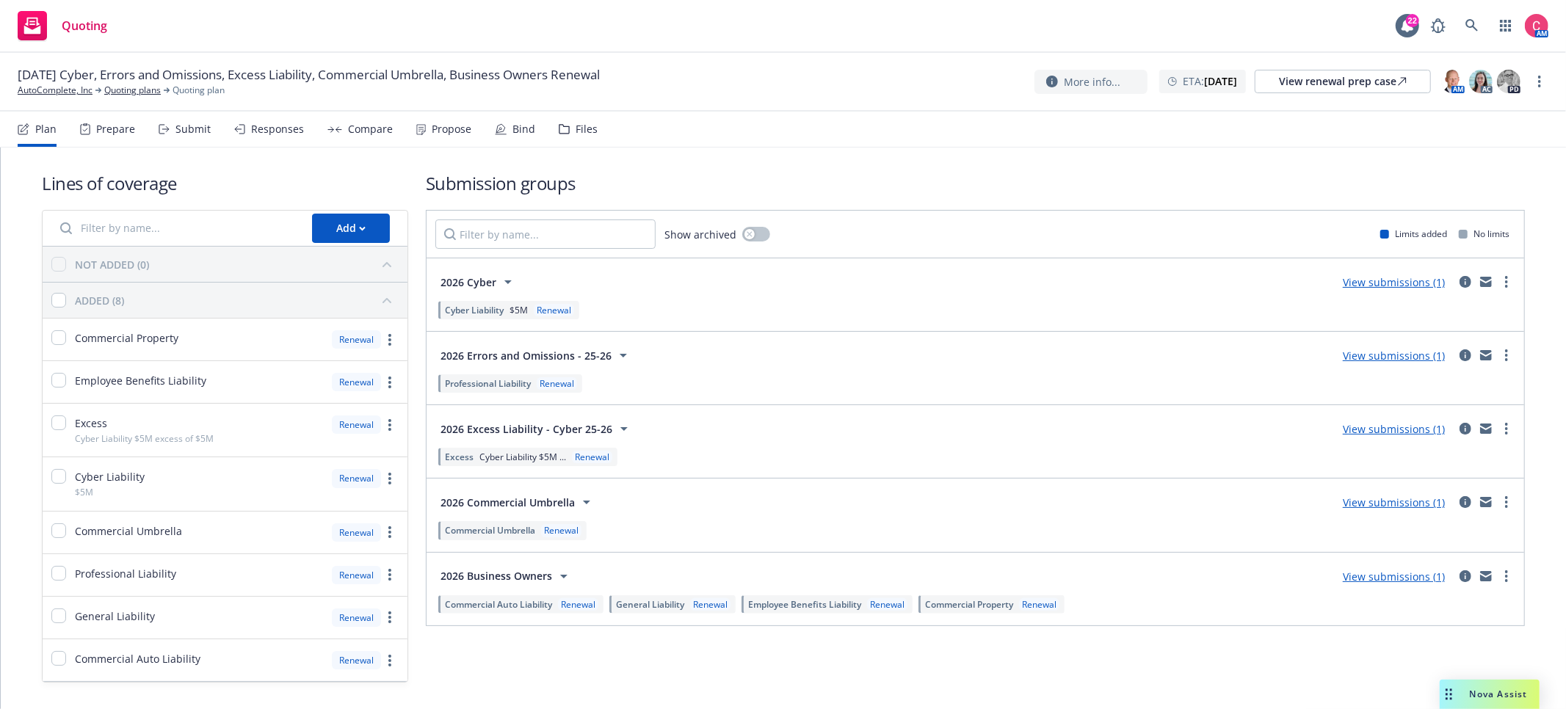
click at [567, 134] on div "Files" at bounding box center [578, 129] width 39 height 35
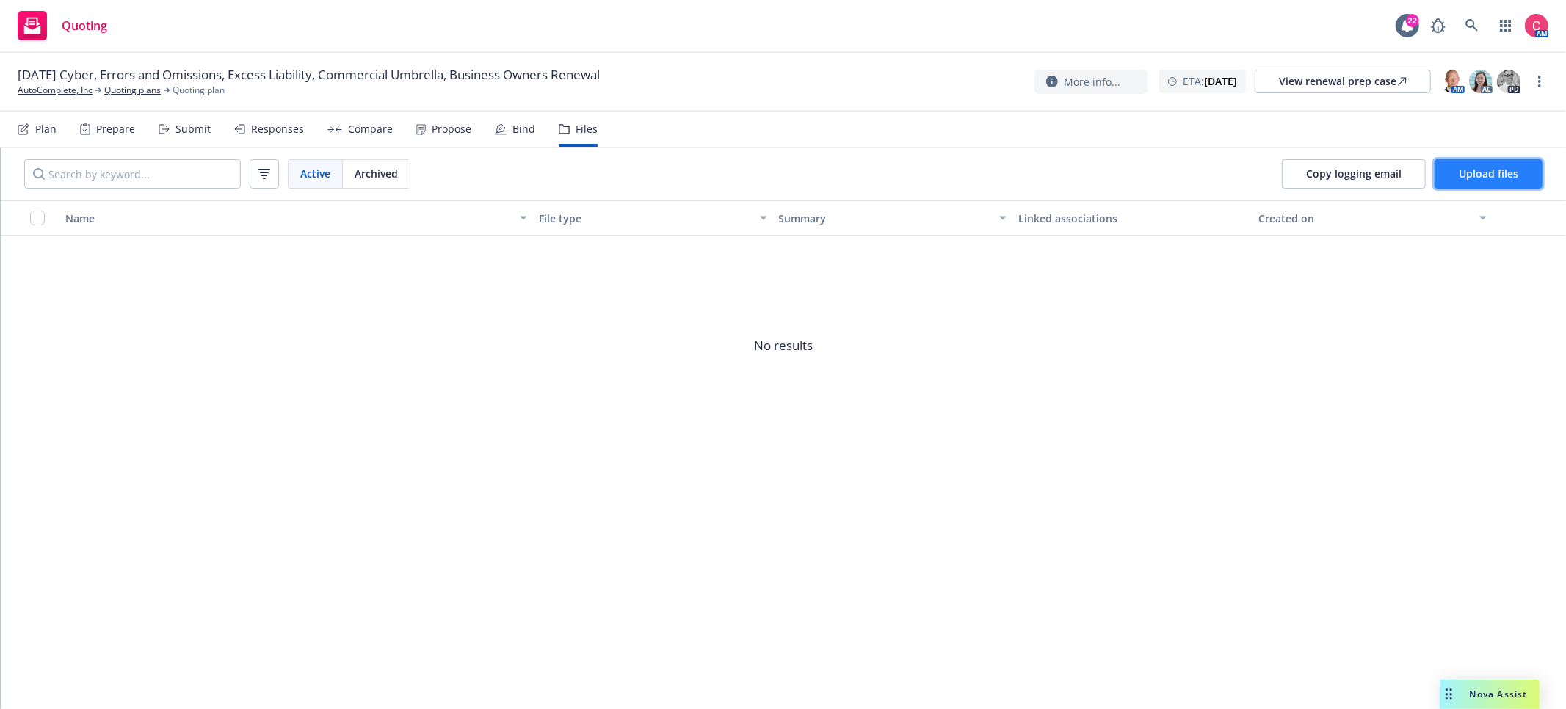
click at [1456, 179] on button "Upload files" at bounding box center [1488, 173] width 108 height 29
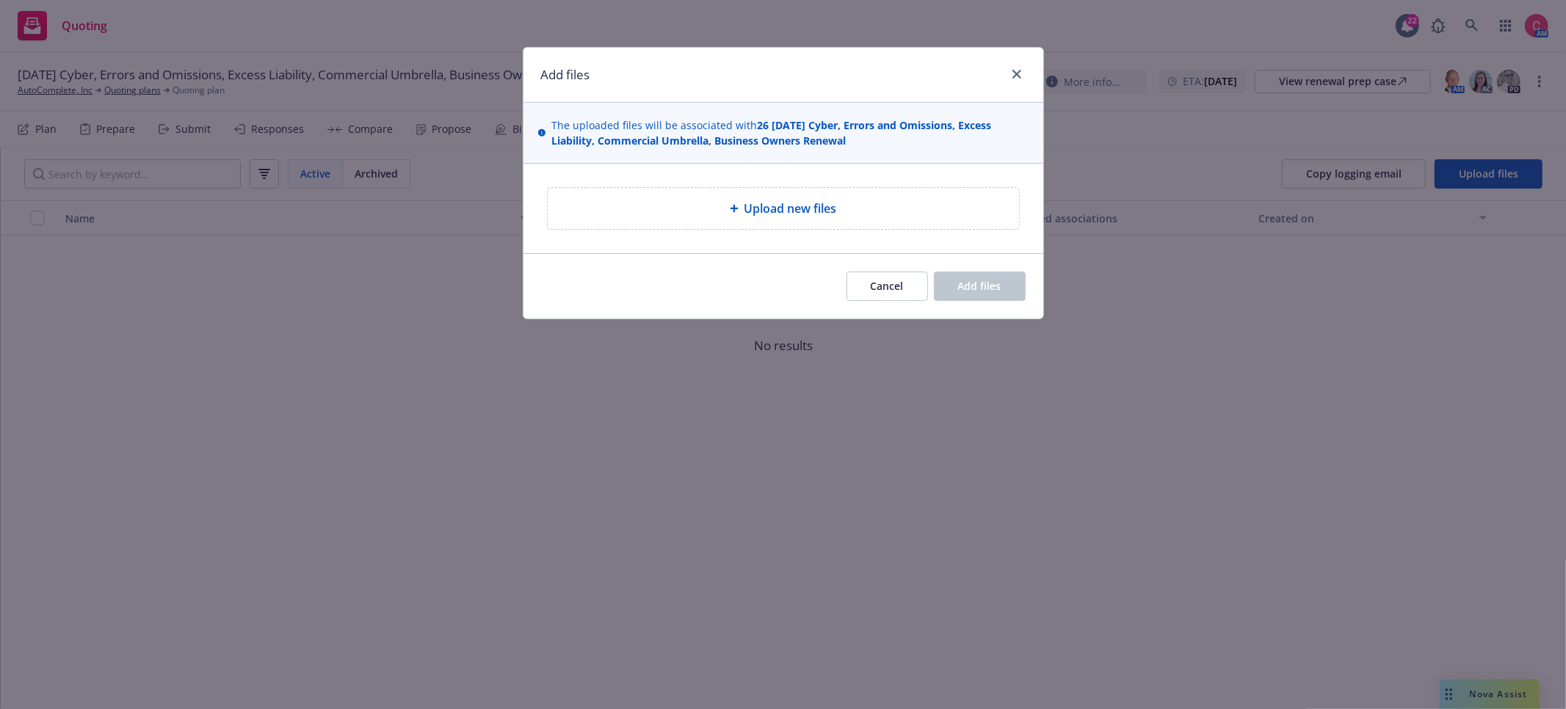
click at [805, 236] on div "Upload new files" at bounding box center [783, 209] width 520 height 90
click at [788, 208] on span "Upload new files" at bounding box center [790, 209] width 92 height 18
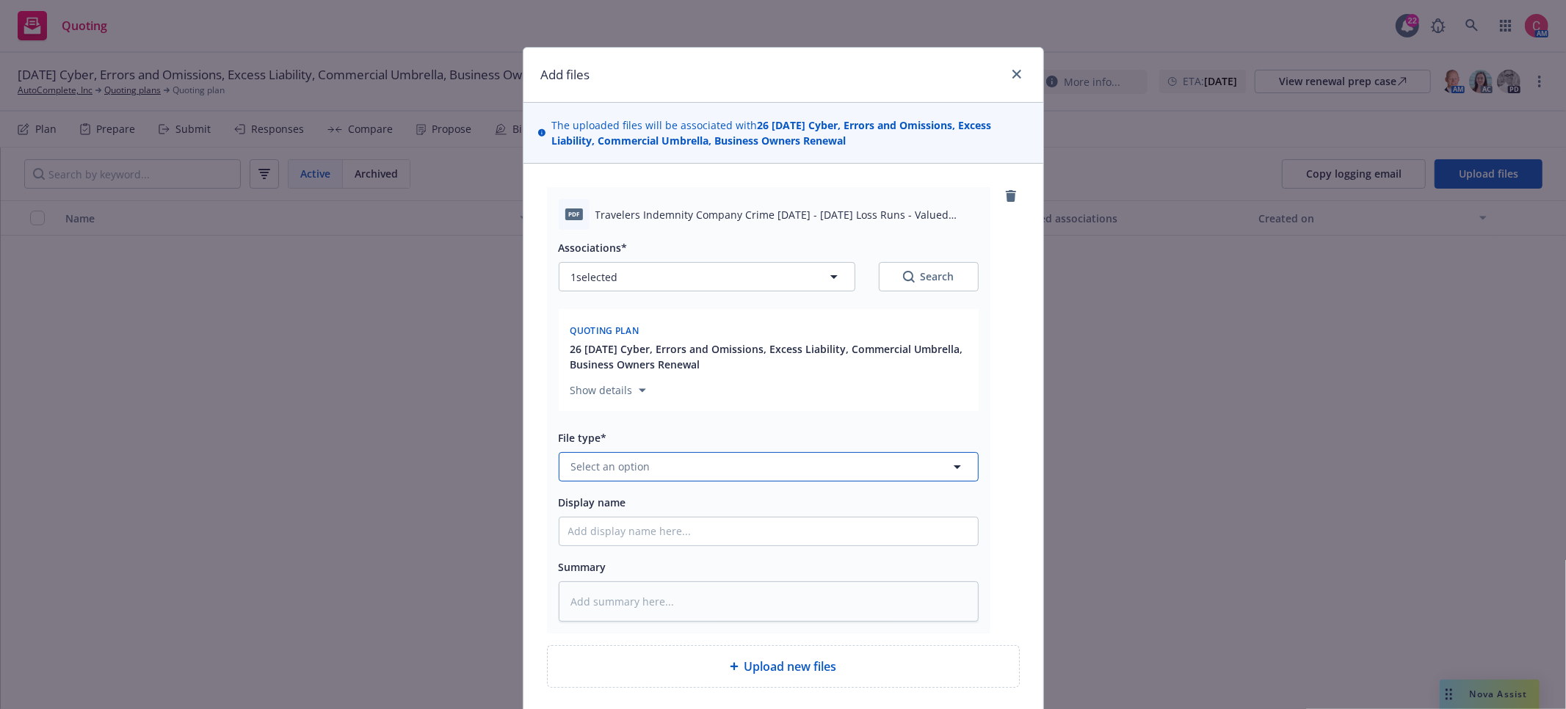
click at [778, 456] on button "Select an option" at bounding box center [769, 466] width 420 height 29
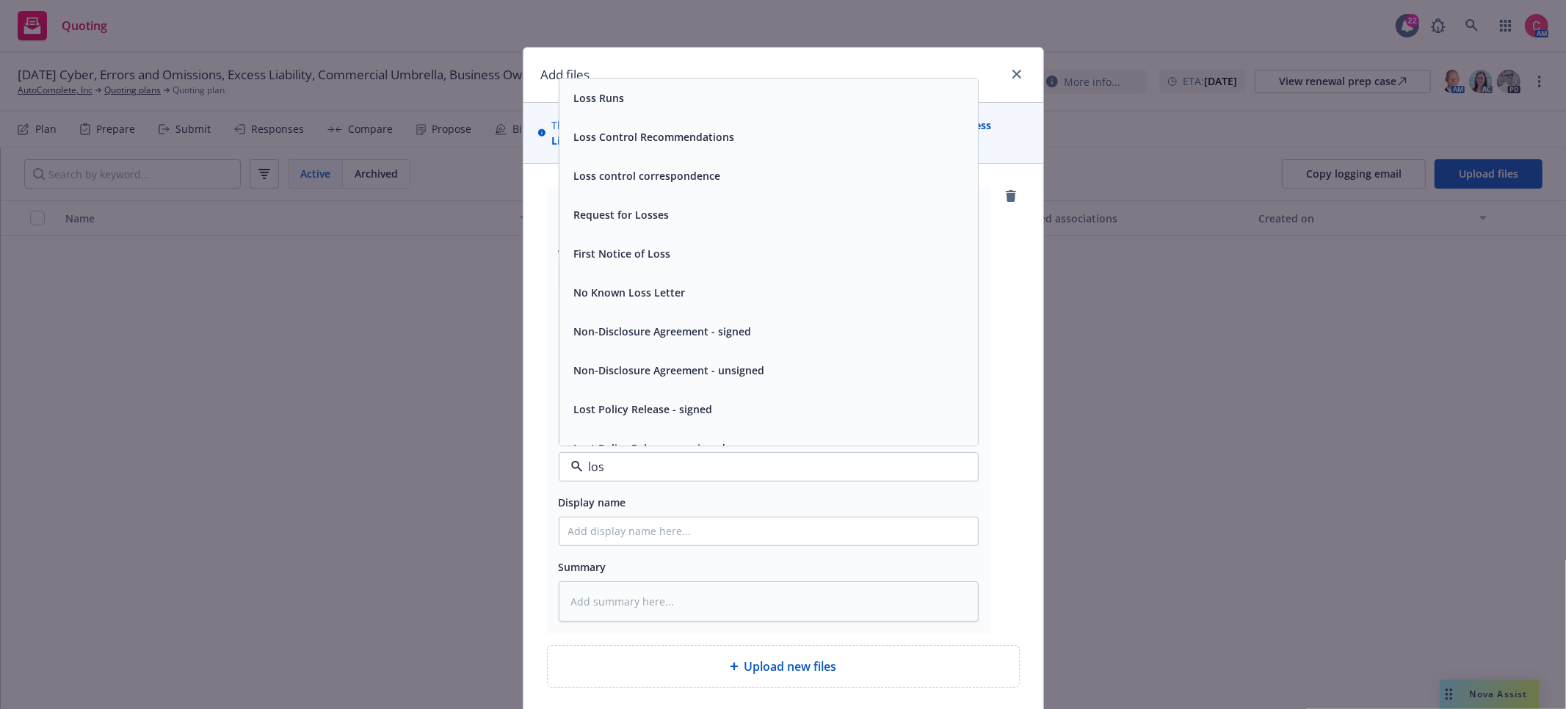
type input "loss"
click at [662, 98] on div "Loss Runs" at bounding box center [768, 97] width 401 height 21
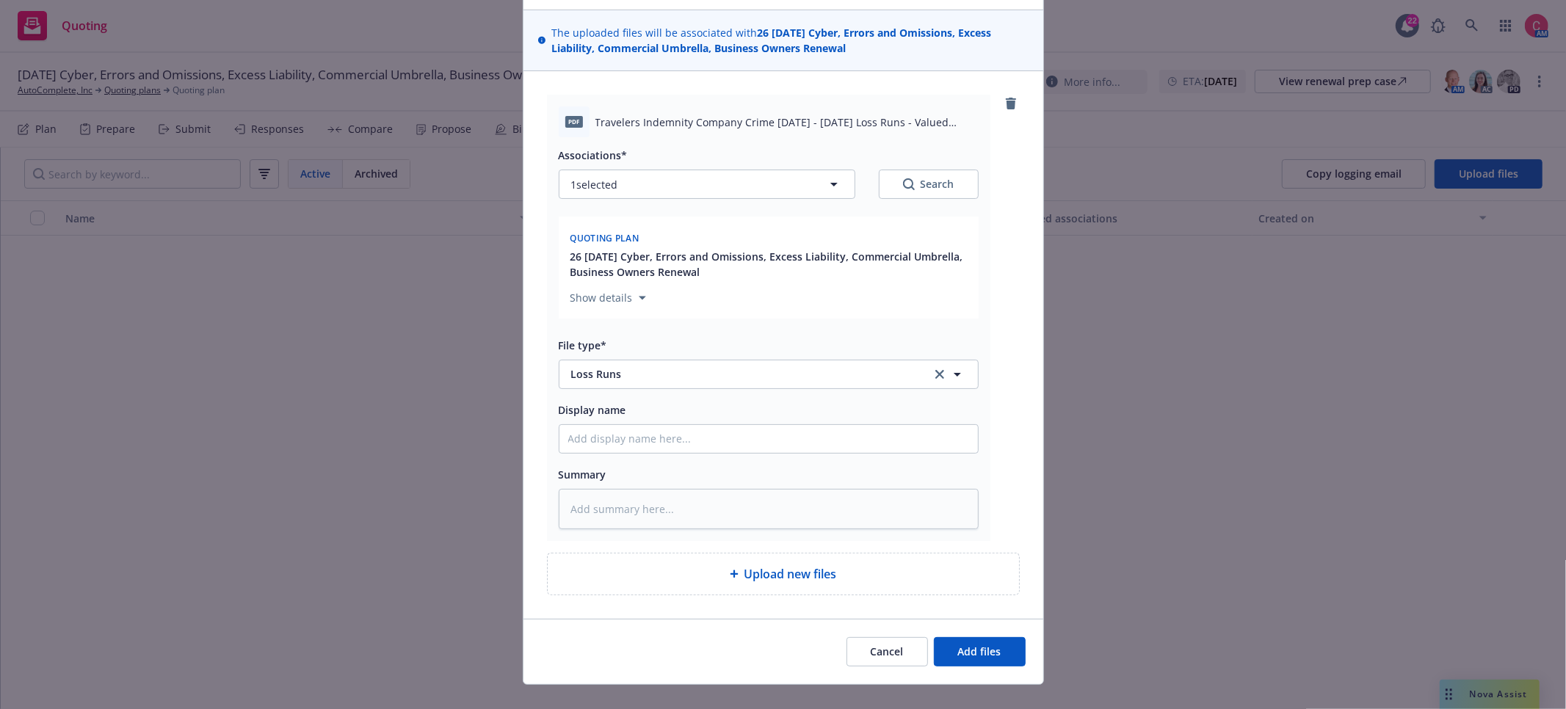
scroll to position [117, 0]
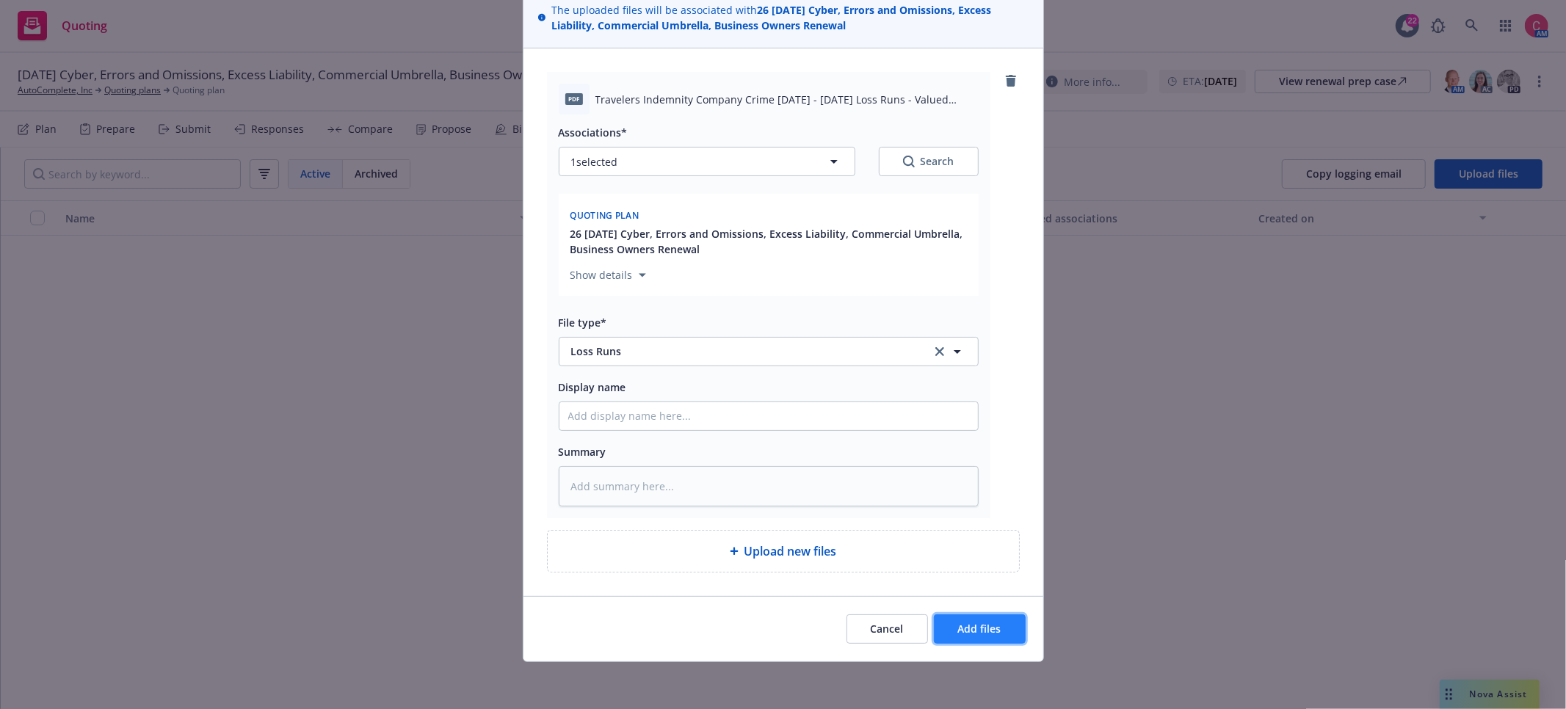
click at [1010, 625] on button "Add files" at bounding box center [980, 628] width 92 height 29
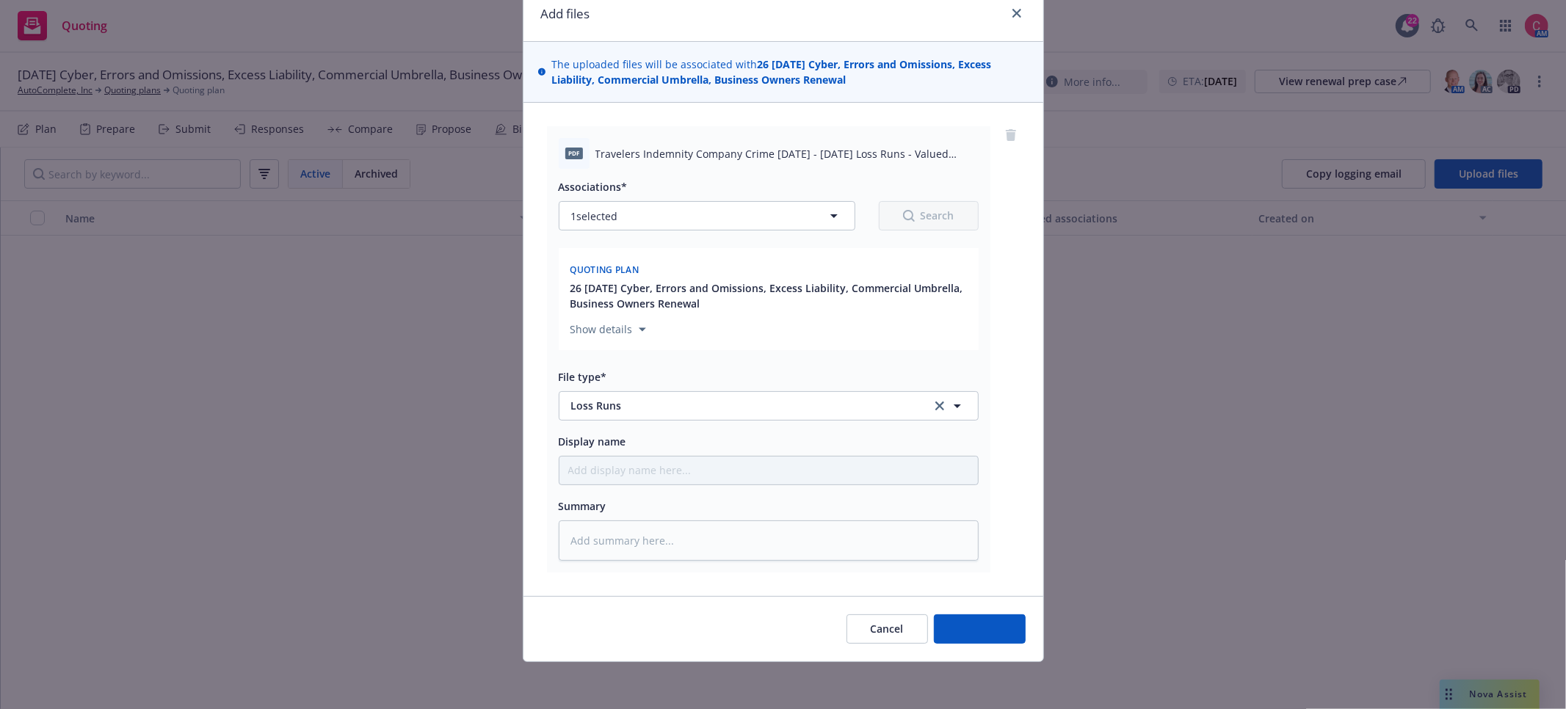
scroll to position [62, 0]
type textarea "x"
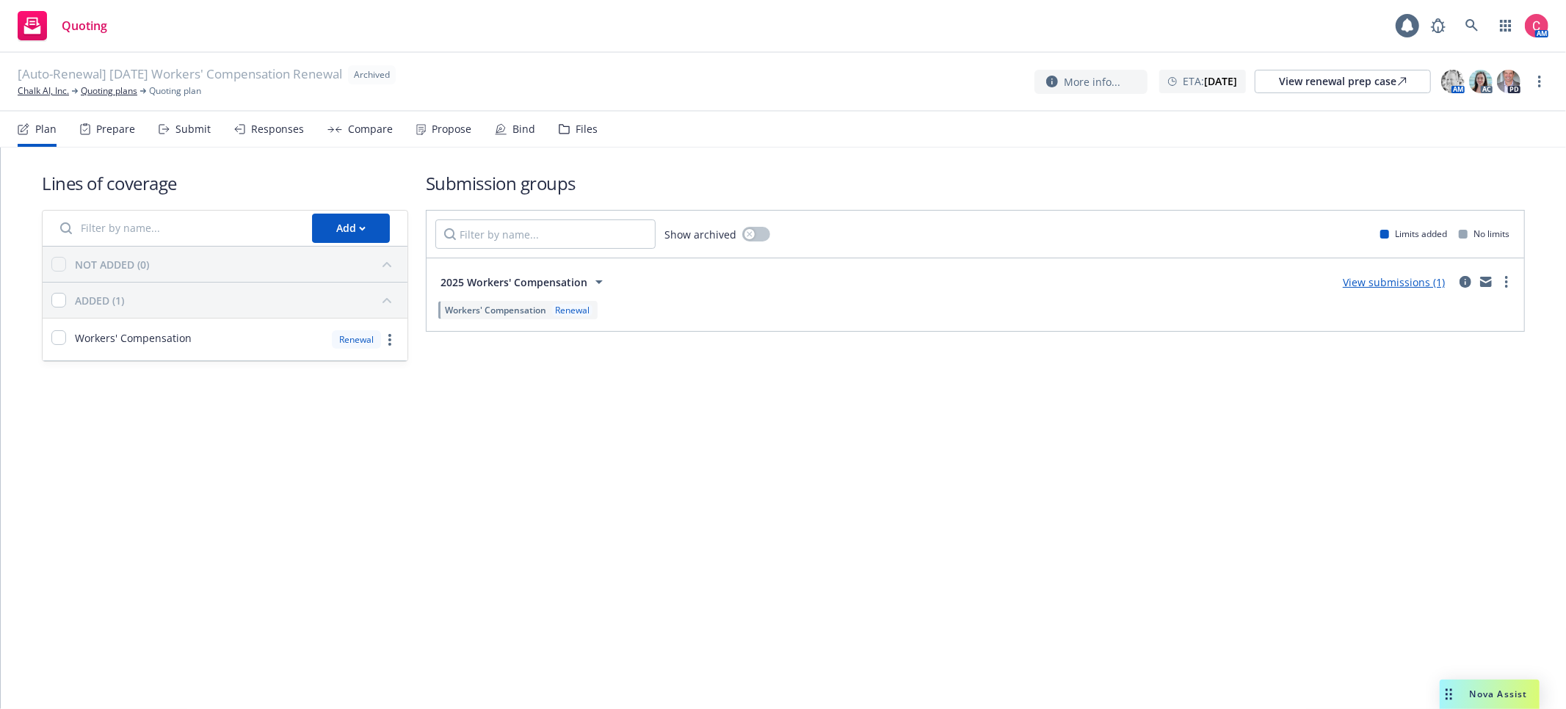
click at [588, 127] on div "Files" at bounding box center [586, 129] width 22 height 12
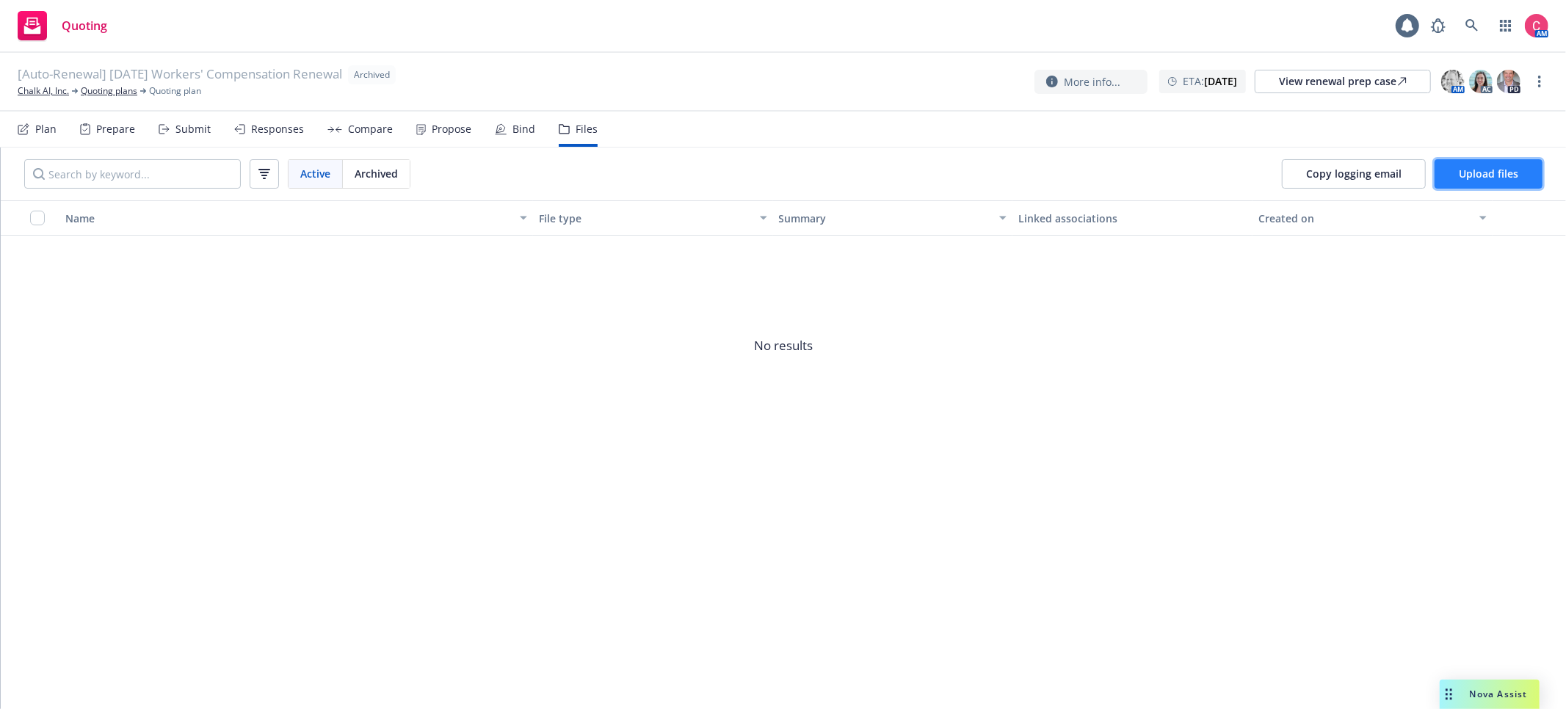
click at [1524, 165] on button "Upload files" at bounding box center [1488, 173] width 108 height 29
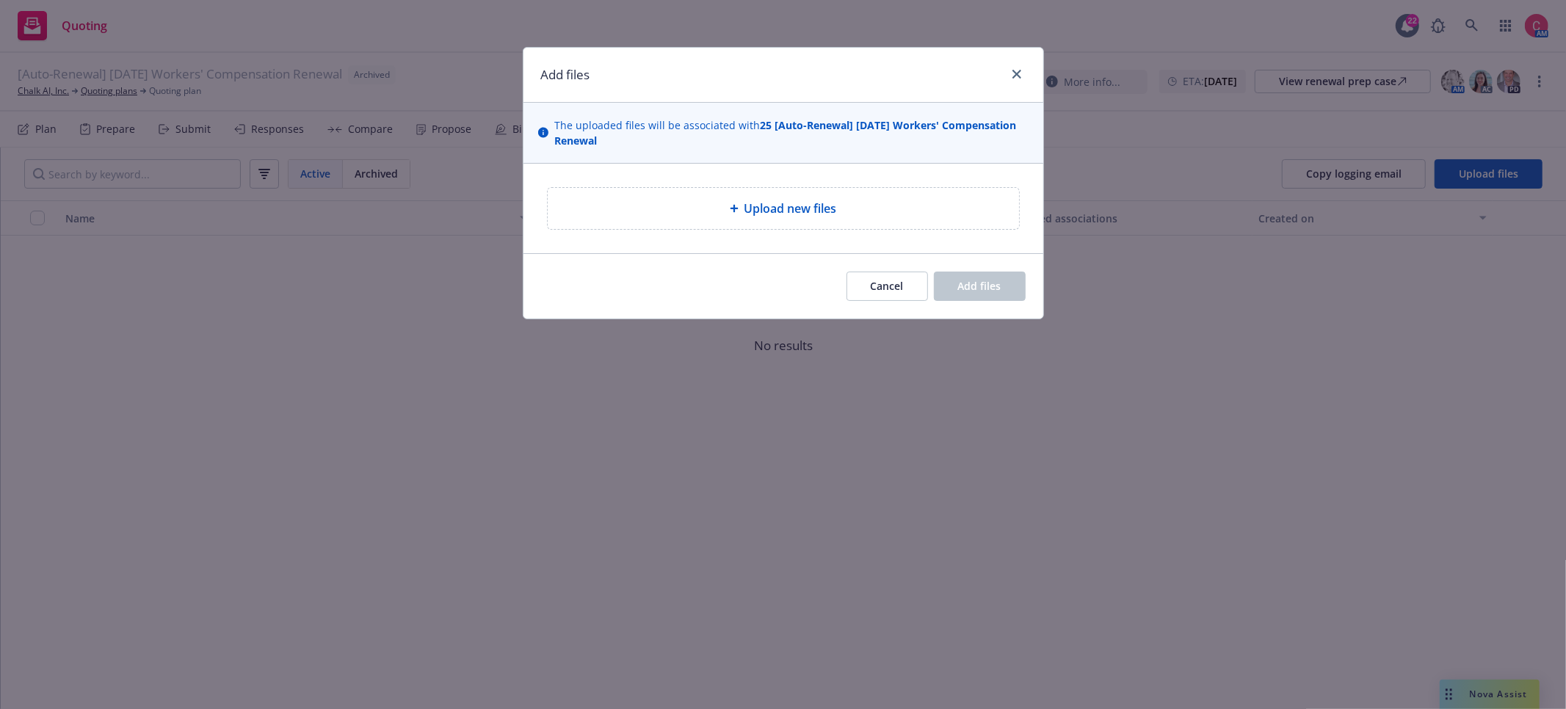
click at [815, 201] on span "Upload new files" at bounding box center [790, 209] width 92 height 18
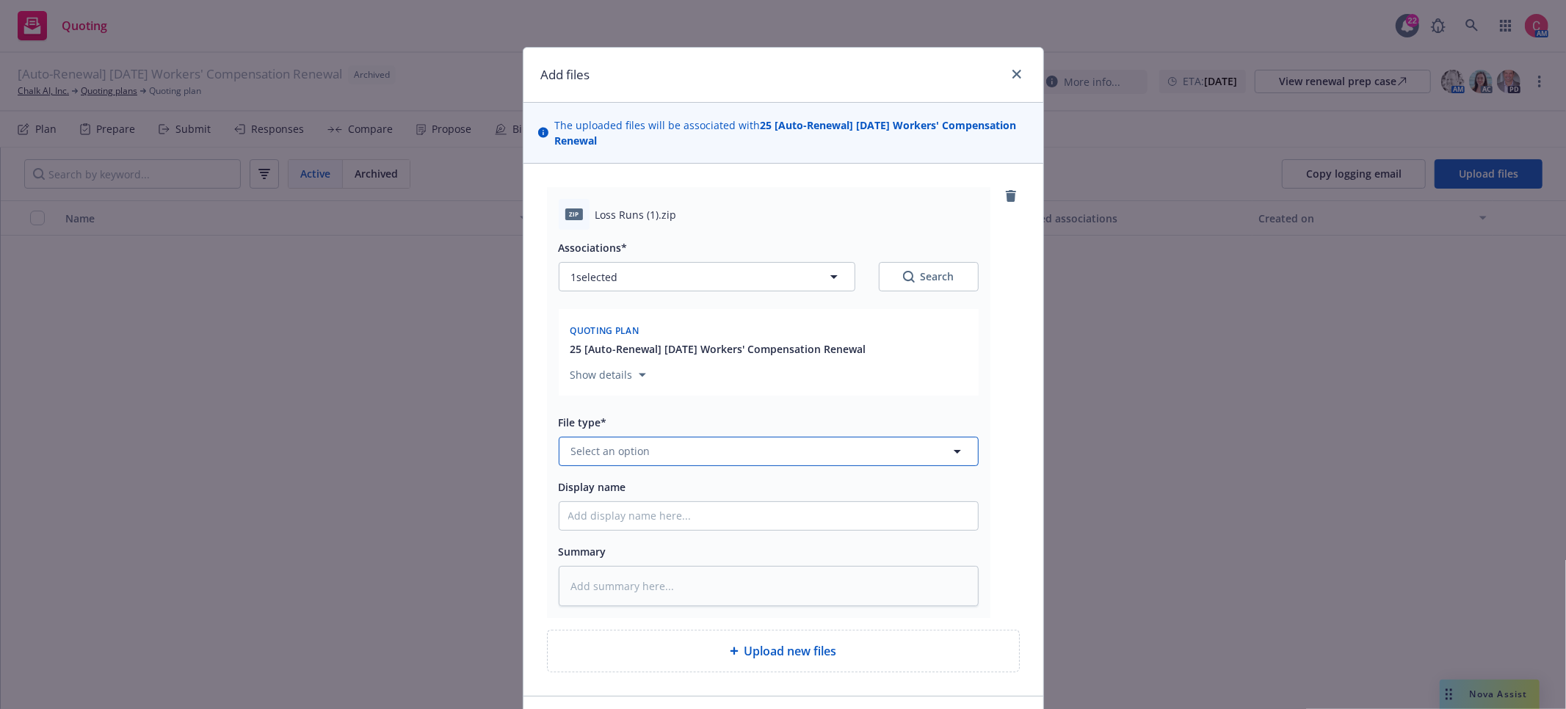
click at [828, 451] on button "Select an option" at bounding box center [769, 451] width 420 height 29
click at [1021, 196] on div "zip Loss Runs (1).zip Associations* 1 selected Search Quoting plan 25 [Auto-Ren…" at bounding box center [783, 430] width 520 height 532
click at [1018, 196] on link "remove" at bounding box center [1011, 196] width 18 height 18
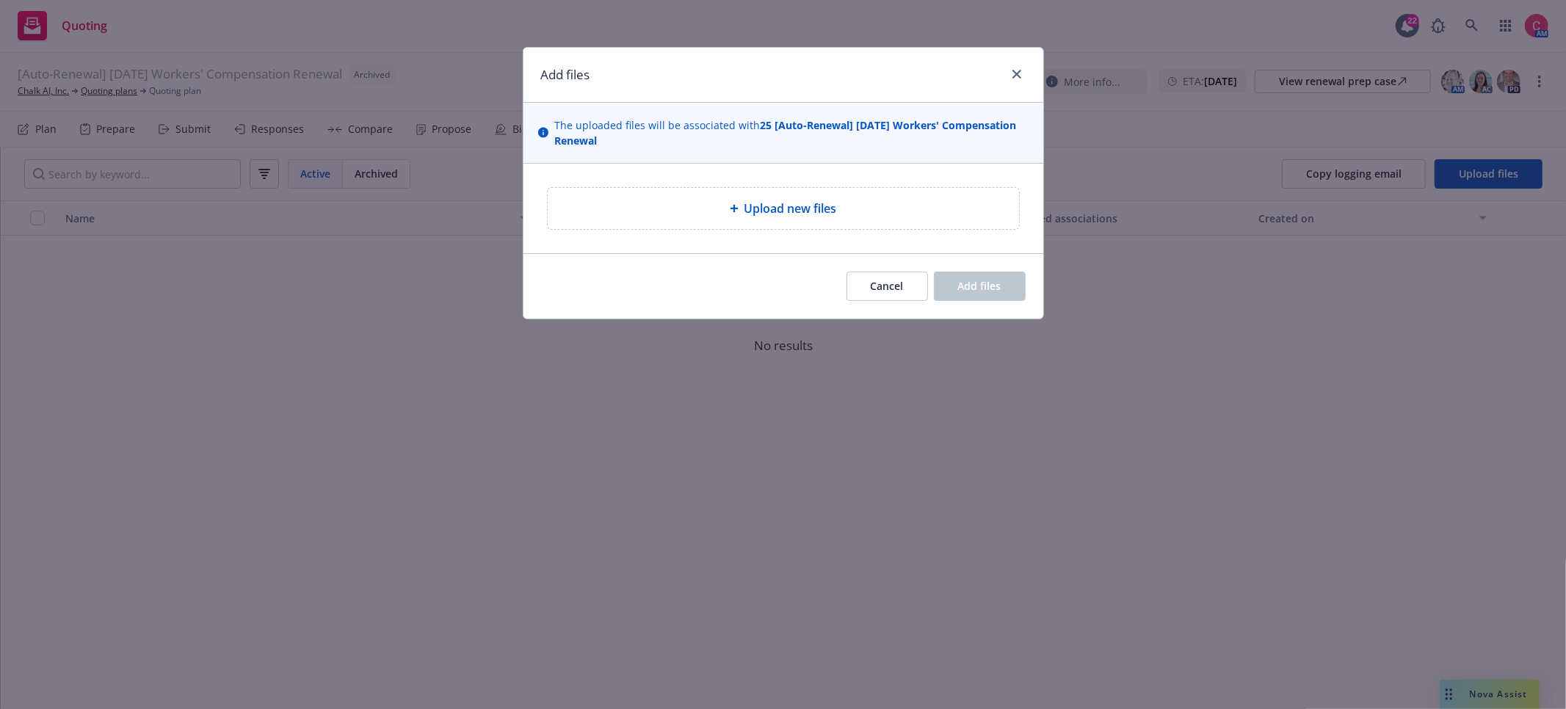
click at [978, 201] on div "Upload new files" at bounding box center [783, 209] width 448 height 18
type textarea "x"
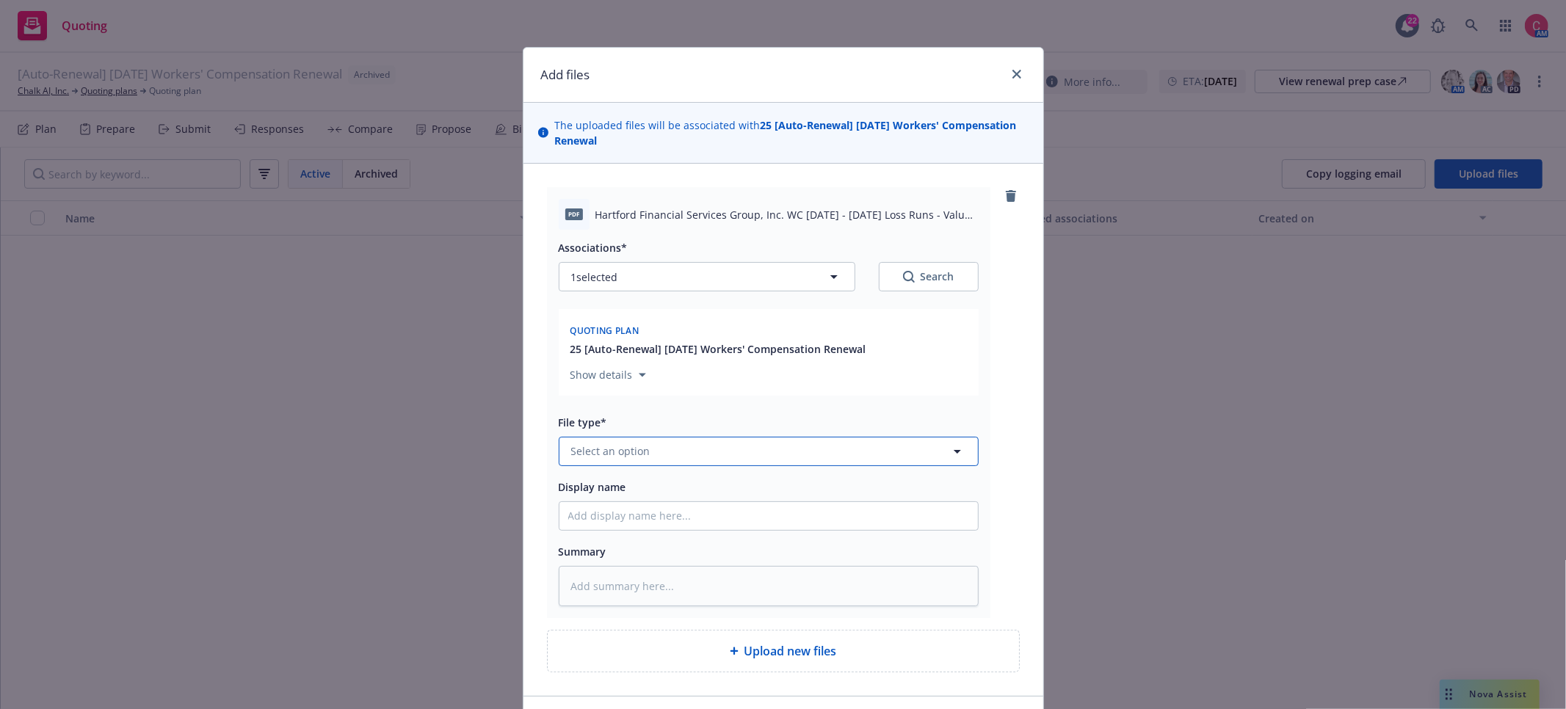
click at [586, 448] on span "Select an option" at bounding box center [610, 450] width 79 height 15
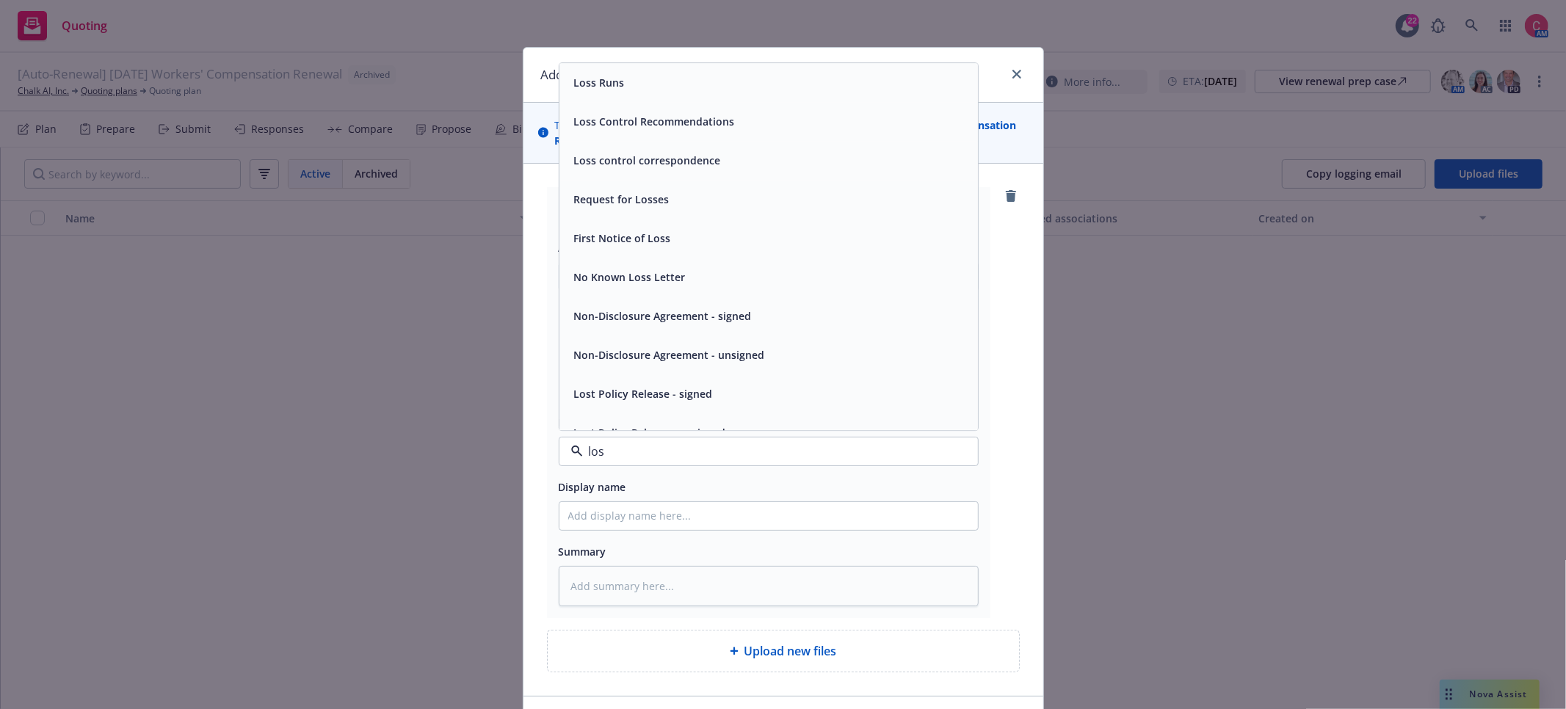
type input "loss"
click at [702, 90] on div "Loss Runs" at bounding box center [768, 82] width 401 height 21
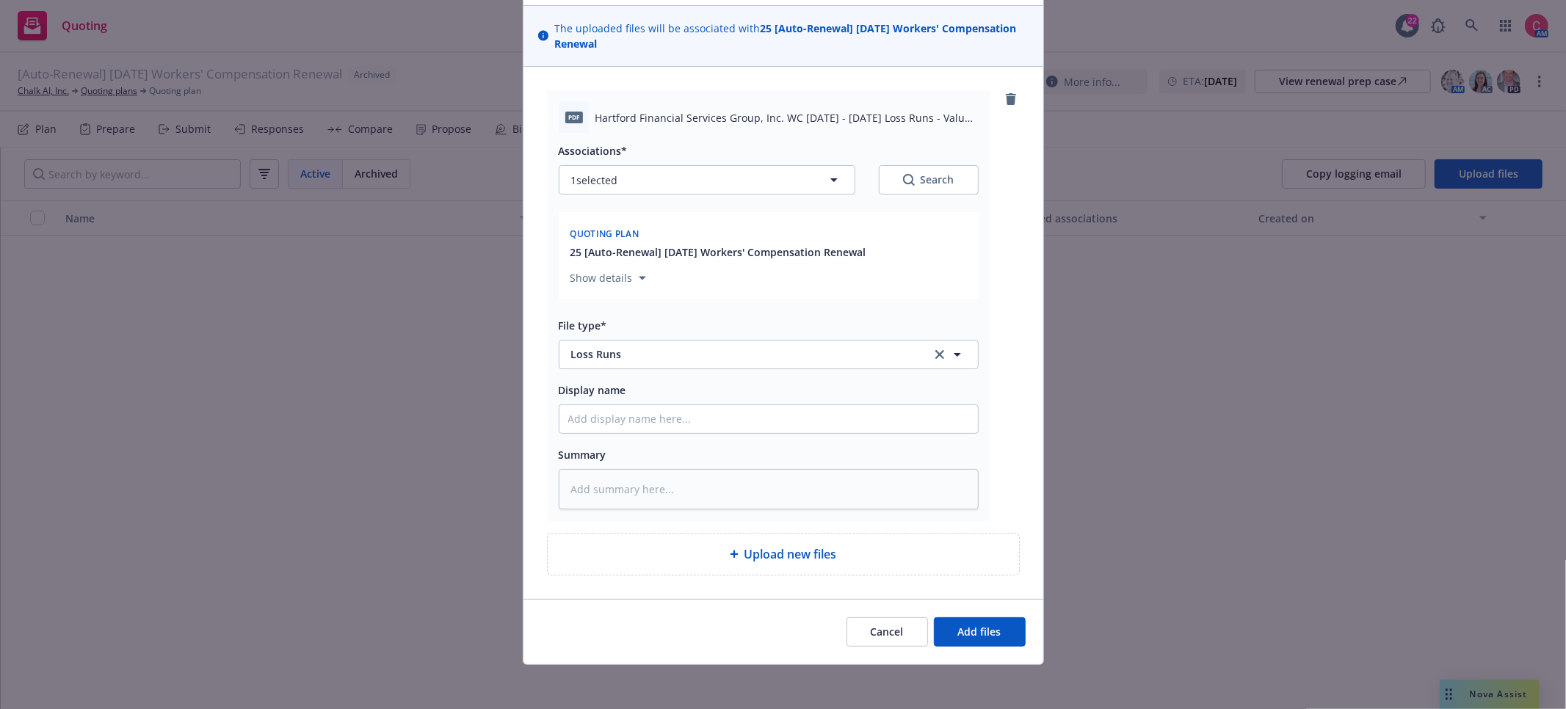
click at [998, 650] on div "Cancel Add files" at bounding box center [783, 631] width 520 height 65
click at [996, 643] on button "Add files" at bounding box center [980, 631] width 92 height 29
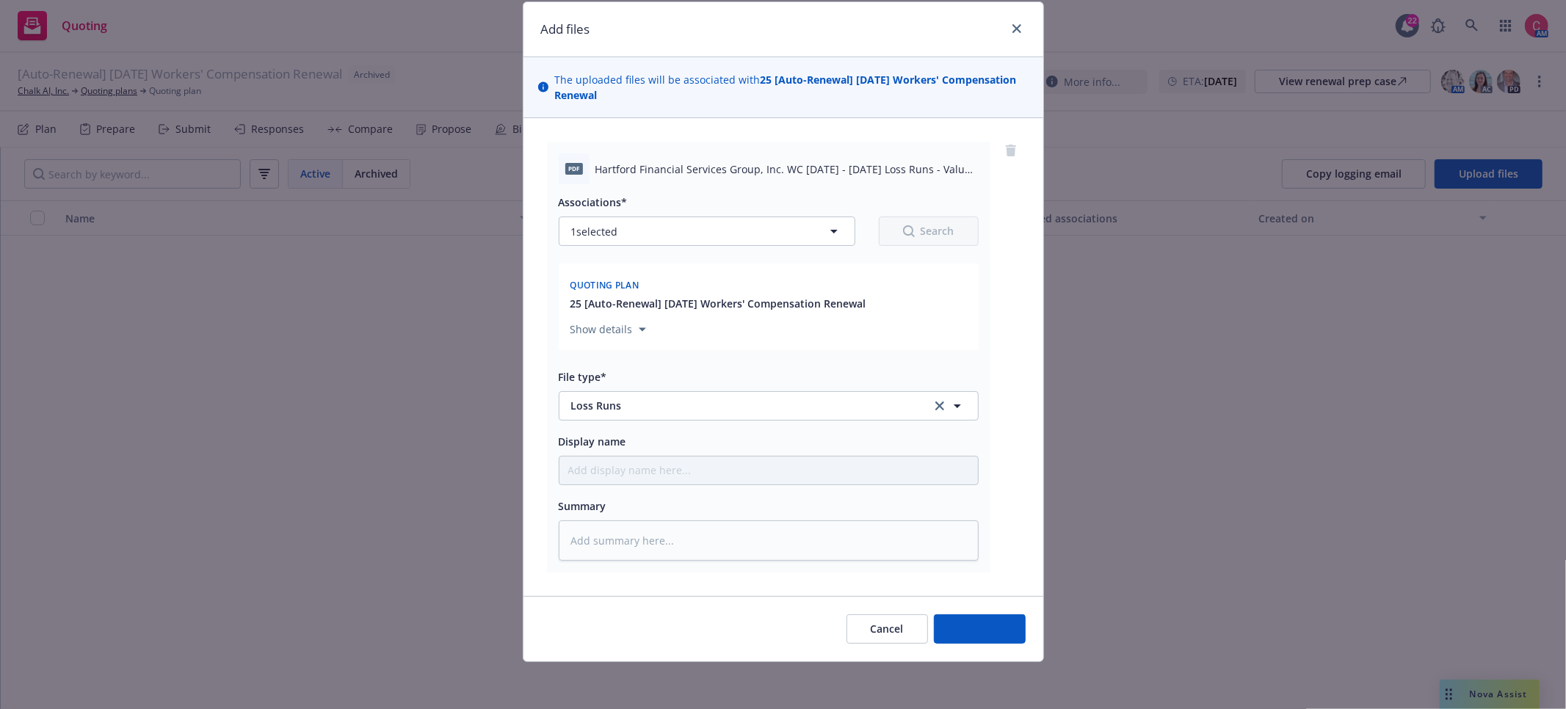
type textarea "x"
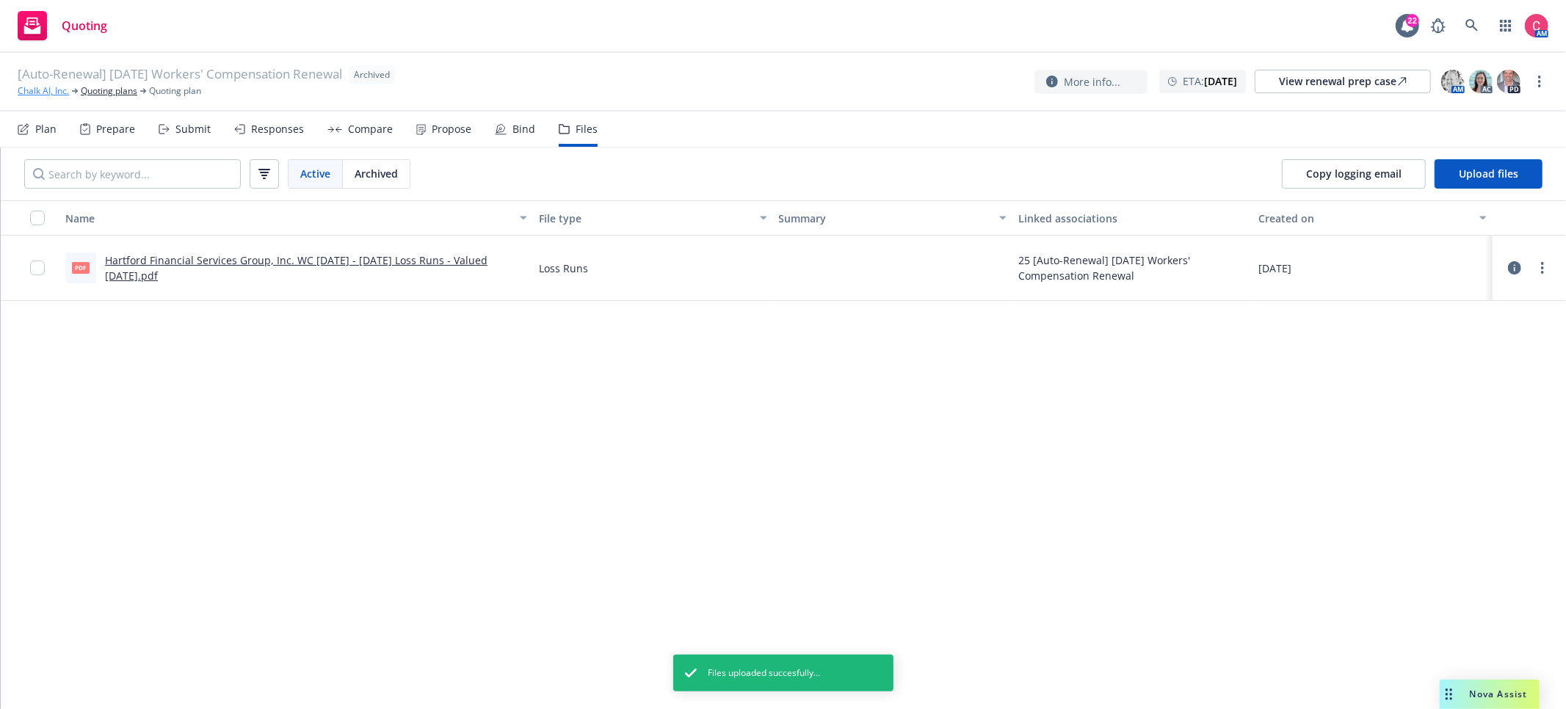
click at [50, 97] on link "Chalk AI, Inc." at bounding box center [43, 90] width 51 height 13
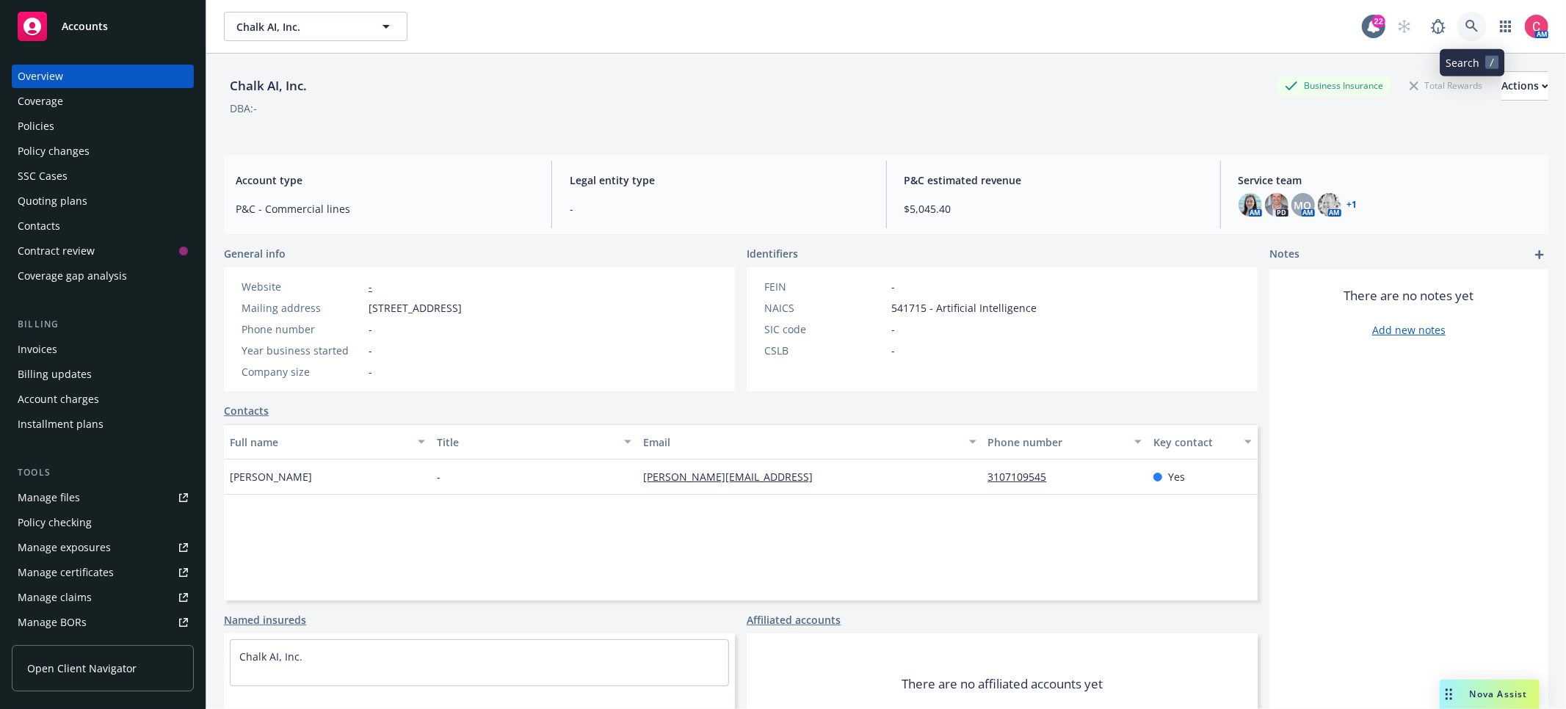
click at [1472, 25] on icon at bounding box center [1471, 26] width 13 height 13
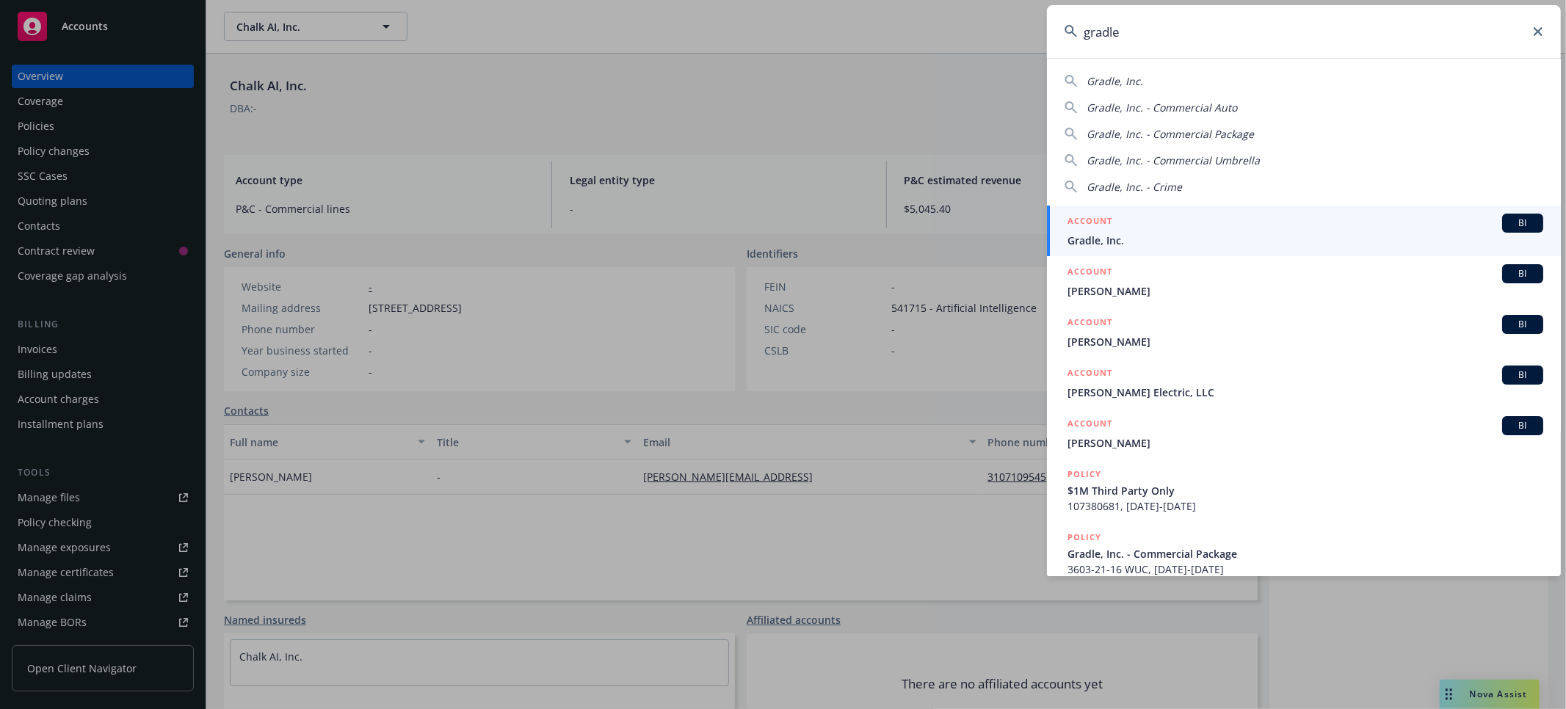
type input "gradle"
click at [1314, 214] on div "ACCOUNT BI" at bounding box center [1305, 223] width 476 height 19
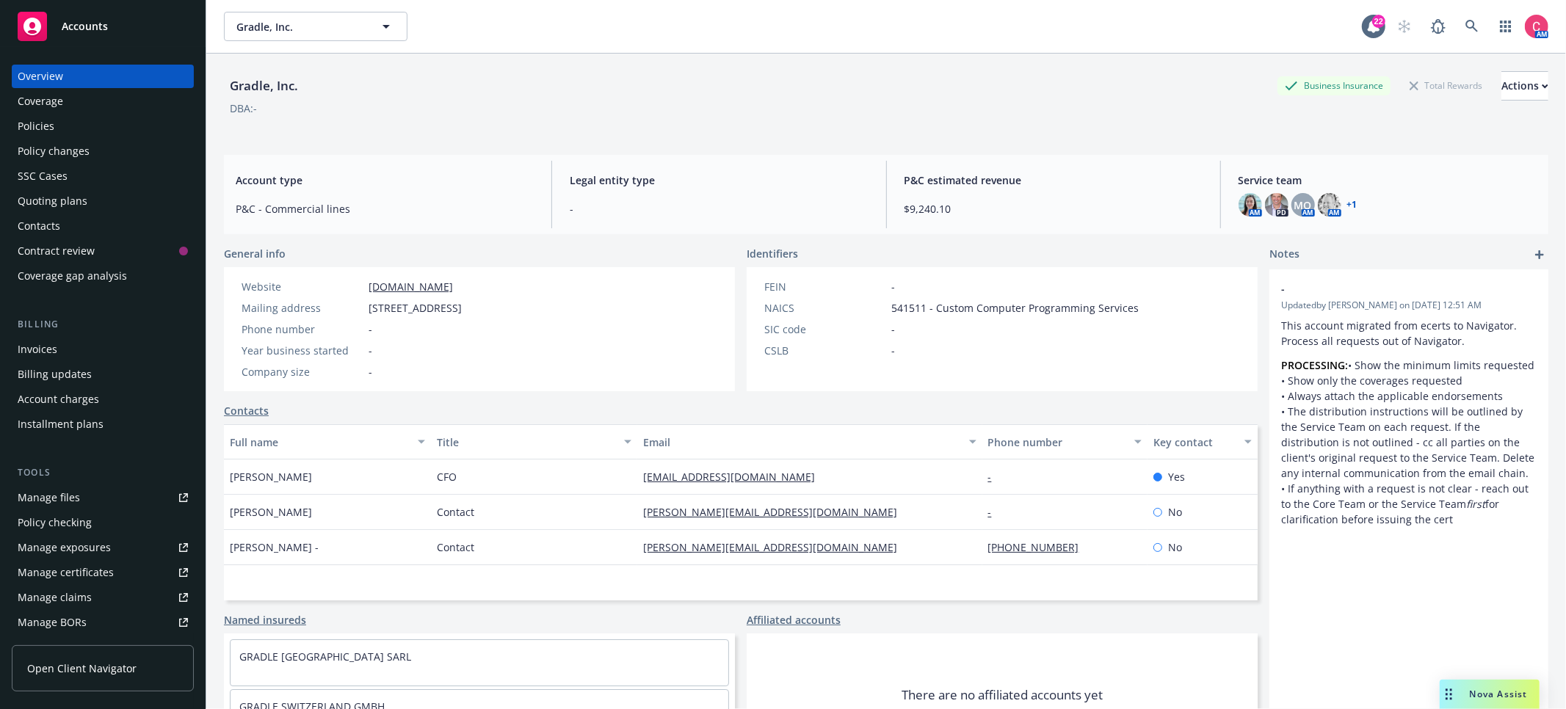
click at [134, 124] on div "Policies" at bounding box center [103, 126] width 170 height 23
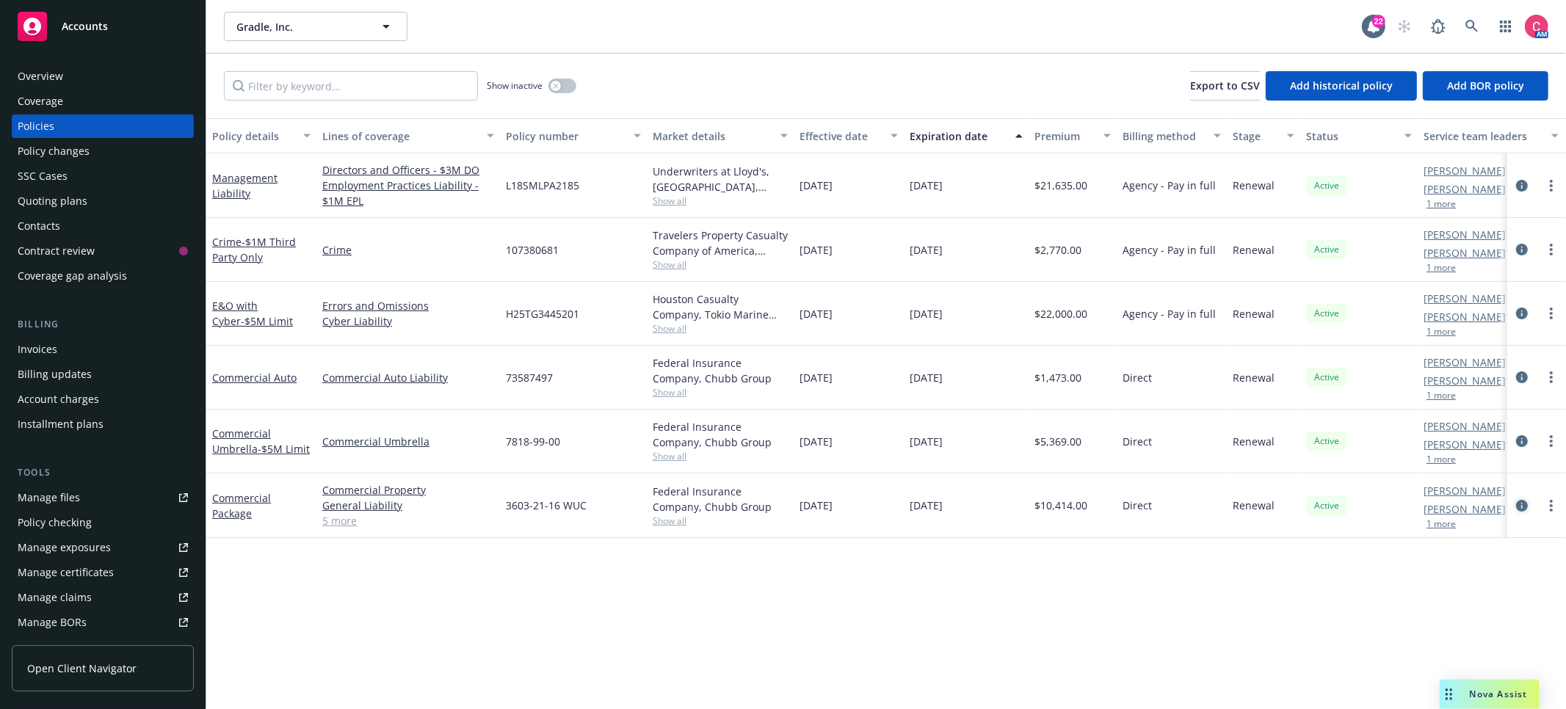
click at [1529, 506] on link "circleInformation" at bounding box center [1522, 506] width 18 height 18
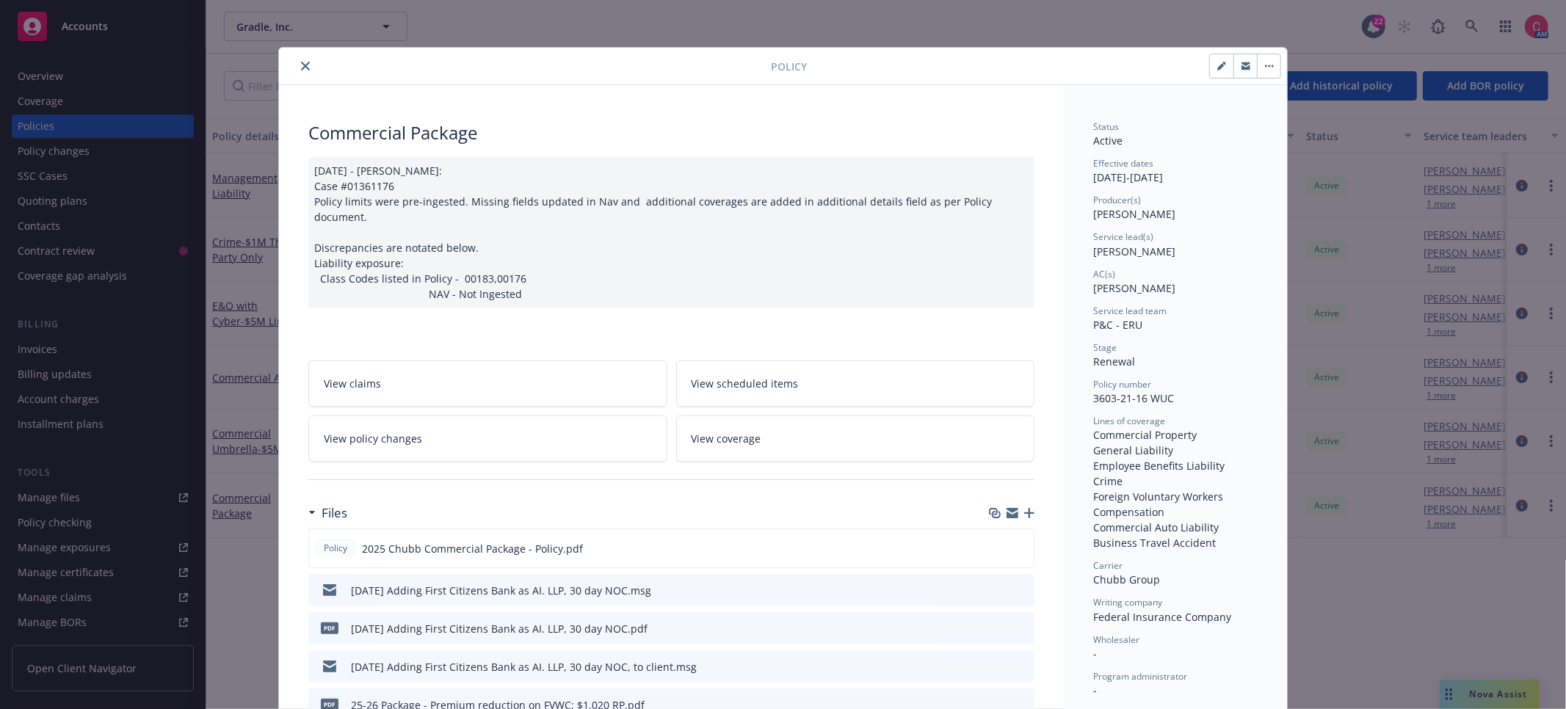
click at [559, 434] on link "View policy changes" at bounding box center [487, 438] width 359 height 46
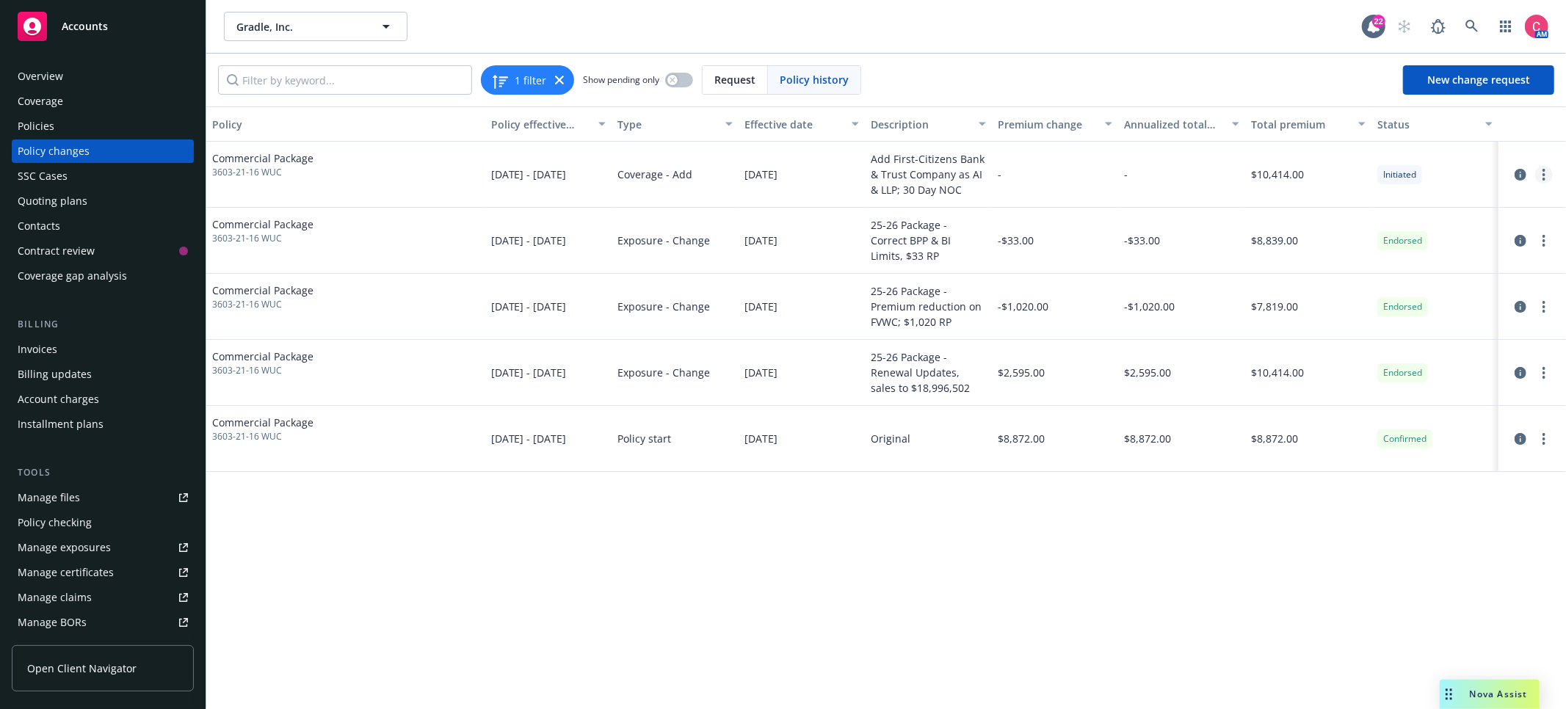
click at [1543, 174] on circle "more" at bounding box center [1543, 174] width 3 height 3
click at [1368, 222] on link "Resume workflow" at bounding box center [1426, 233] width 252 height 29
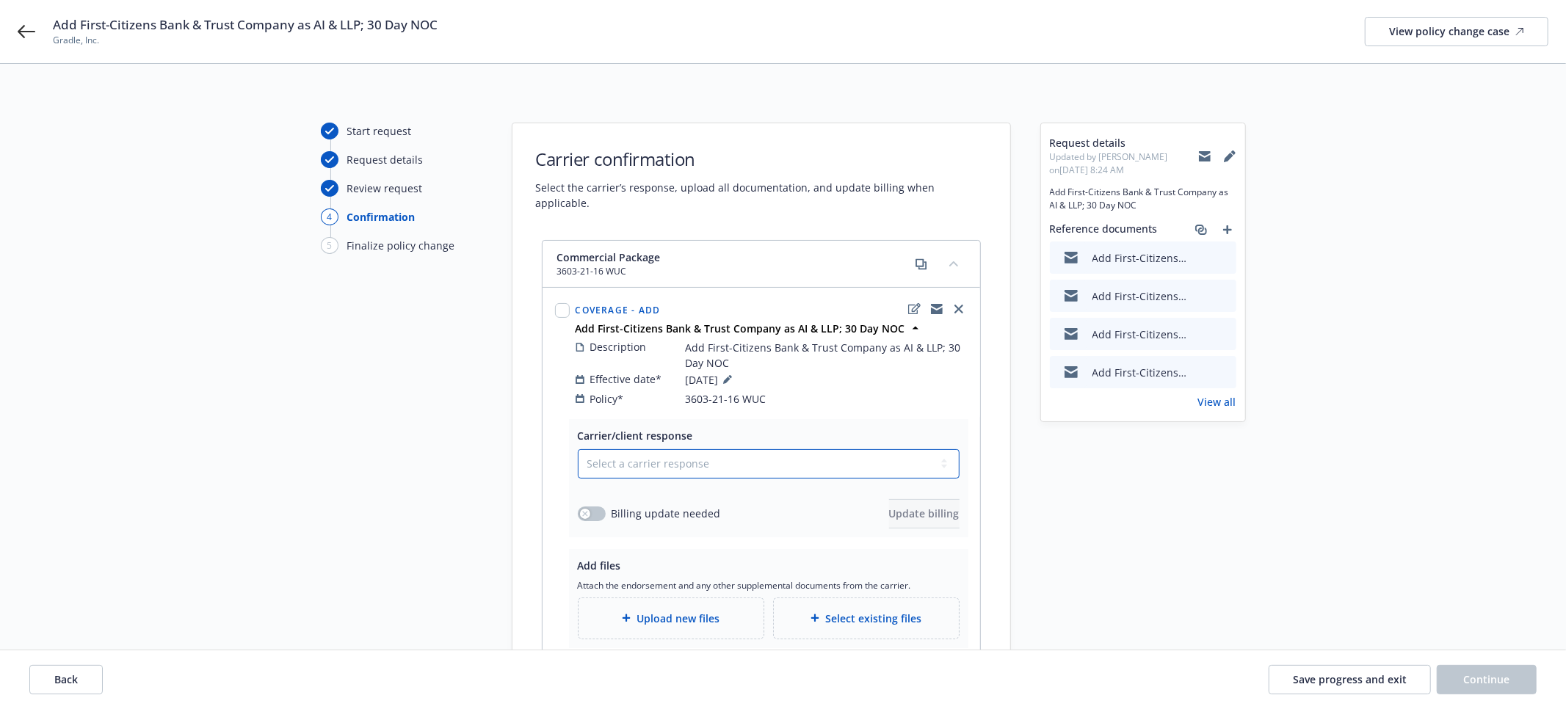
click at [812, 449] on select "Select a carrier response Accepted Accepted with revision No endorsement needed…" at bounding box center [769, 463] width 382 height 29
select select "ACCEPTED"
click at [578, 449] on select "Select a carrier response Accepted Accepted with revision No endorsement needed…" at bounding box center [769, 463] width 382 height 29
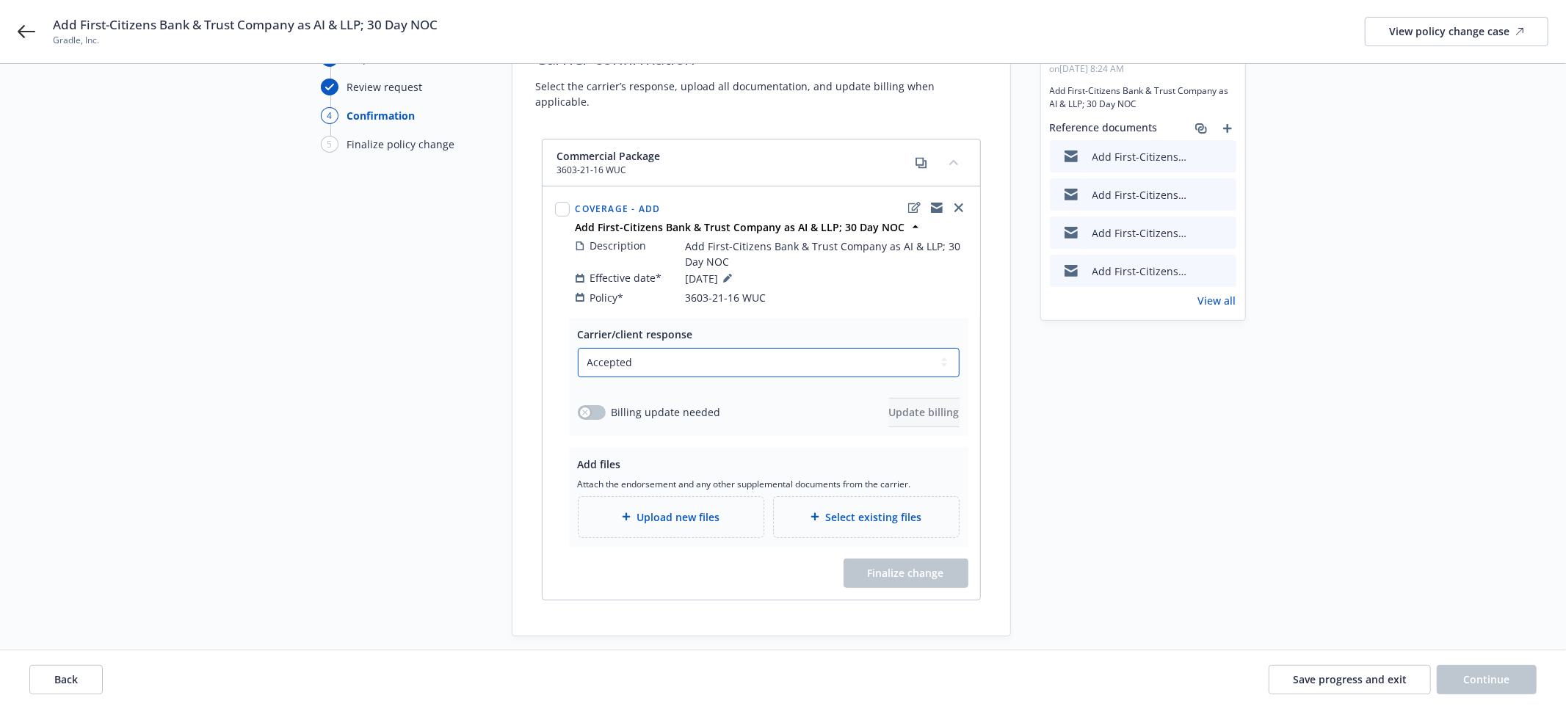
scroll to position [133, 0]
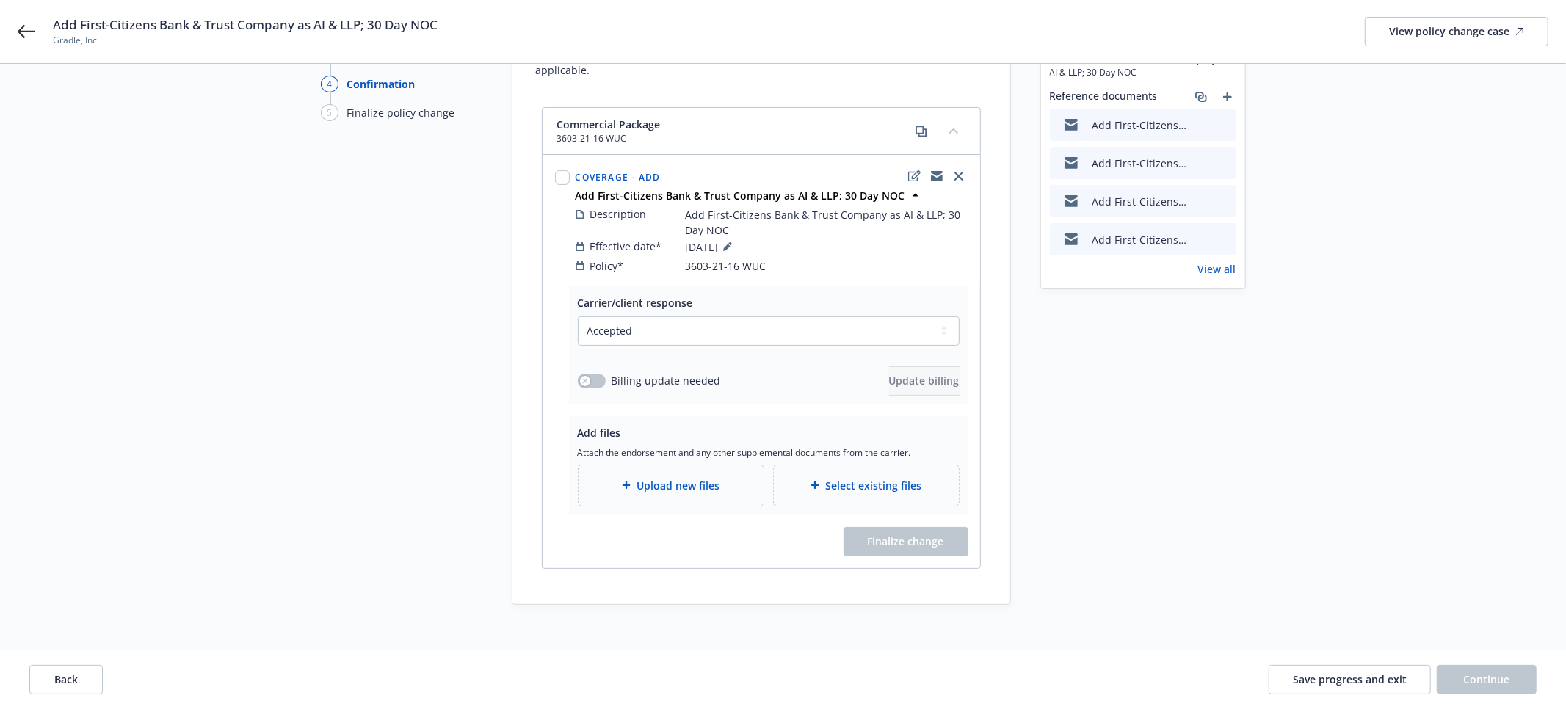
click at [725, 478] on div "Upload new files" at bounding box center [670, 485] width 161 height 17
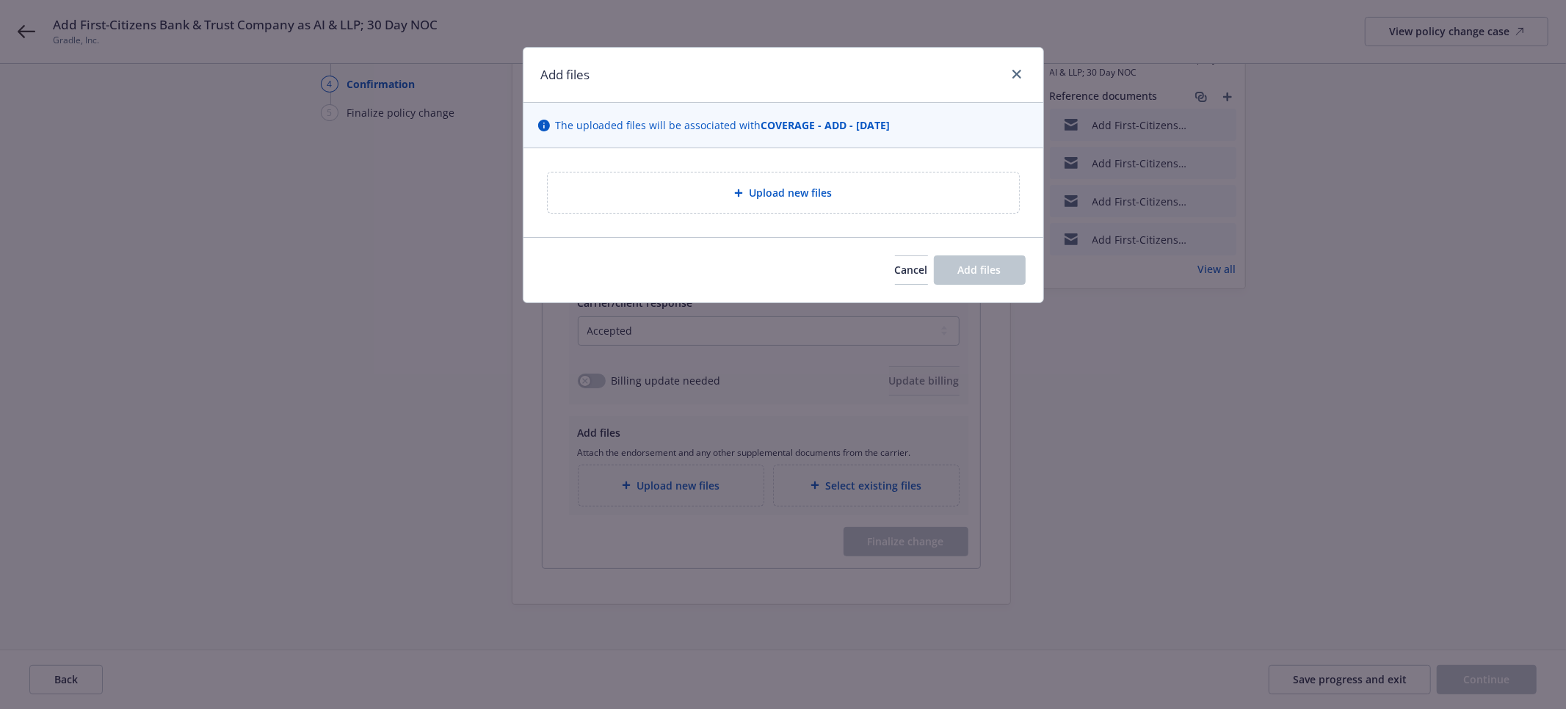
click at [608, 207] on div "Upload new files" at bounding box center [783, 192] width 471 height 40
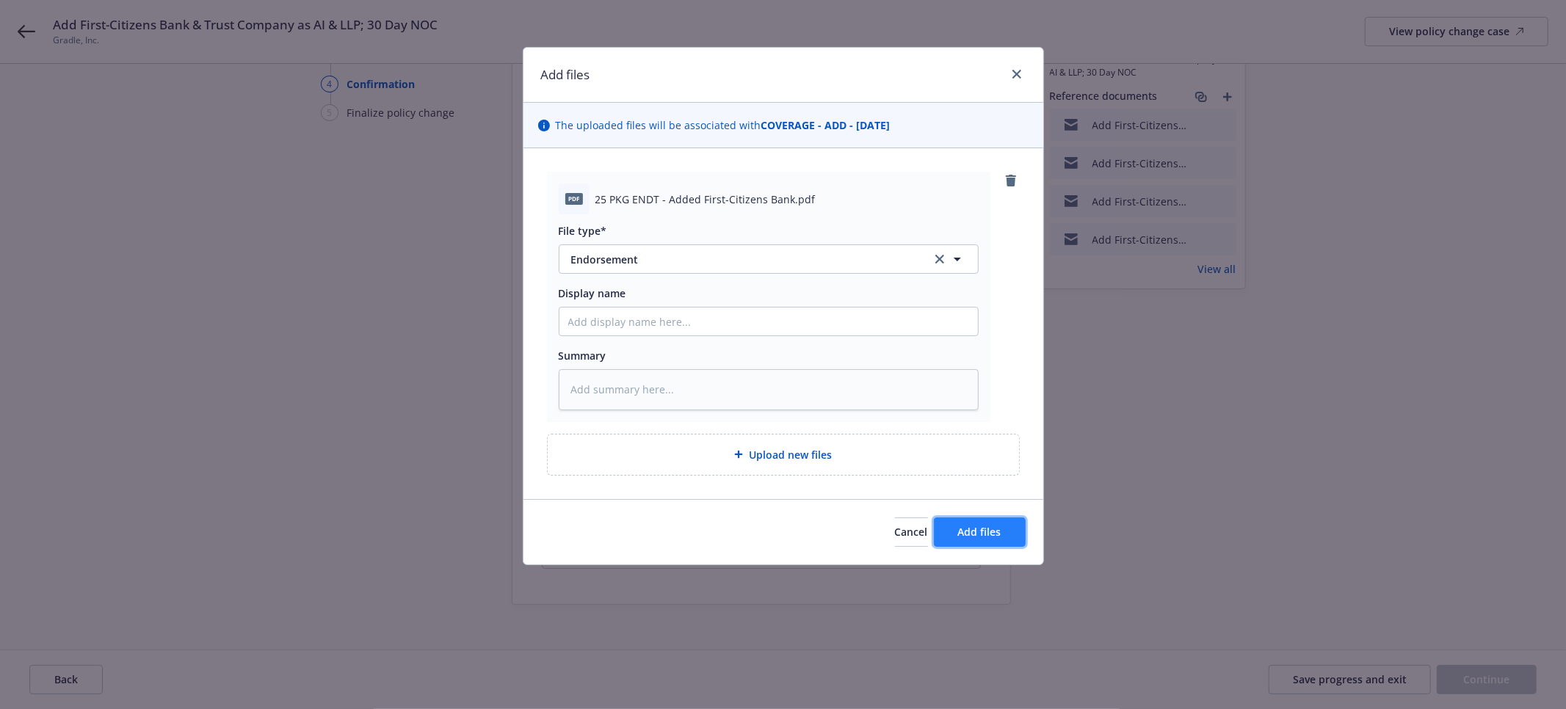
click at [990, 528] on span "Add files" at bounding box center [979, 532] width 43 height 14
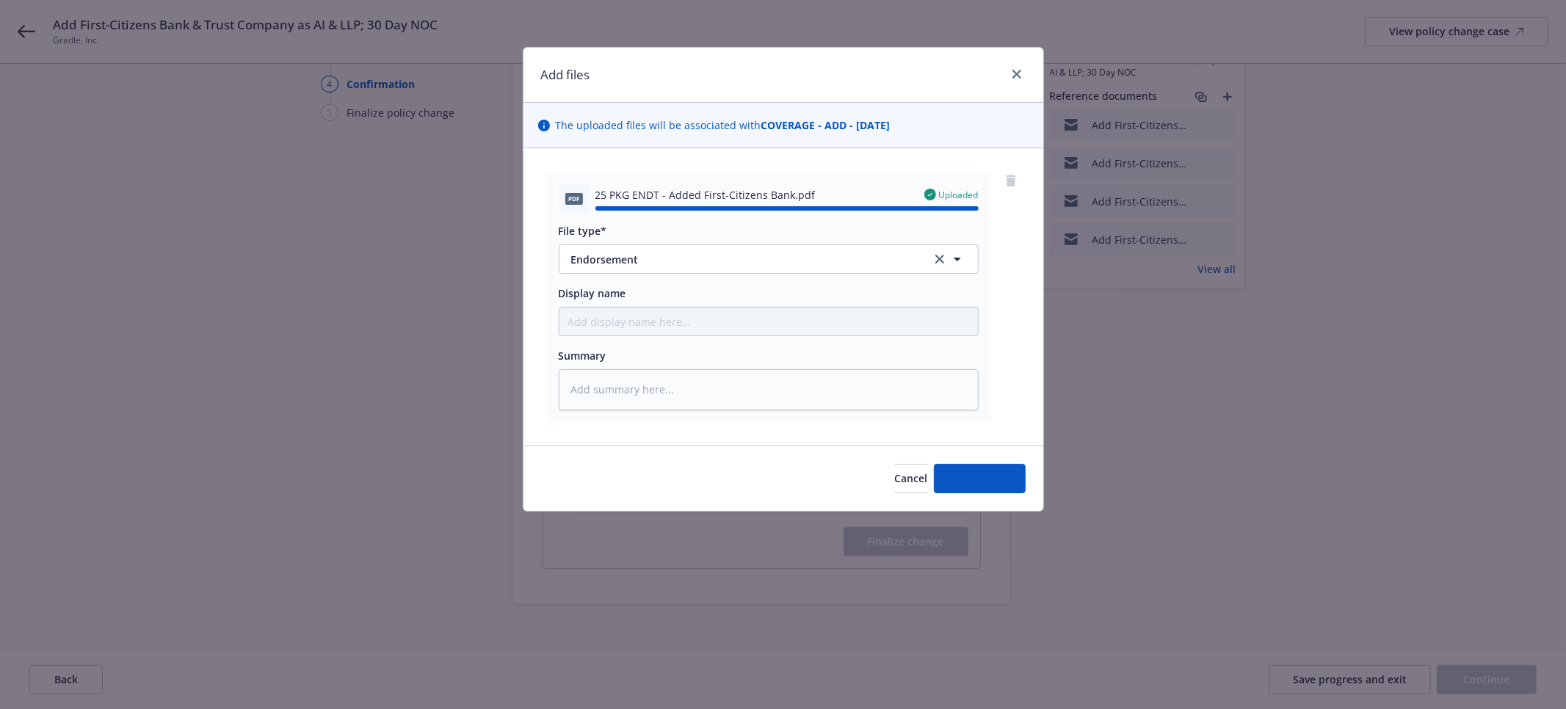
type textarea "x"
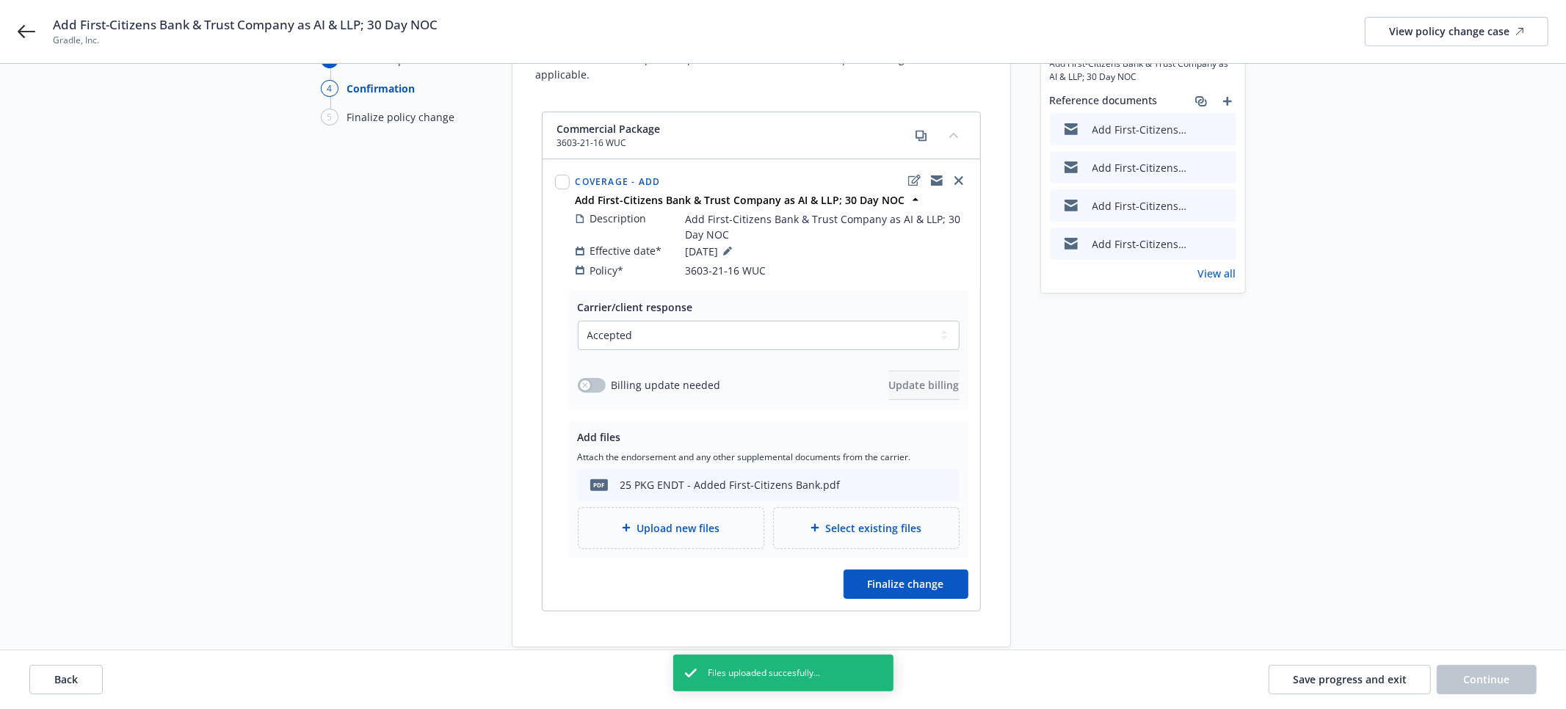
scroll to position [129, 0]
click at [954, 569] on button "Finalize change" at bounding box center [905, 583] width 125 height 29
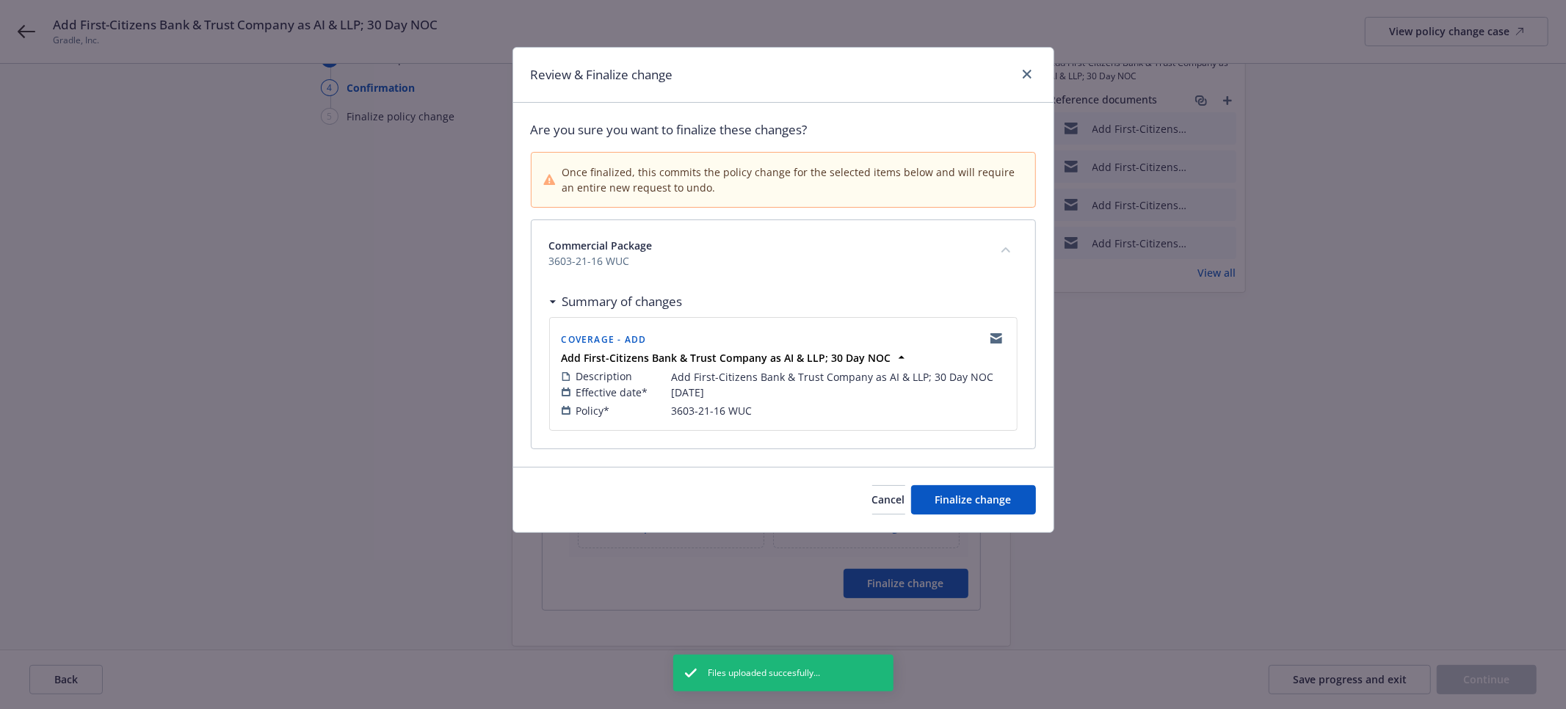
click at [964, 517] on div "Cancel Finalize change" at bounding box center [783, 499] width 540 height 65
click at [963, 512] on button "Finalize change" at bounding box center [973, 499] width 125 height 29
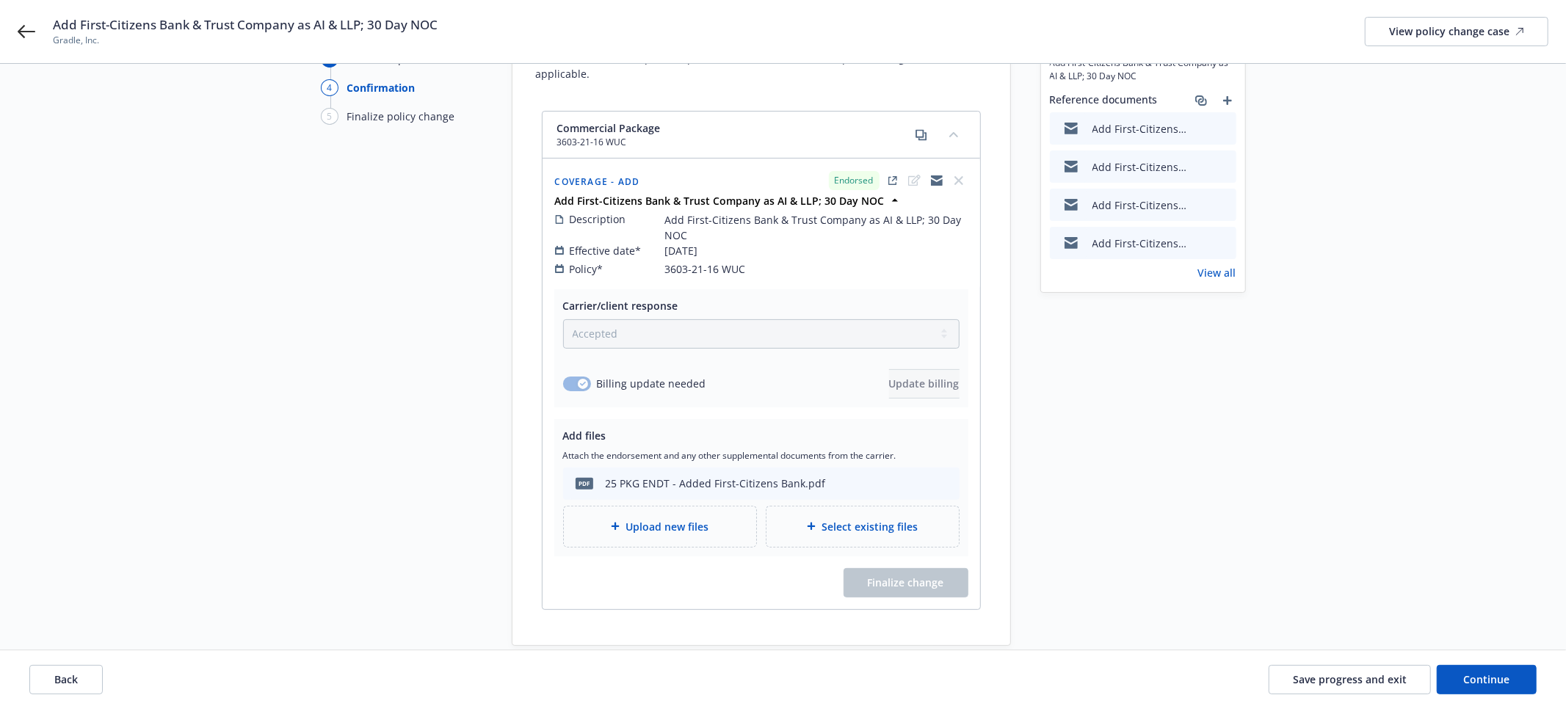
scroll to position [128, 0]
click at [1505, 685] on span "Continue" at bounding box center [1487, 679] width 46 height 14
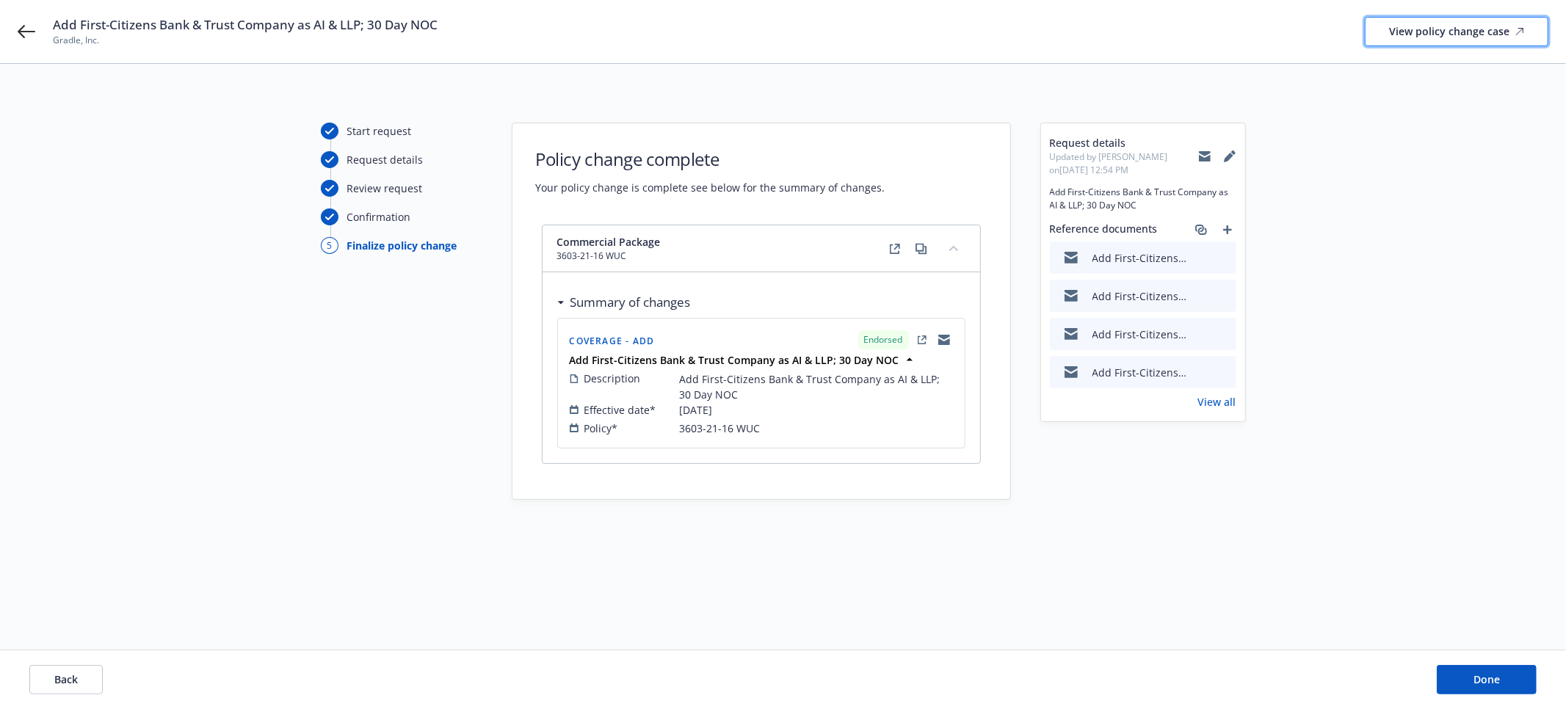
click at [1491, 36] on div "View policy change case" at bounding box center [1456, 32] width 135 height 28
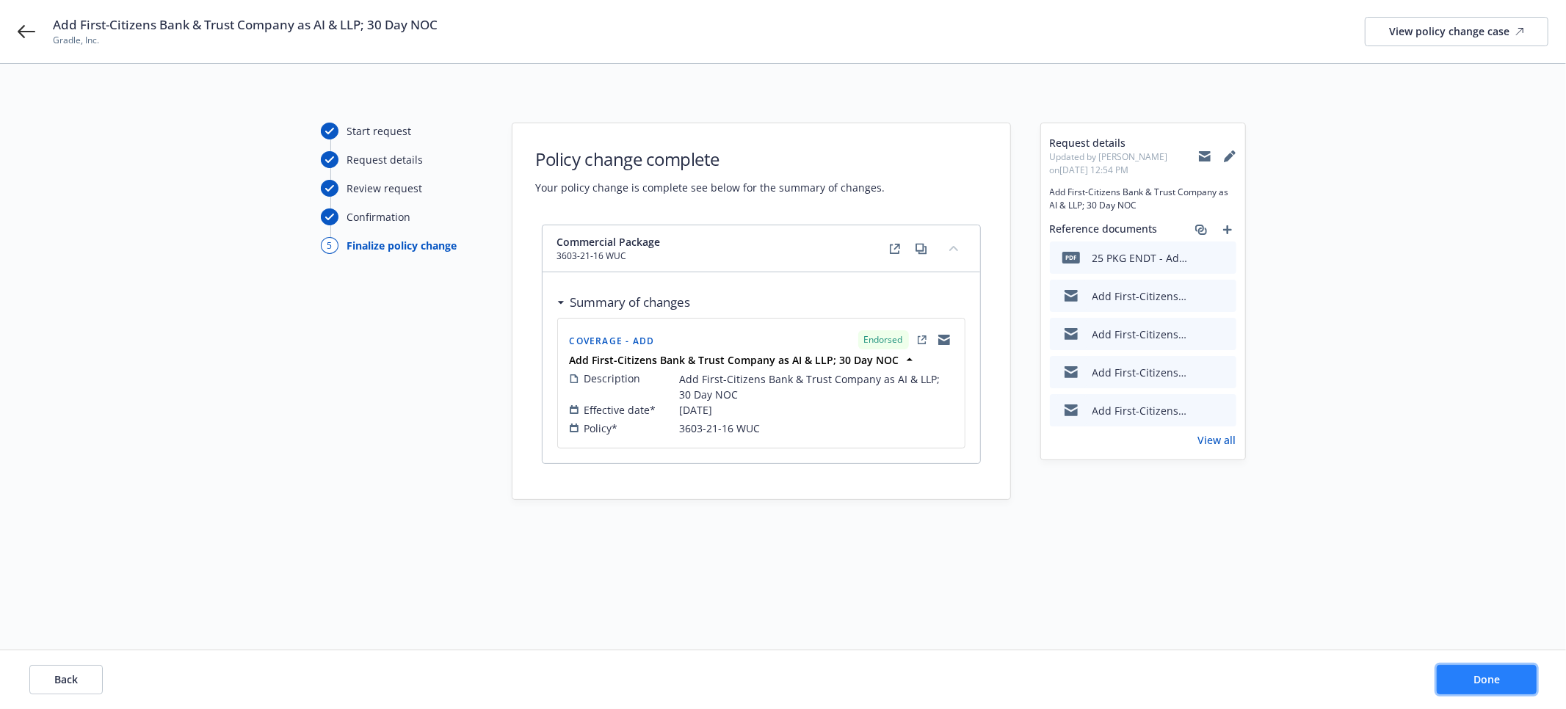
click at [1462, 675] on button "Done" at bounding box center [1486, 679] width 100 height 29
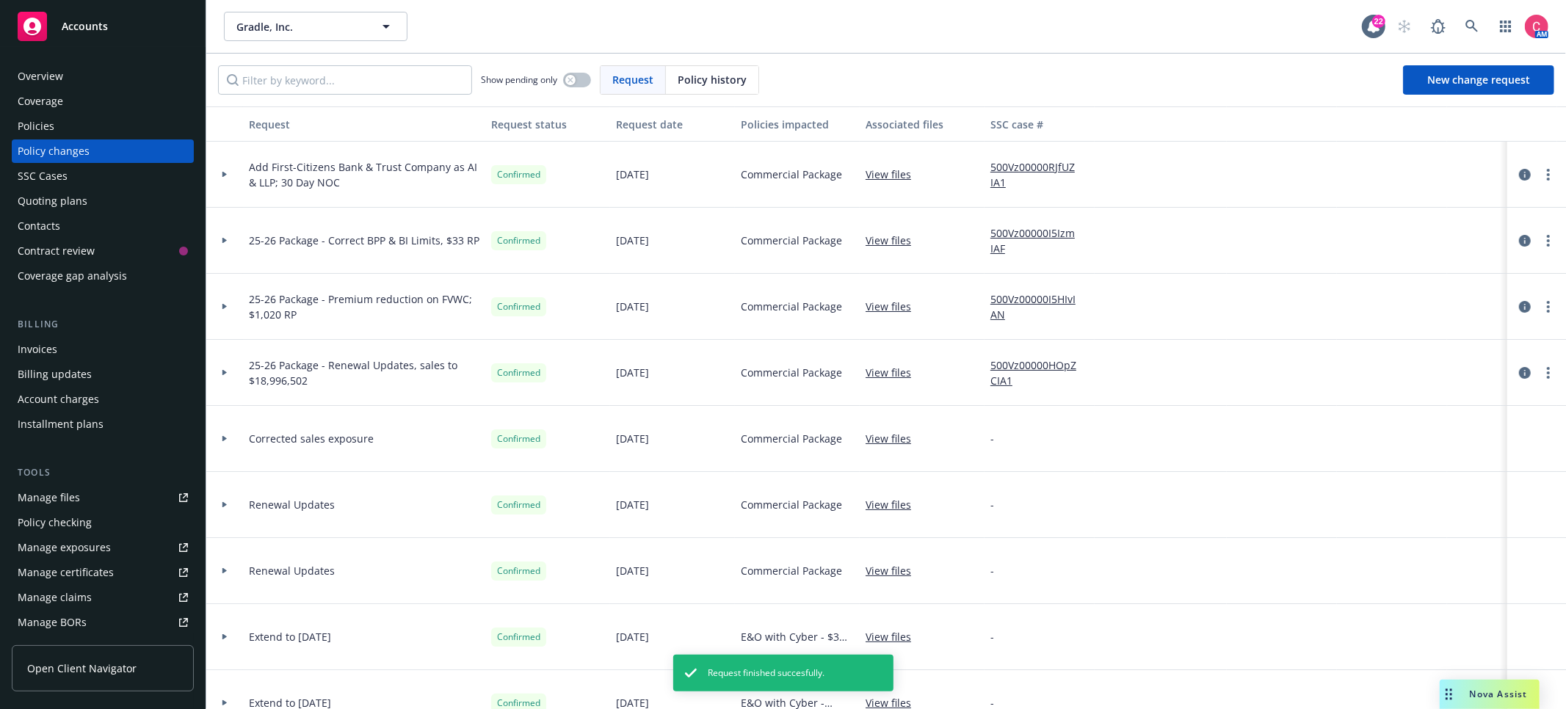
click at [112, 131] on div "Policies" at bounding box center [103, 126] width 170 height 23
